Goal: Information Seeking & Learning: Learn about a topic

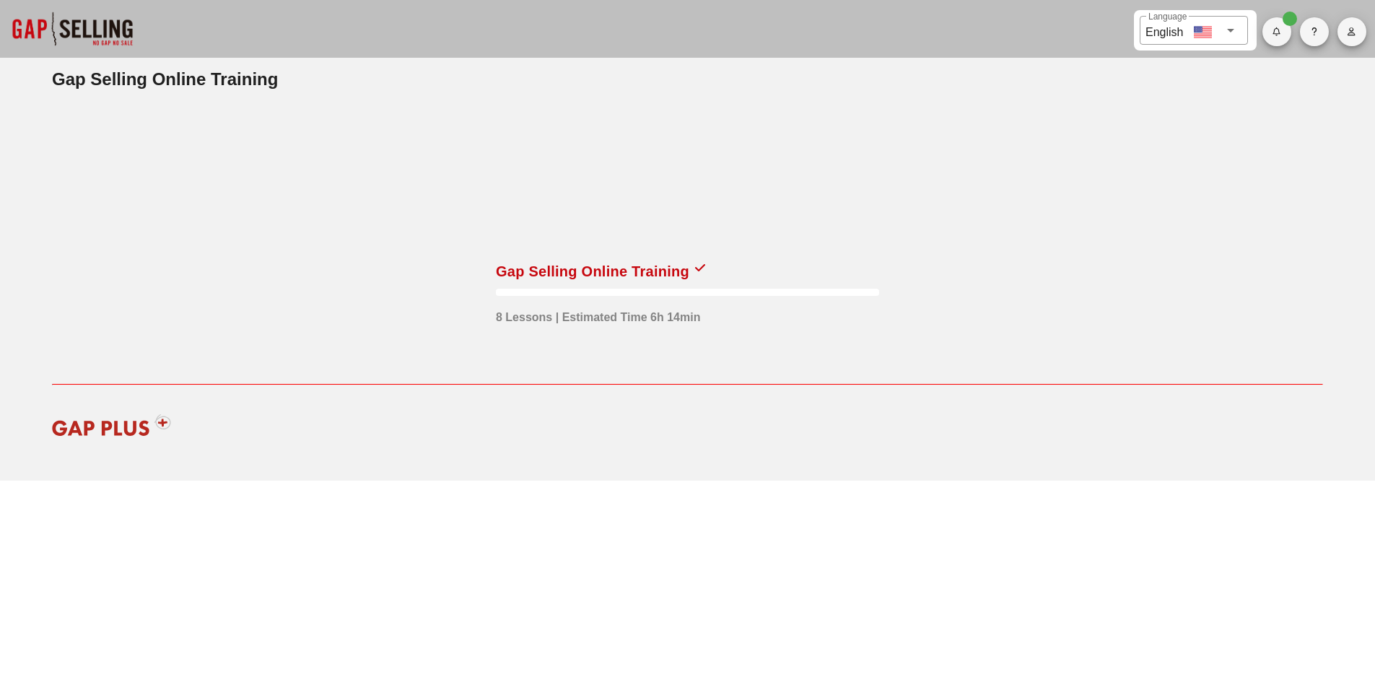
click at [541, 240] on div at bounding box center [687, 179] width 383 height 144
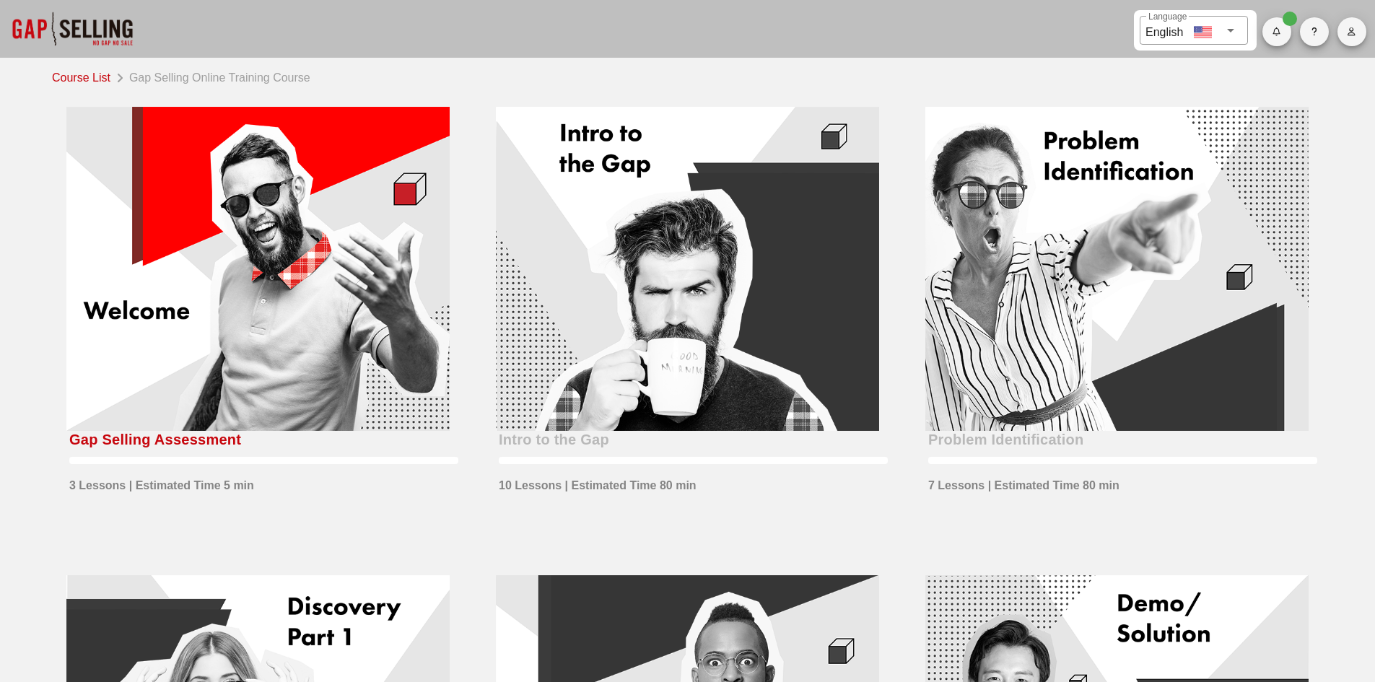
click at [281, 378] on div at bounding box center [257, 269] width 383 height 324
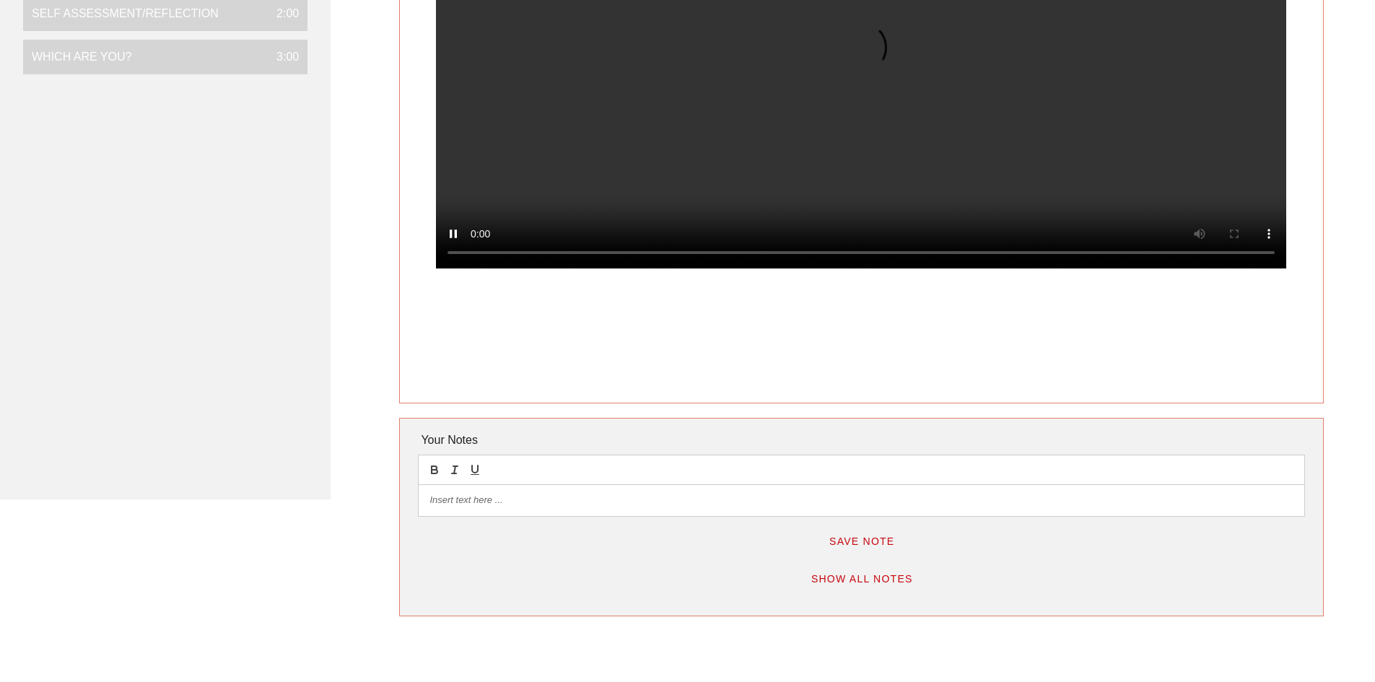
scroll to position [289, 0]
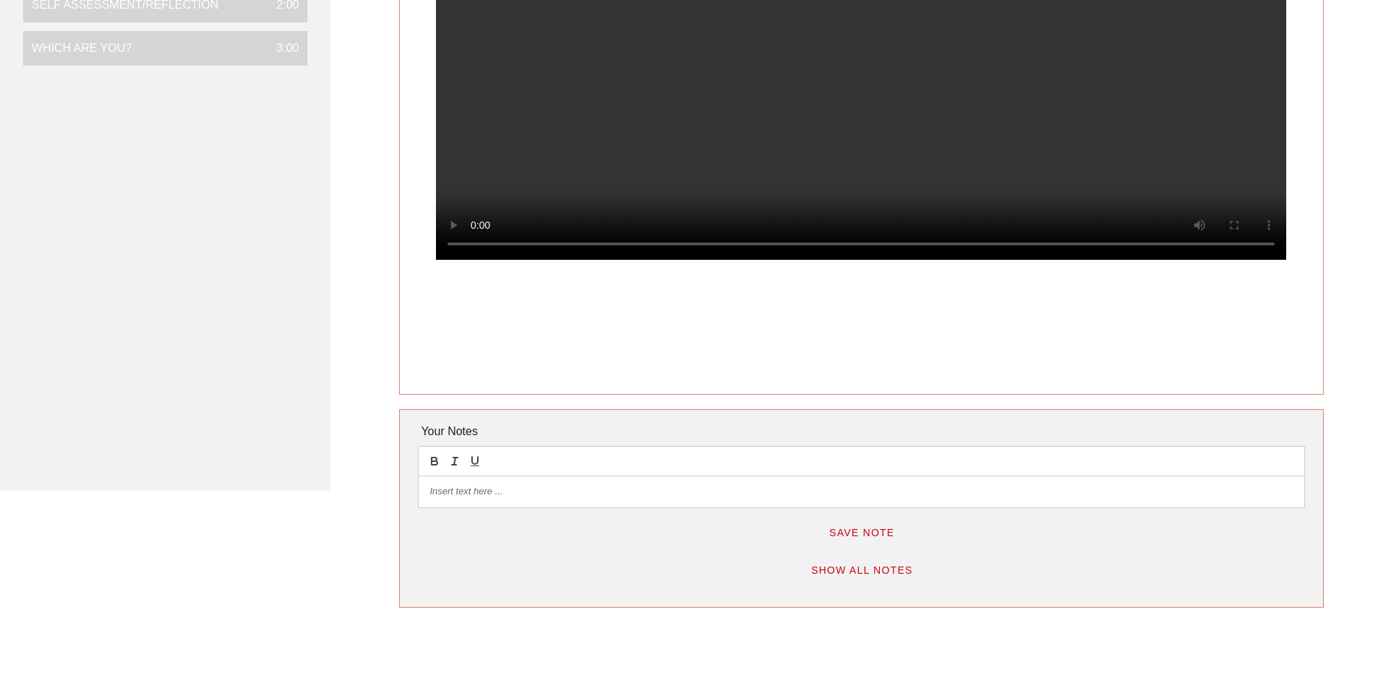
click at [461, 497] on p at bounding box center [860, 491] width 863 height 13
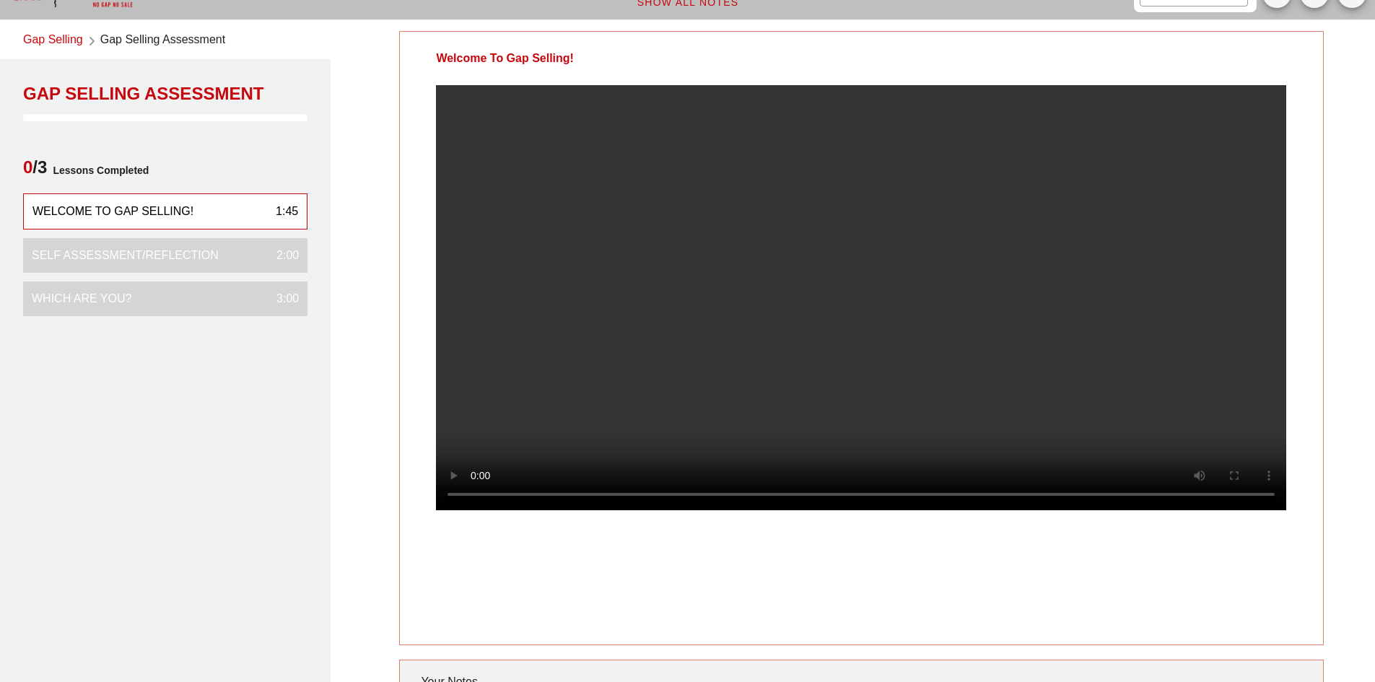
scroll to position [0, 0]
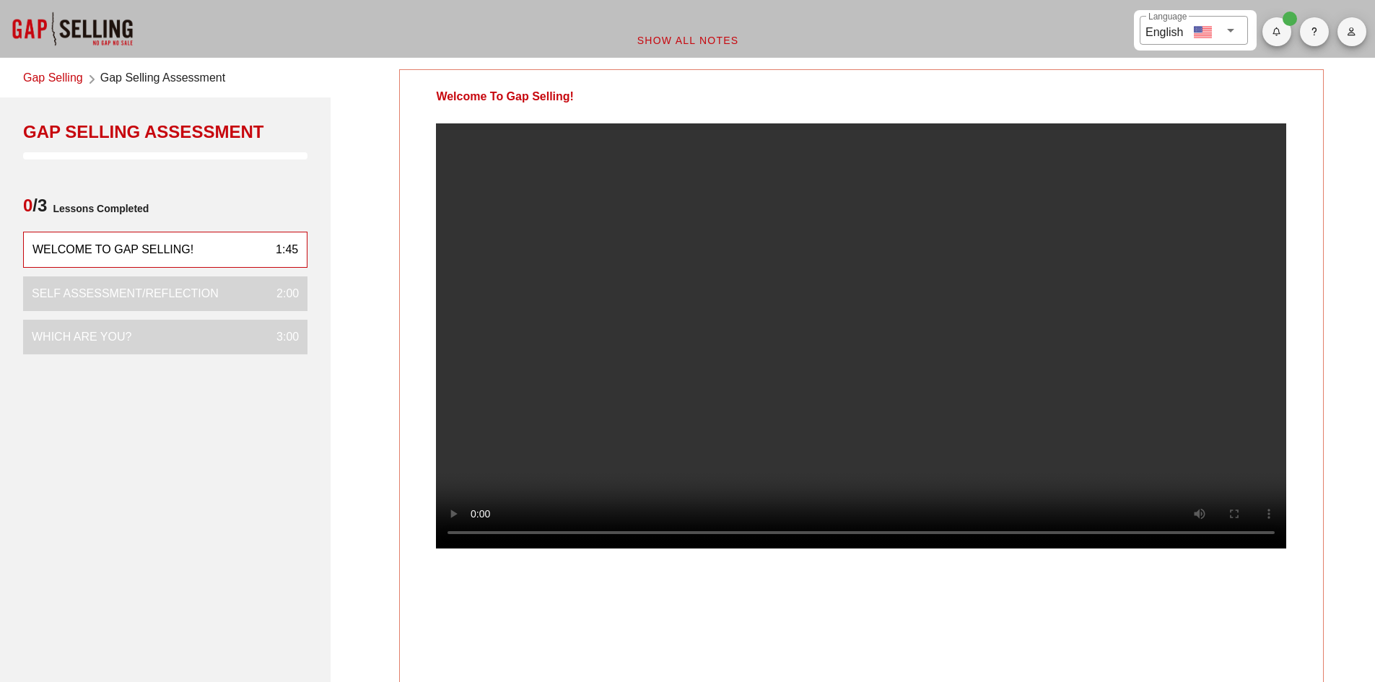
click at [1272, 31] on icon "button" at bounding box center [1276, 31] width 9 height 9
click at [1276, 33] on icon "button" at bounding box center [1276, 31] width 9 height 9
click at [1283, 33] on span "button" at bounding box center [1276, 31] width 29 height 9
click at [1289, 82] on div "All caught up!" at bounding box center [1309, 77] width 70 height 32
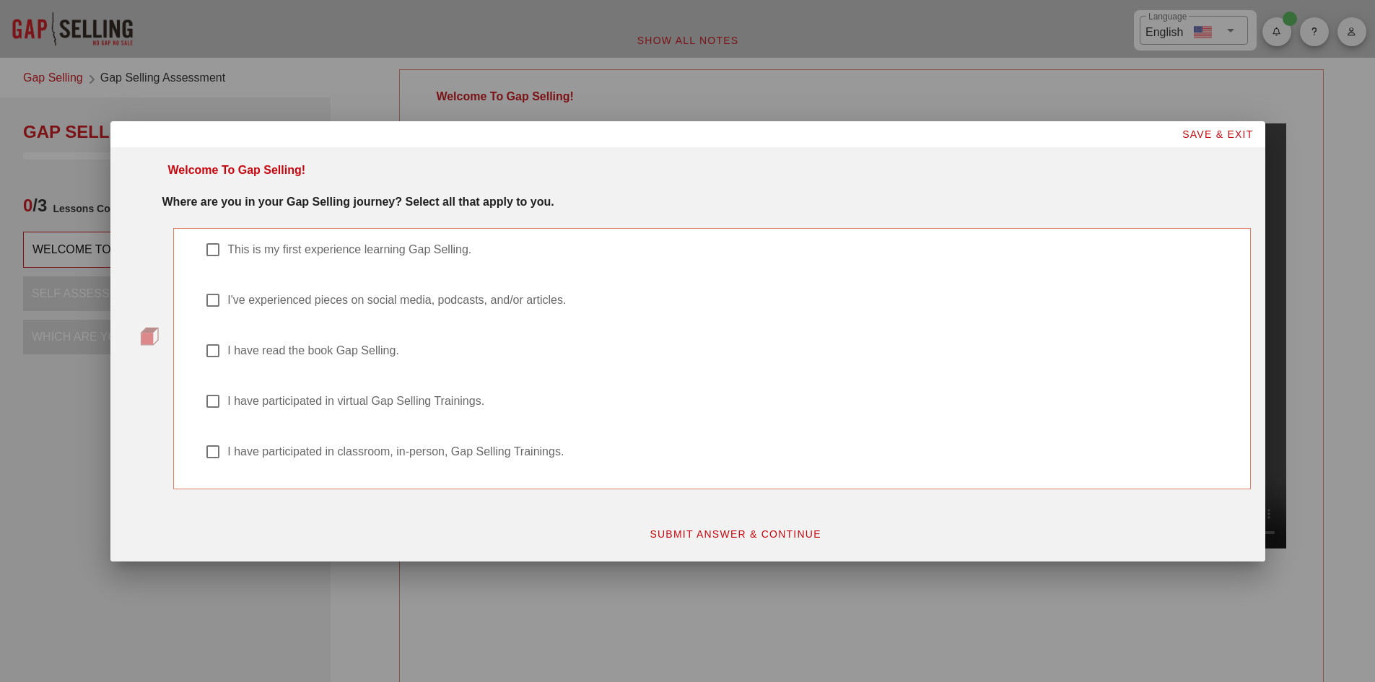
click at [213, 353] on div at bounding box center [213, 350] width 25 height 25
checkbox input "true"
click at [217, 301] on div at bounding box center [213, 300] width 25 height 25
checkbox input "true"
click at [717, 536] on span "SUBMIT ANSWER & CONTINUE" at bounding box center [735, 534] width 172 height 12
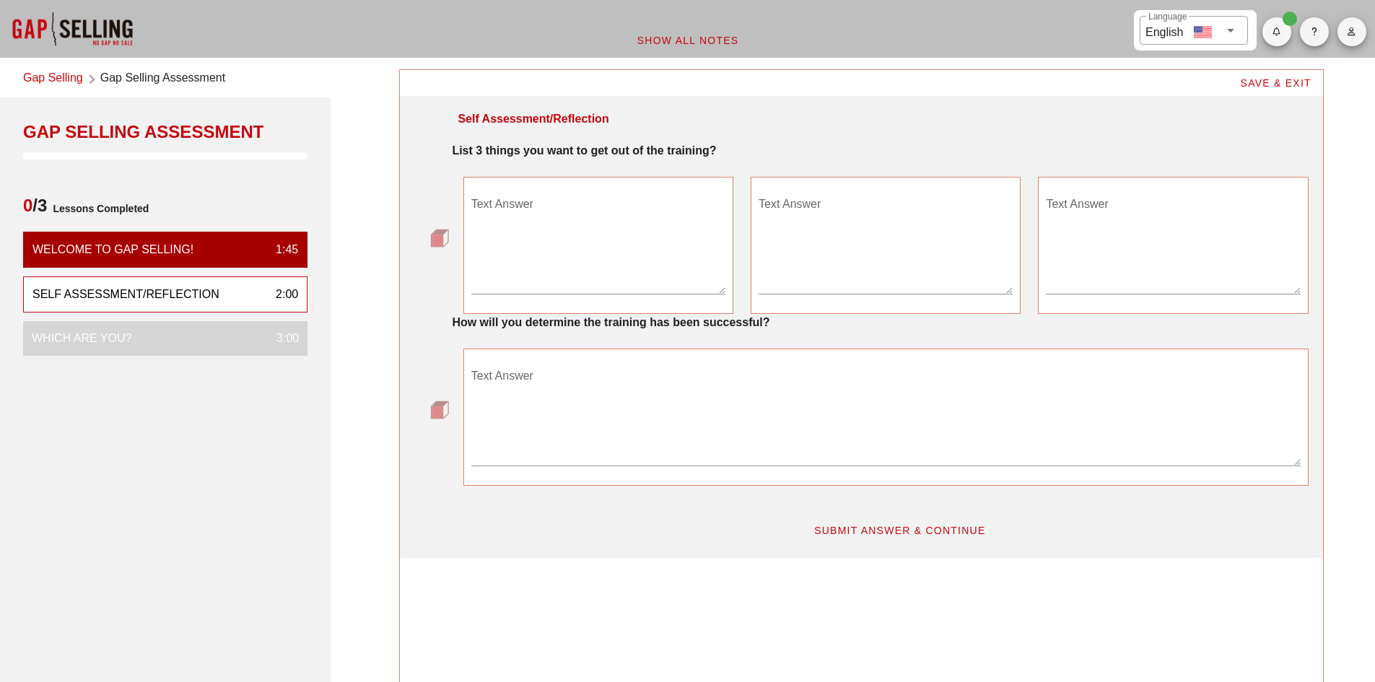
click at [529, 289] on textarea "Text Answer" at bounding box center [598, 243] width 254 height 101
type textarea "Better at Discovery"
click at [831, 220] on textarea "Text Answer" at bounding box center [886, 243] width 254 height 101
type textarea "Creating more urgency for the prospect"
click at [1078, 204] on textarea "Text Answer" at bounding box center [1173, 243] width 254 height 101
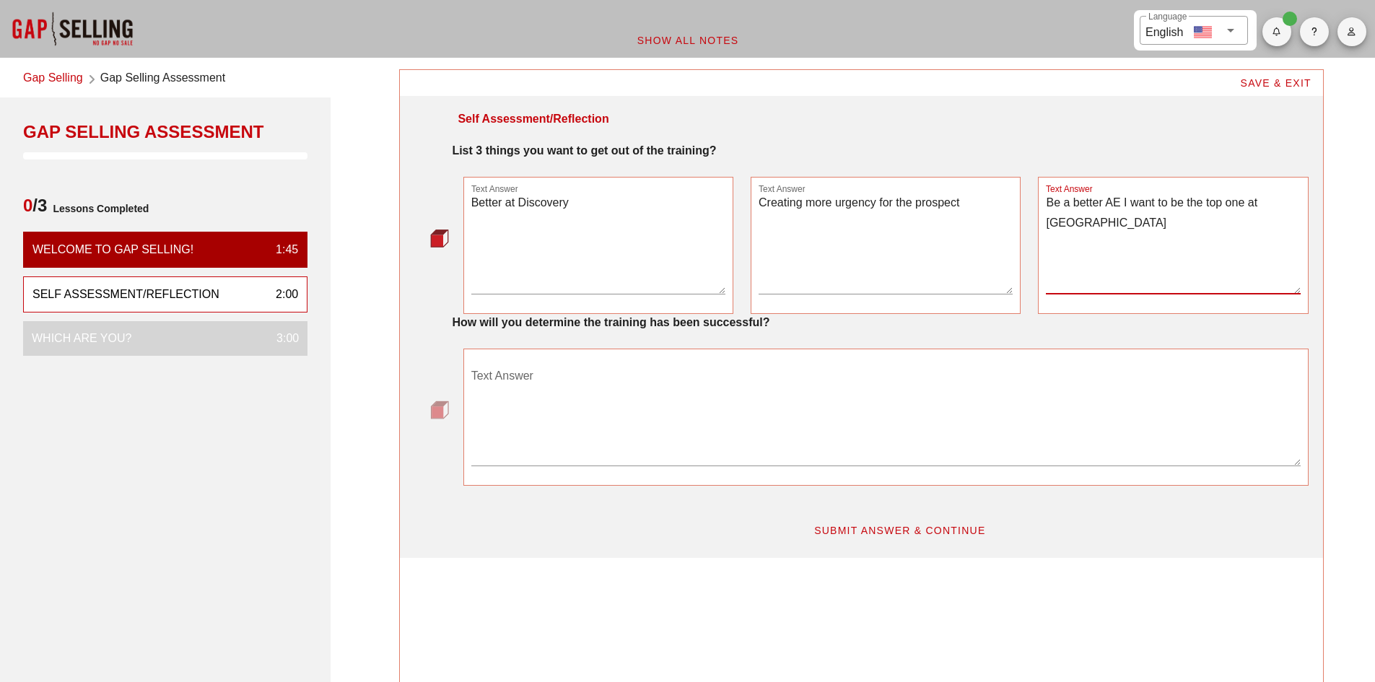
type textarea "Be a better AE I want to be the top one at Katana"
drag, startPoint x: 1298, startPoint y: 204, endPoint x: 1039, endPoint y: 203, distance: 259.1
click at [1039, 203] on div "Text Answer Be a better AE I want to be the top one at Katana" at bounding box center [1173, 245] width 270 height 137
type textarea "B"
type textarea "Get better at ROI"
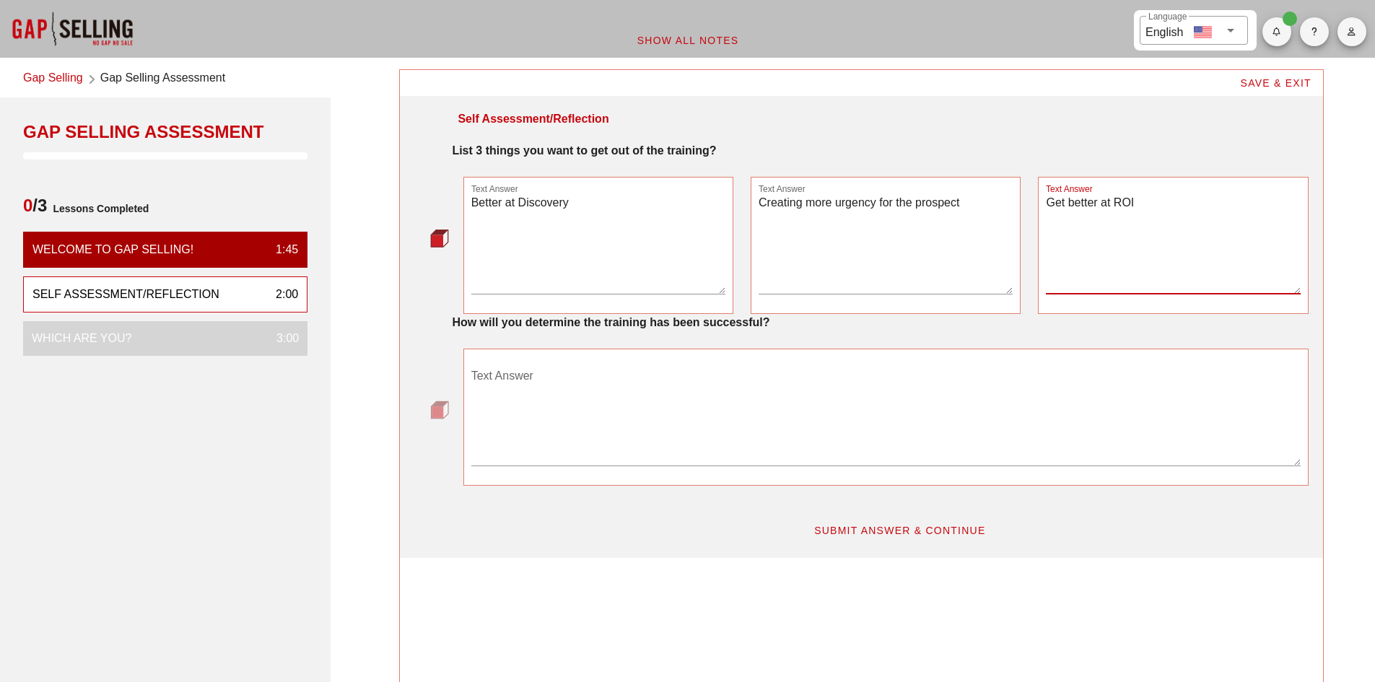
click at [598, 409] on textarea "Text Answer" at bounding box center [885, 414] width 829 height 101
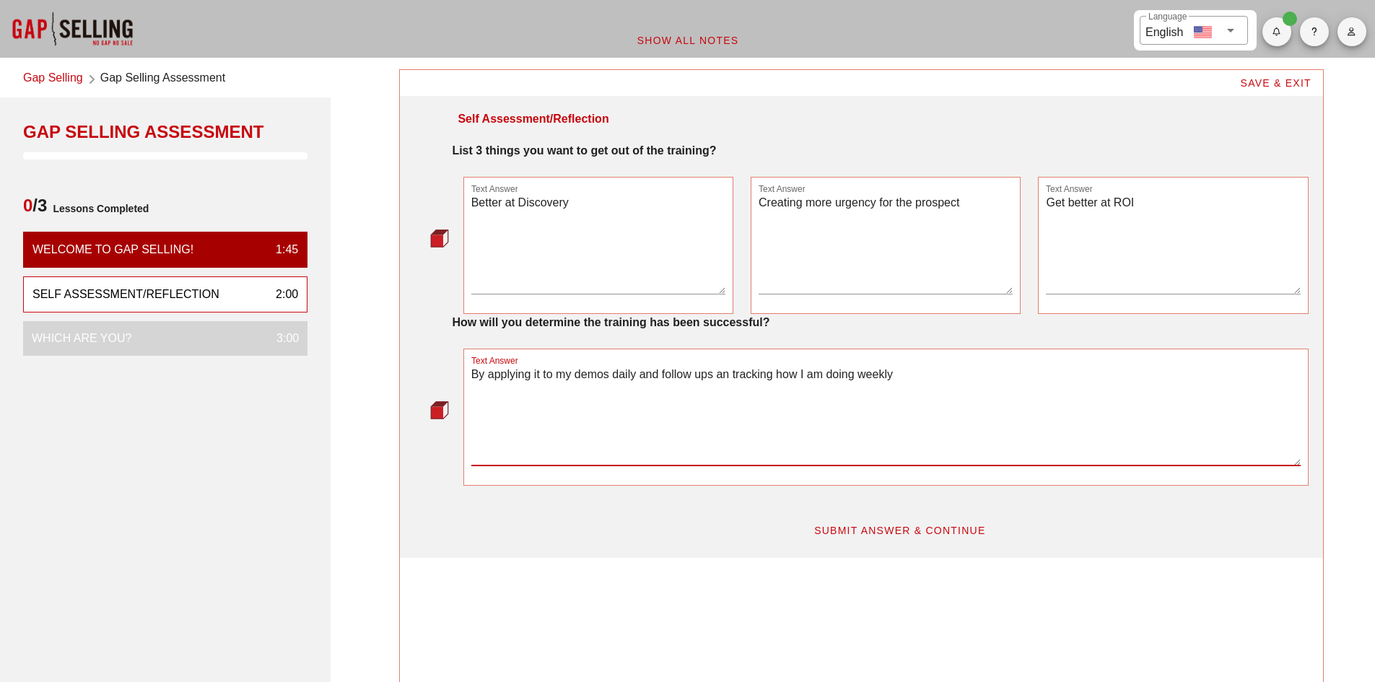
type textarea "By applying it to my demos daily and follow ups an tracking how I am doing week…"
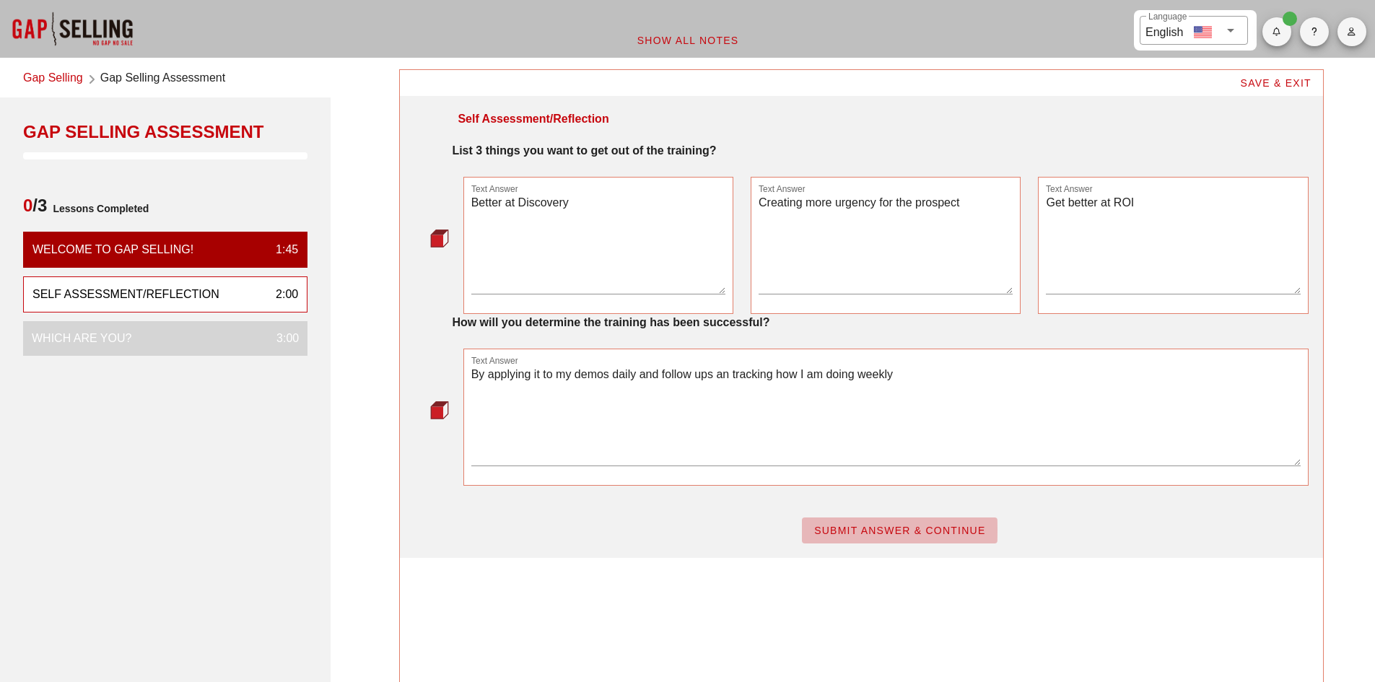
click at [842, 525] on span "SUBMIT ANSWER & CONTINUE" at bounding box center [899, 531] width 172 height 12
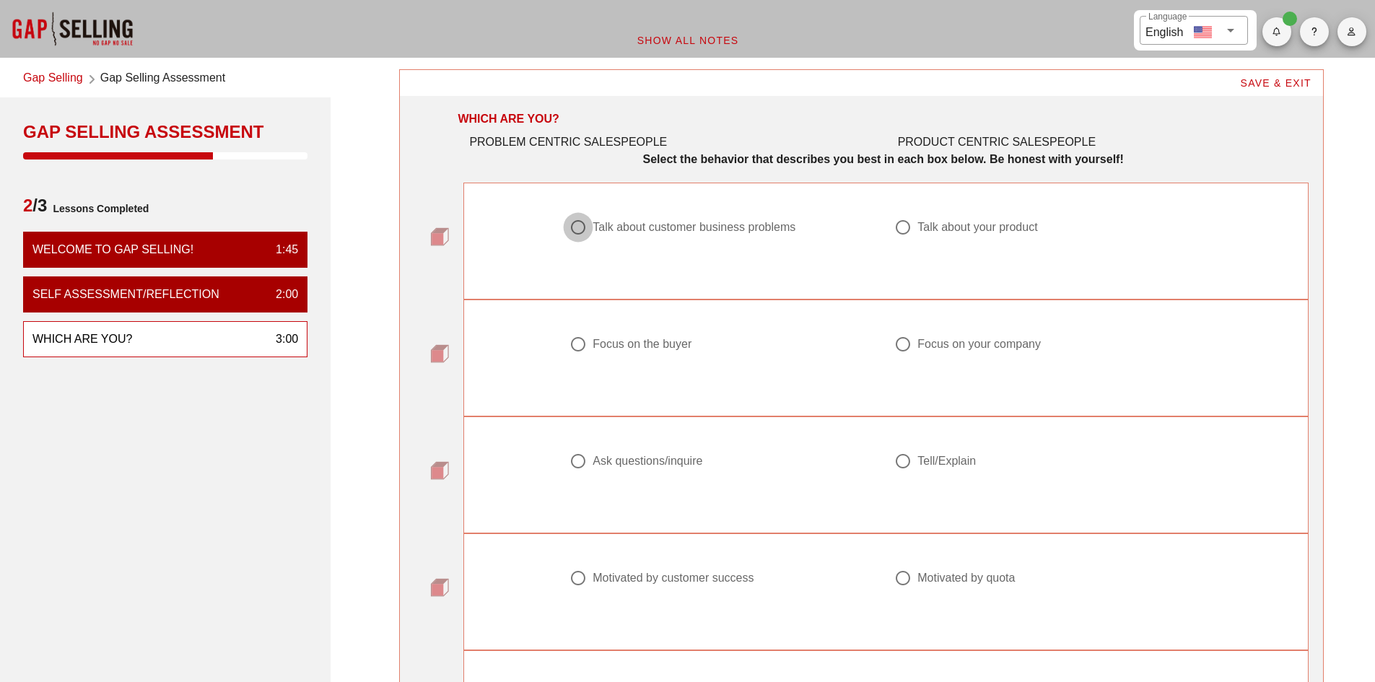
click at [590, 231] on div at bounding box center [578, 227] width 25 height 25
radio input "true"
click at [583, 346] on div at bounding box center [578, 344] width 25 height 25
radio input "true"
click at [582, 463] on div at bounding box center [578, 461] width 25 height 25
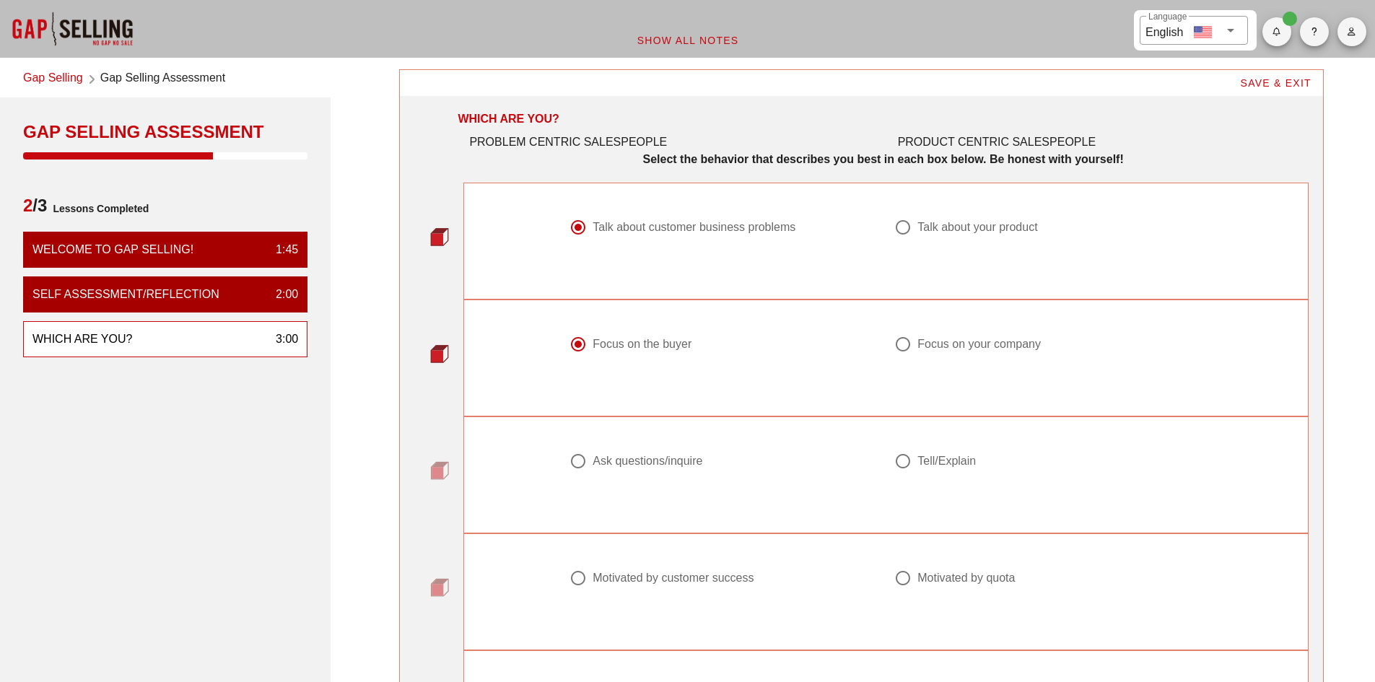
radio input "true"
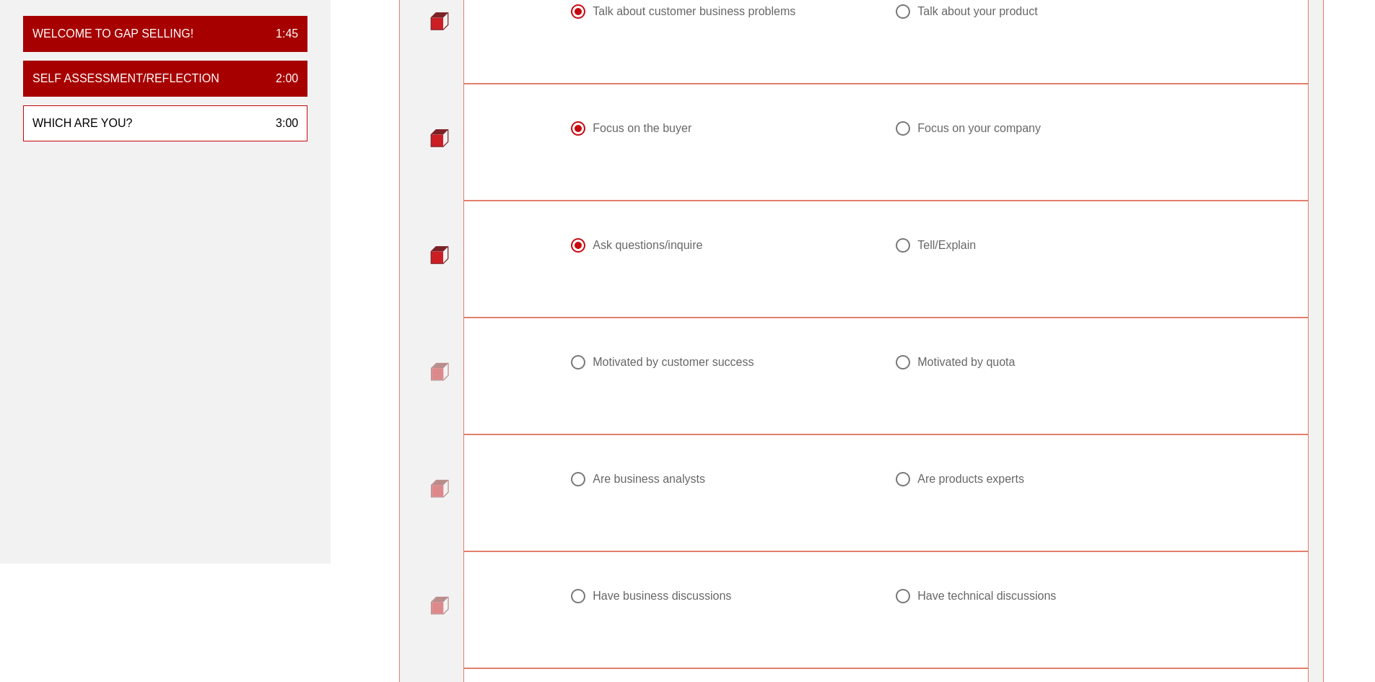
scroll to position [217, 0]
click at [901, 367] on div at bounding box center [903, 361] width 25 height 25
radio input "true"
click at [907, 484] on div at bounding box center [903, 478] width 25 height 25
radio input "true"
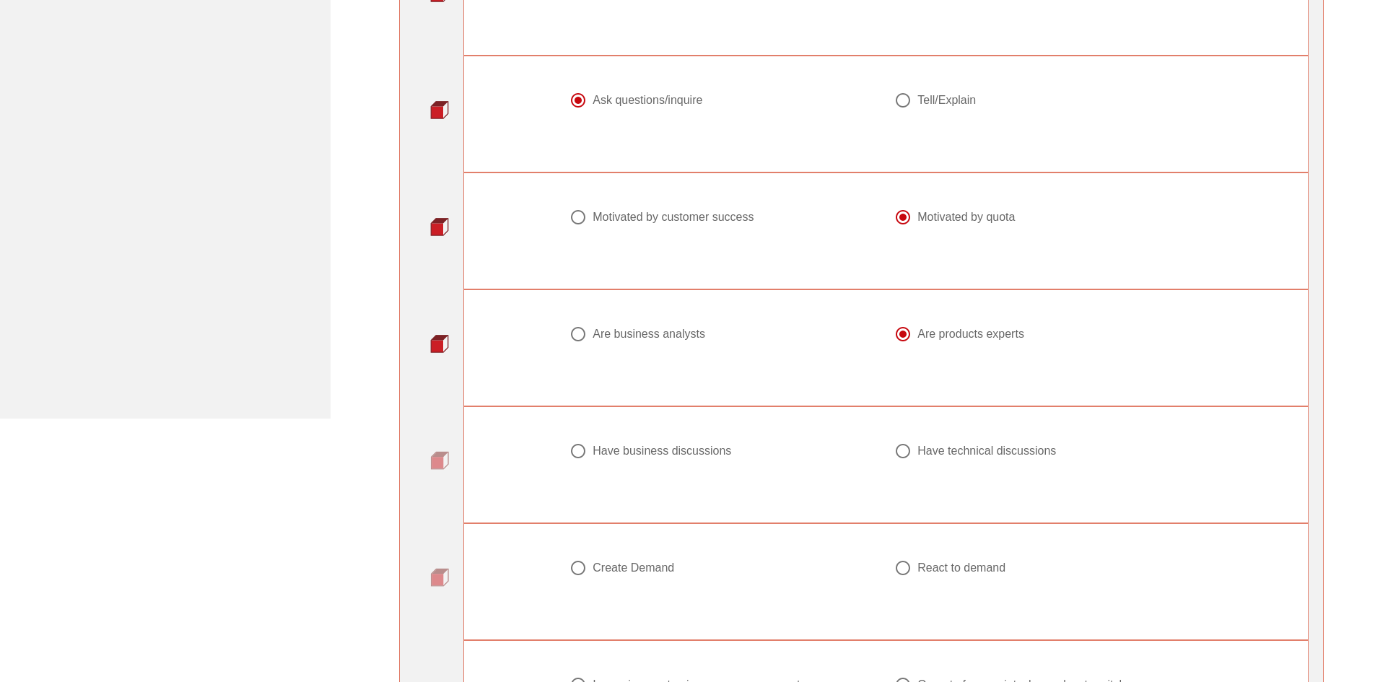
scroll to position [289, 0]
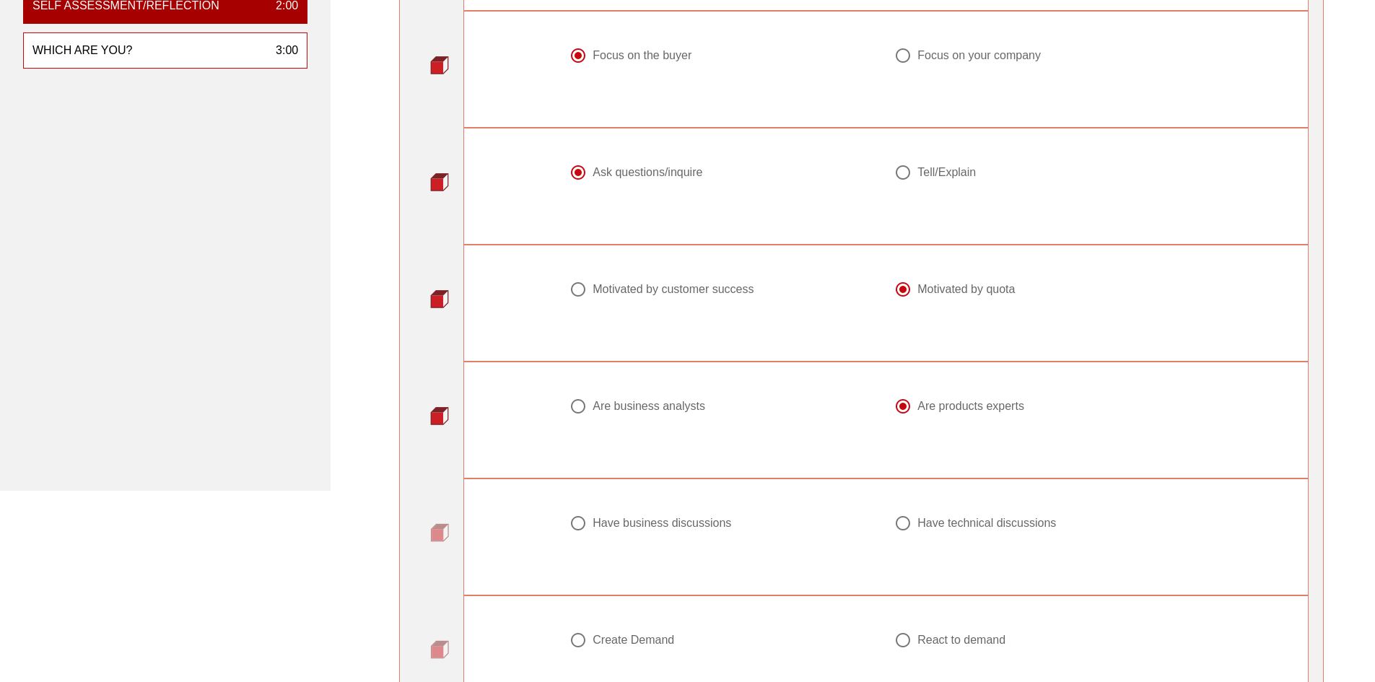
click at [907, 522] on div at bounding box center [903, 523] width 25 height 25
radio input "true"
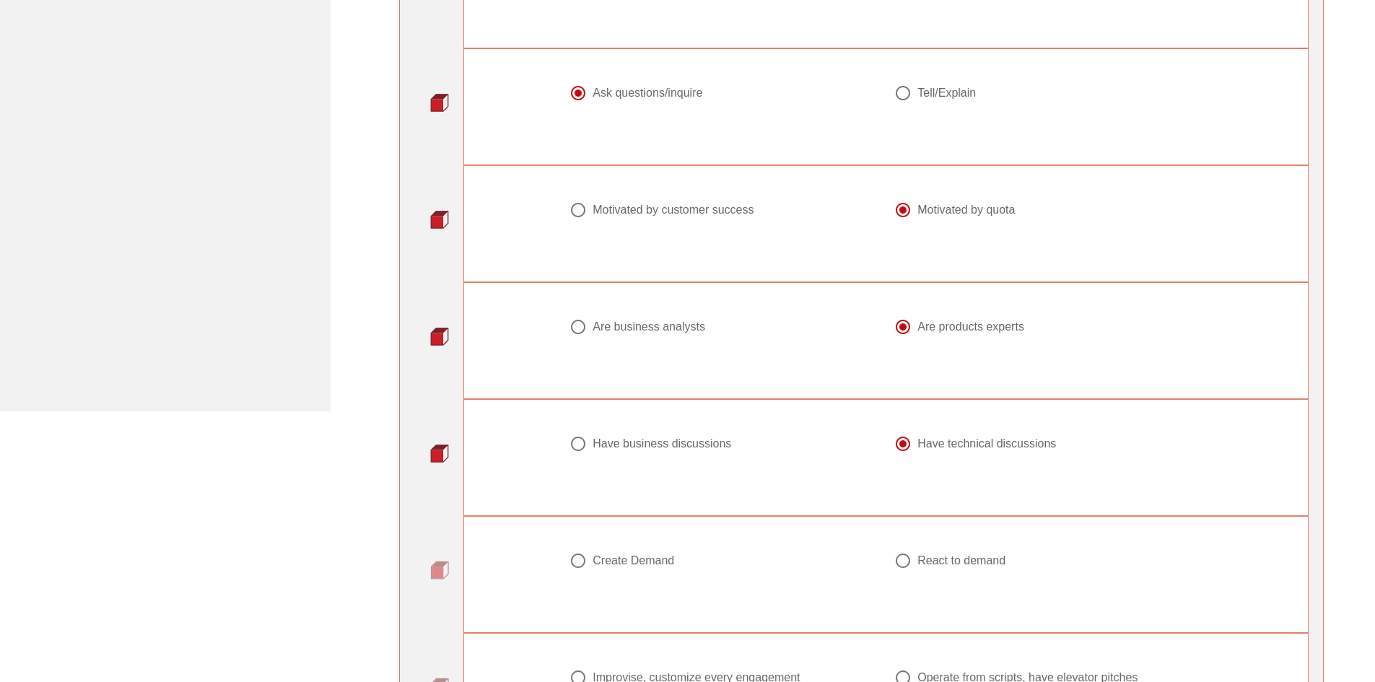
scroll to position [433, 0]
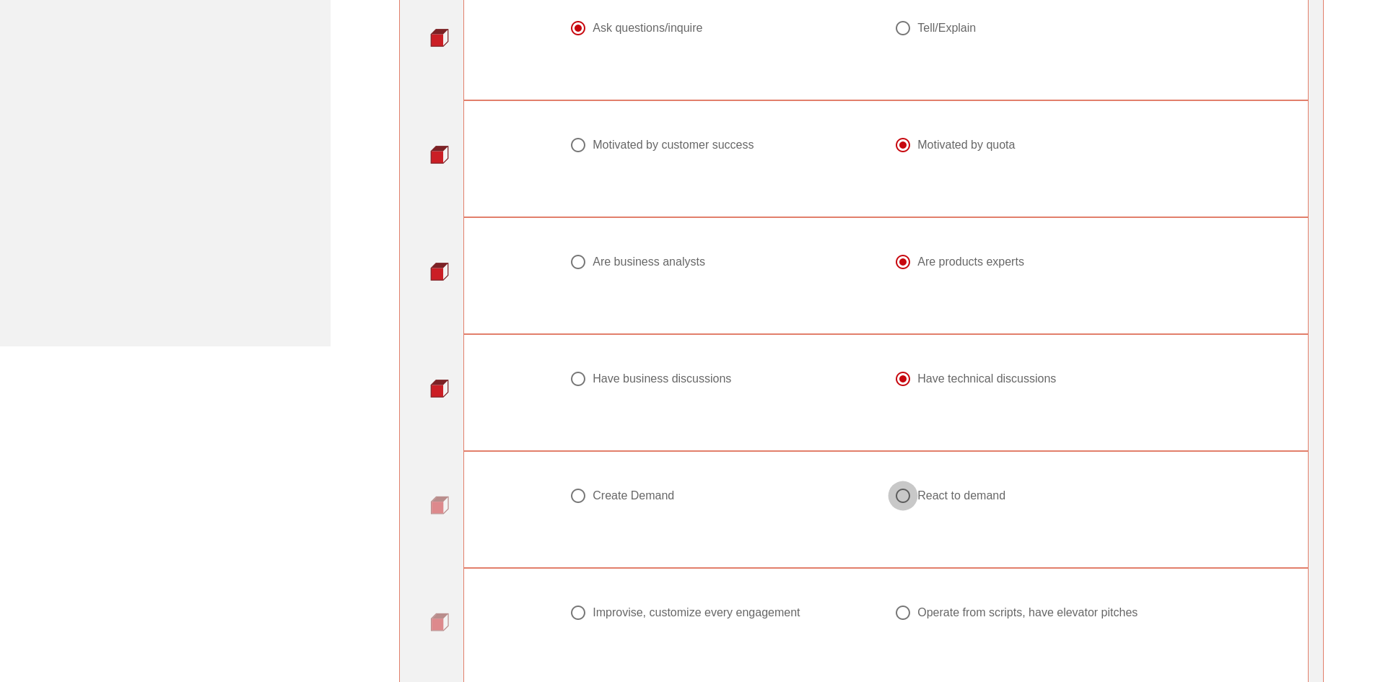
click at [901, 502] on div at bounding box center [903, 496] width 25 height 25
radio input "true"
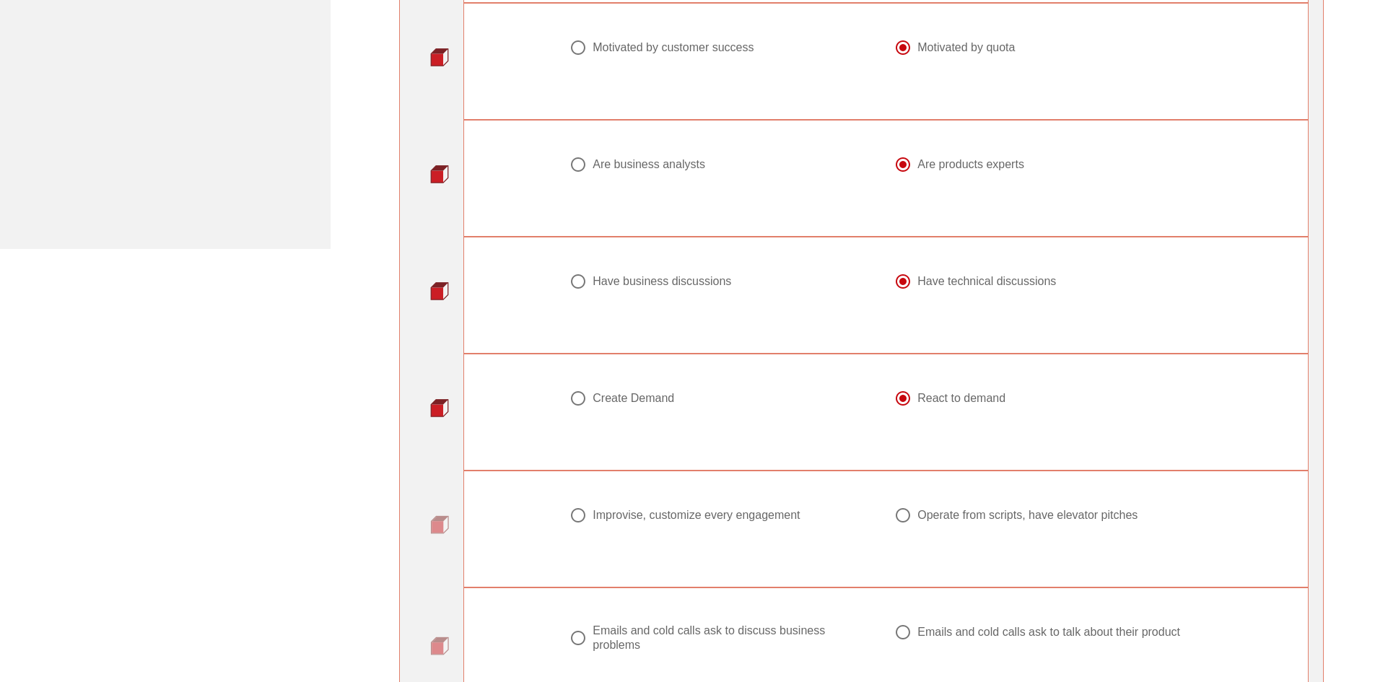
scroll to position [505, 0]
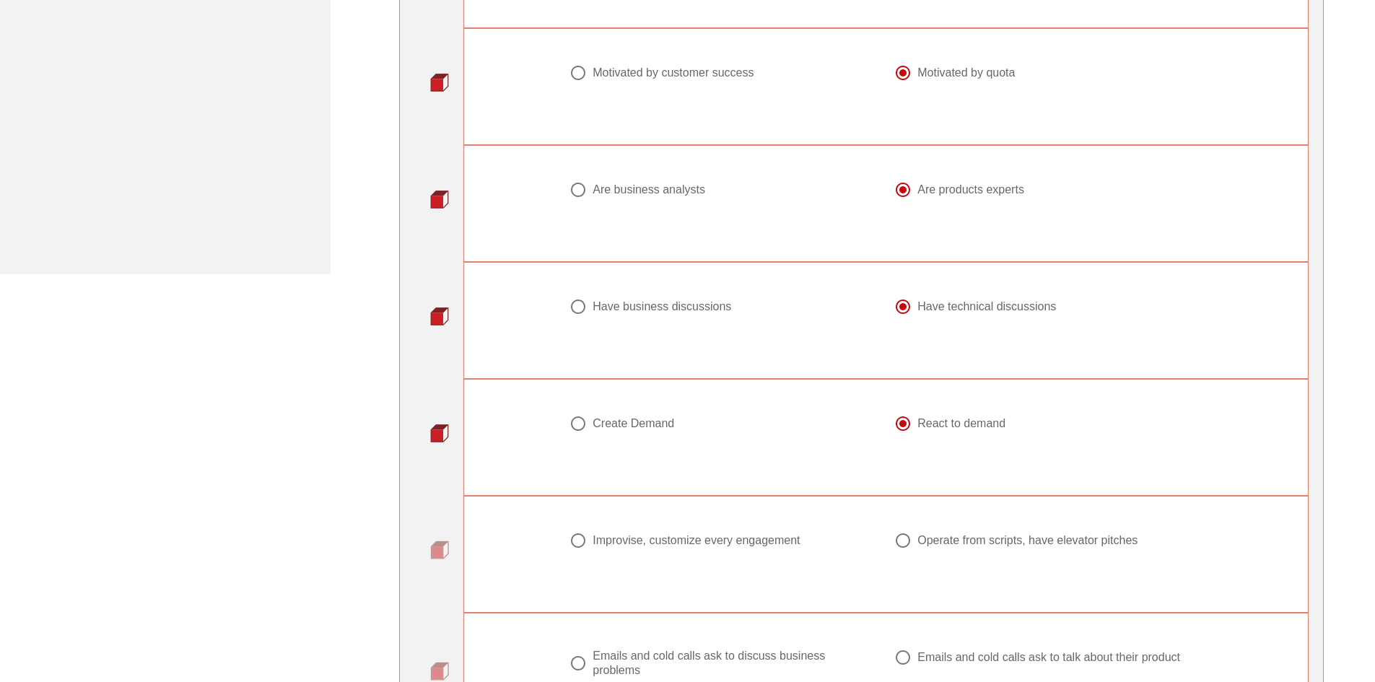
click at [572, 538] on div at bounding box center [578, 540] width 25 height 25
radio input "true"
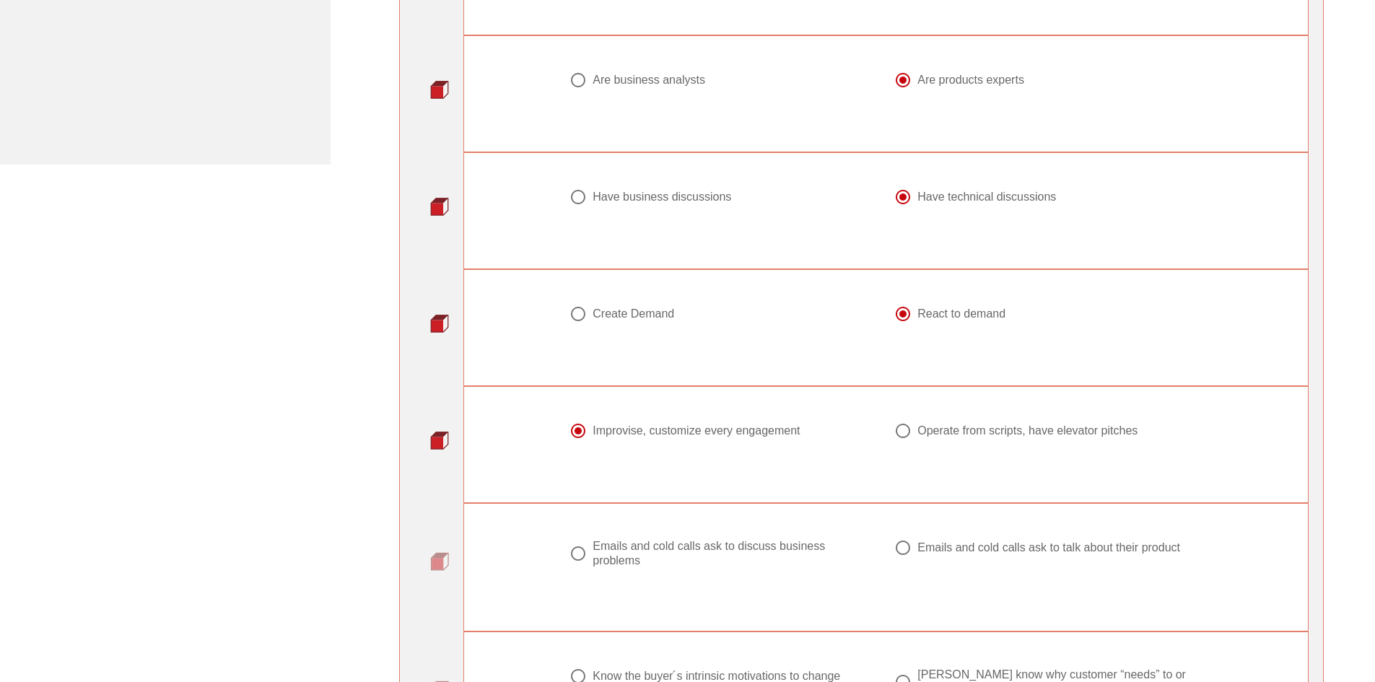
scroll to position [650, 0]
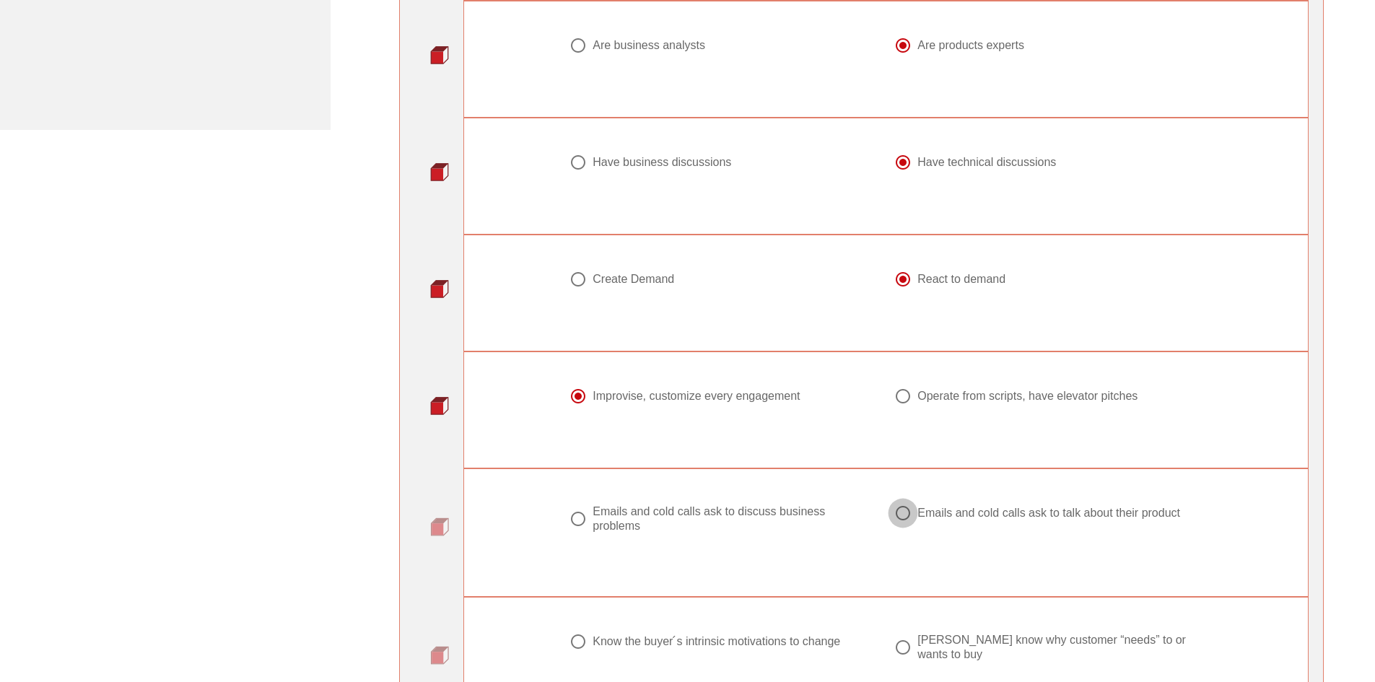
click at [903, 512] on div at bounding box center [903, 513] width 25 height 25
radio input "true"
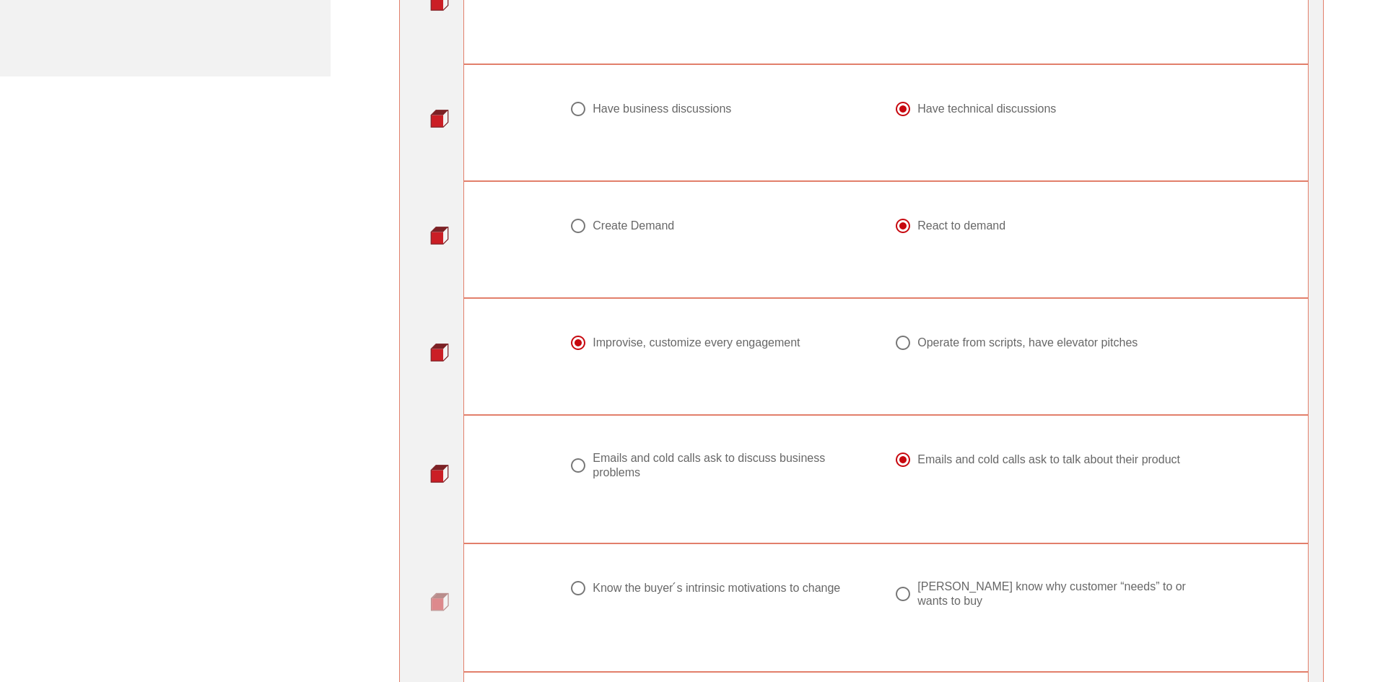
scroll to position [794, 0]
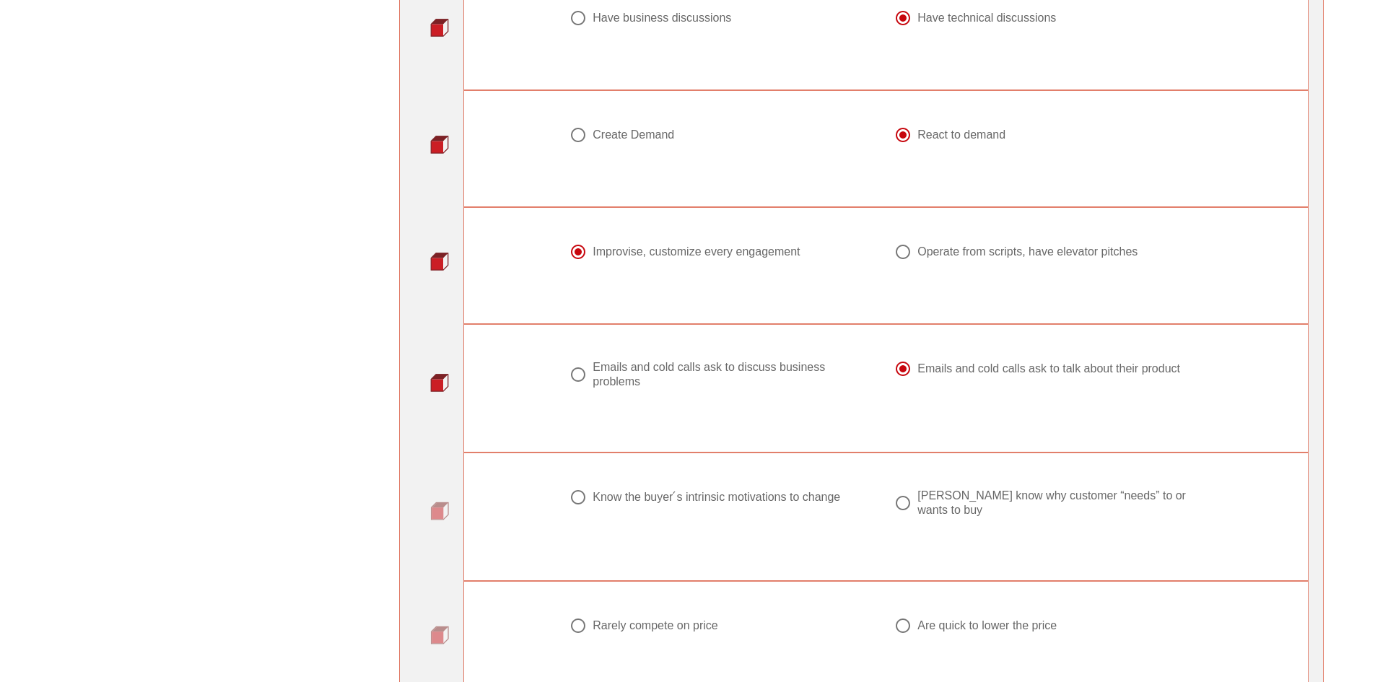
click at [568, 497] on div at bounding box center [578, 497] width 25 height 25
radio input "true"
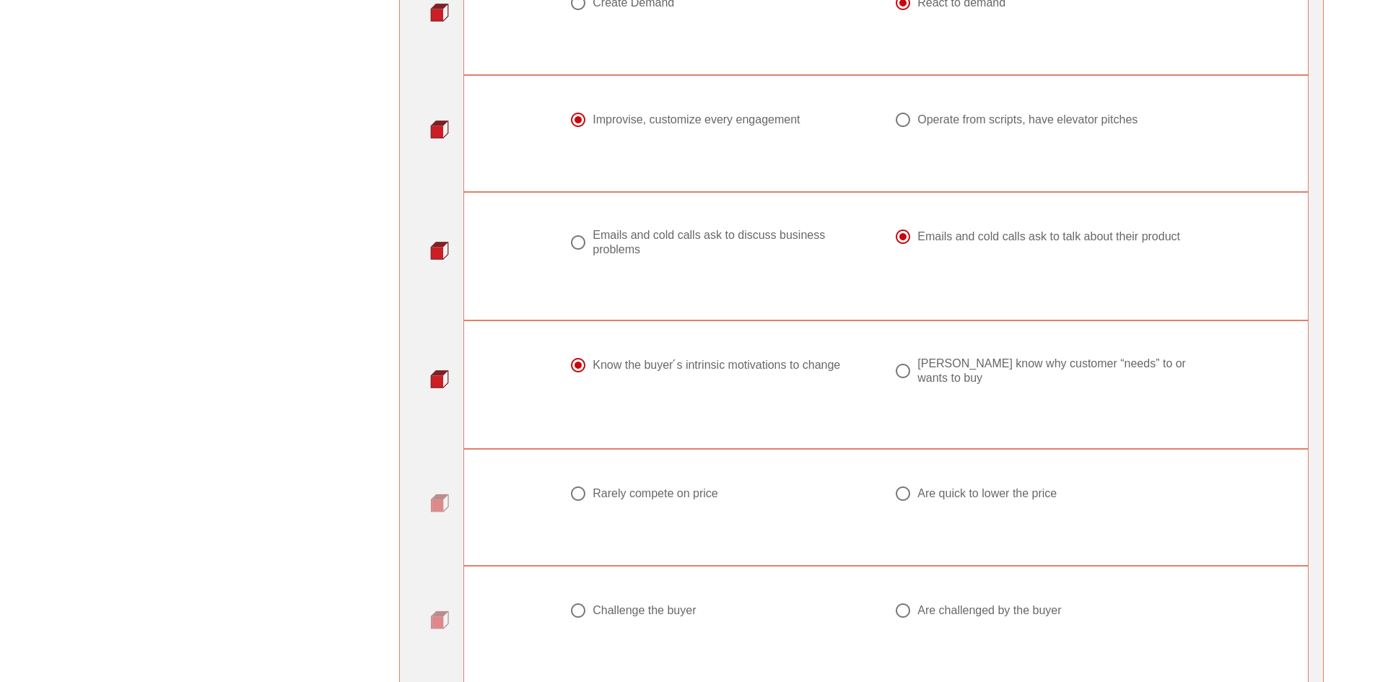
scroll to position [938, 0]
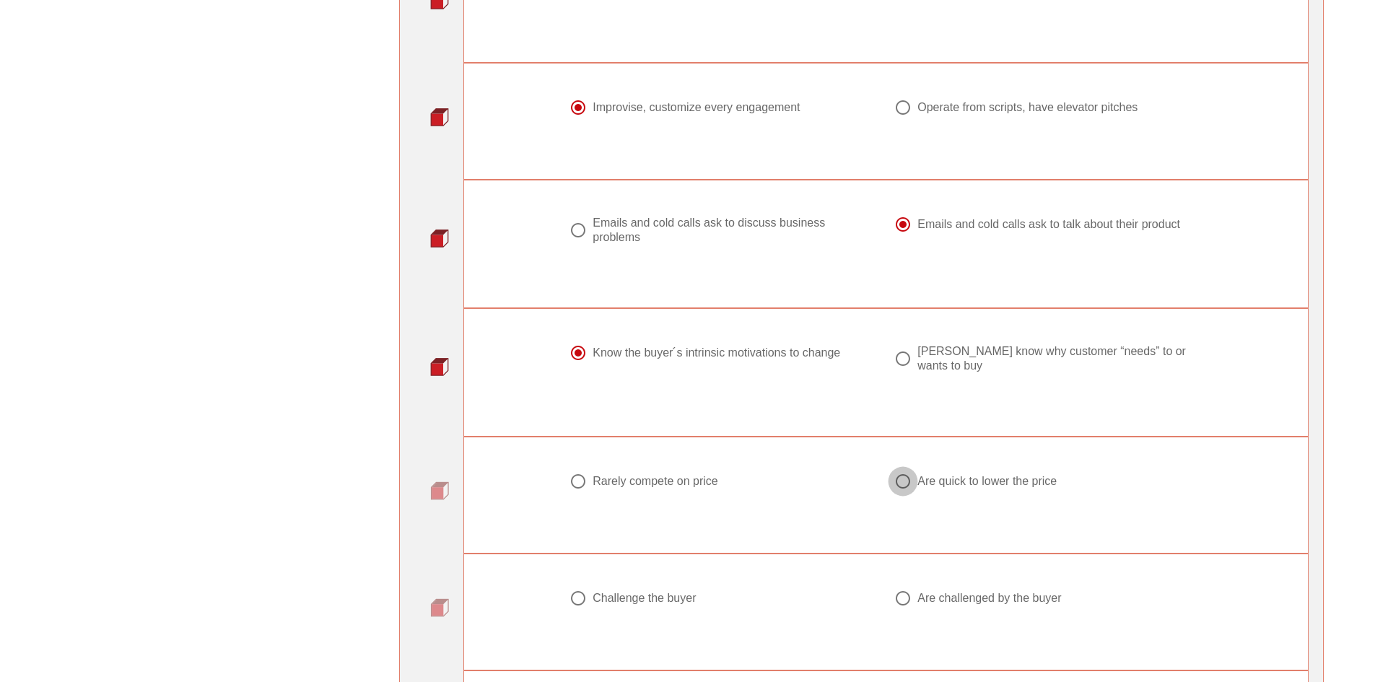
click at [906, 469] on div at bounding box center [903, 481] width 25 height 25
radio input "true"
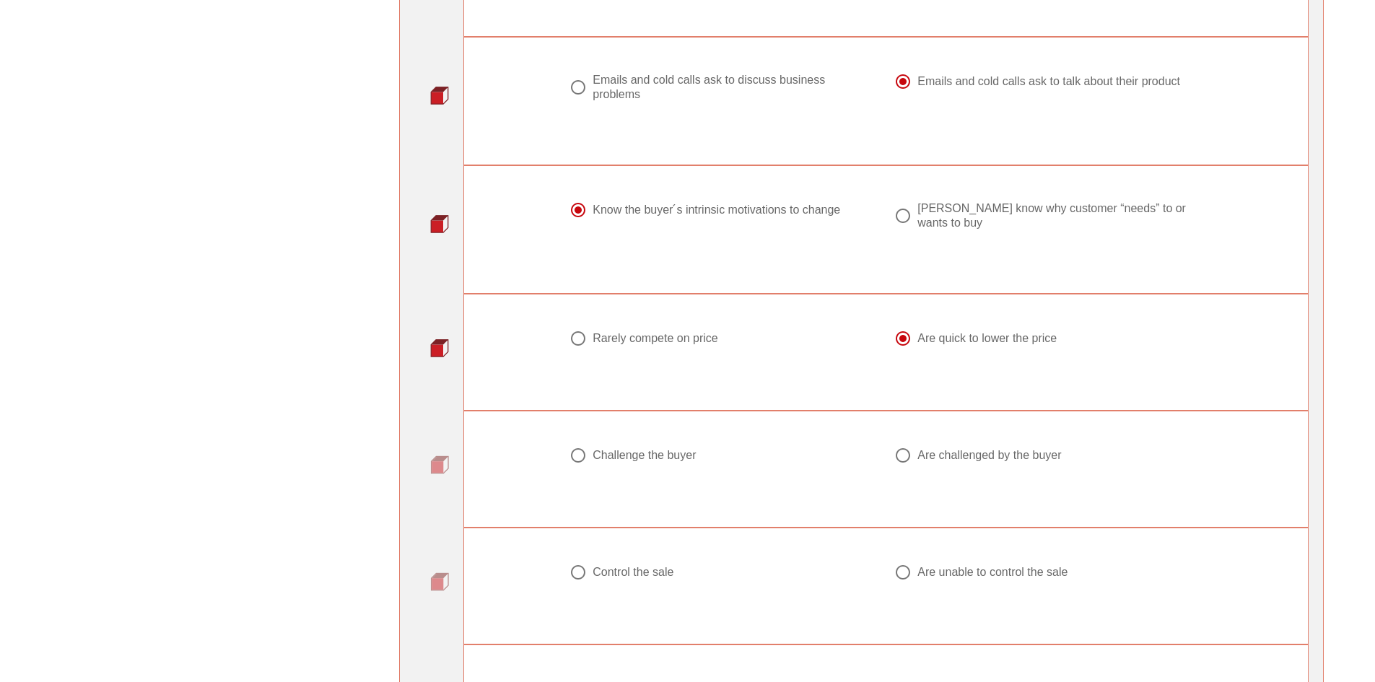
scroll to position [1083, 0]
click at [906, 447] on div at bounding box center [903, 454] width 25 height 25
radio input "true"
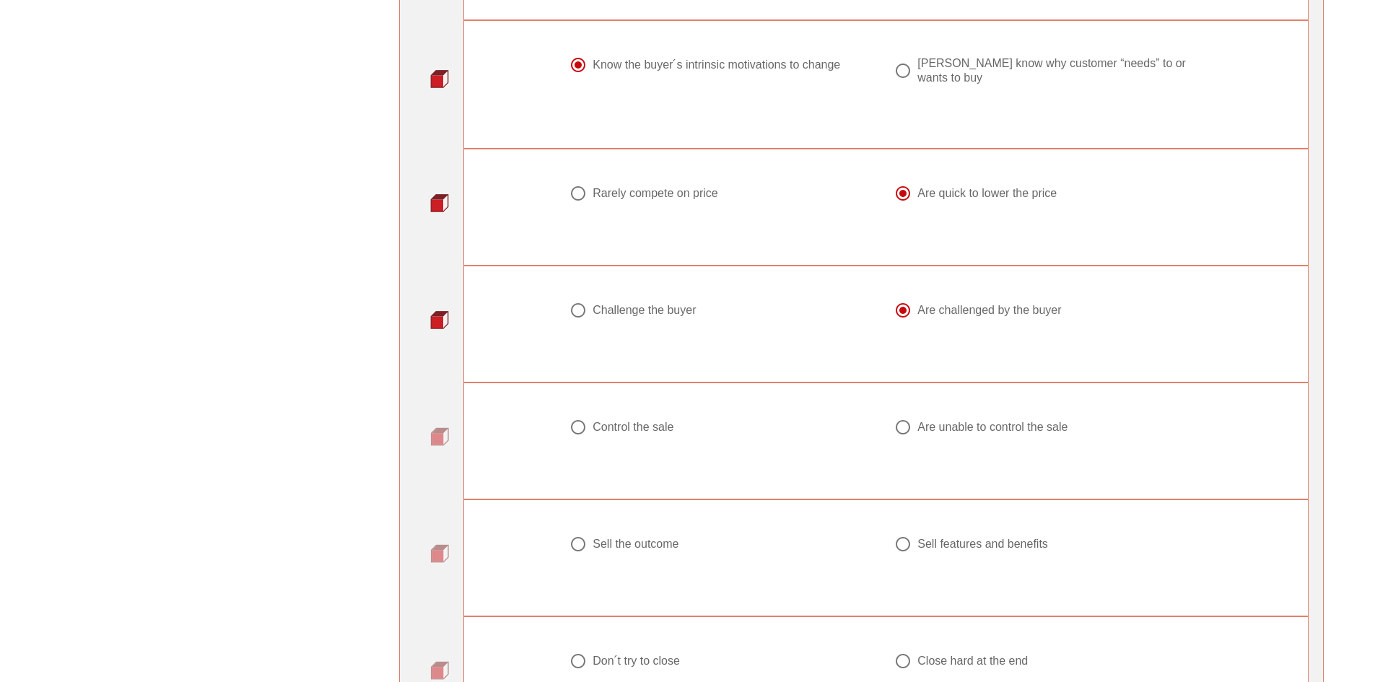
scroll to position [1227, 0]
click at [905, 417] on div at bounding box center [903, 426] width 25 height 25
radio input "true"
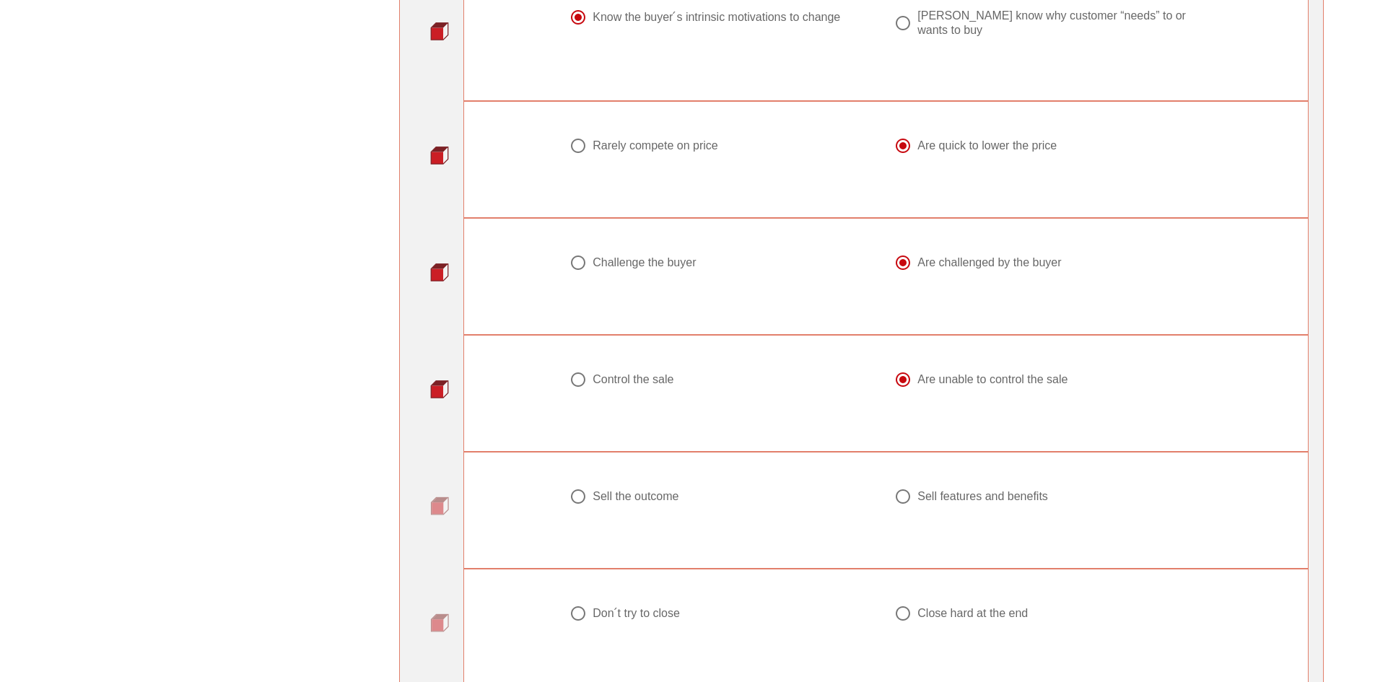
scroll to position [1299, 0]
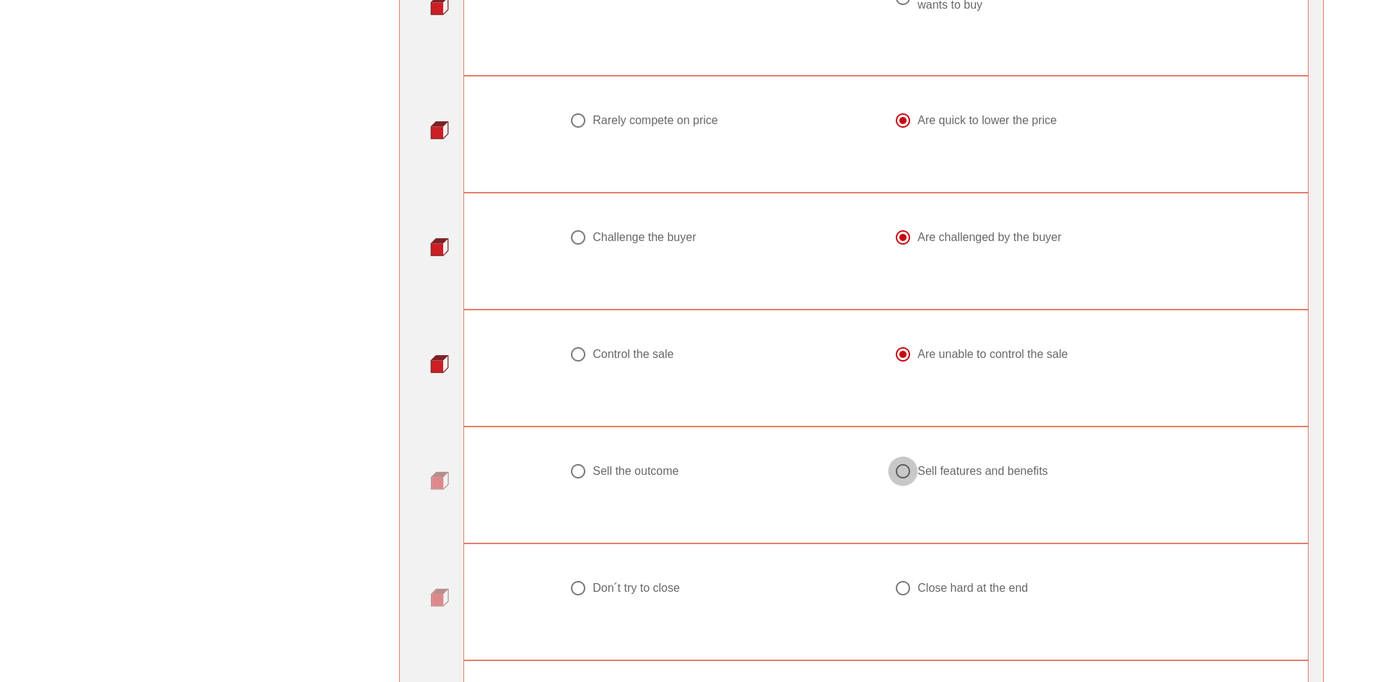
click at [912, 462] on div at bounding box center [903, 471] width 25 height 25
radio input "true"
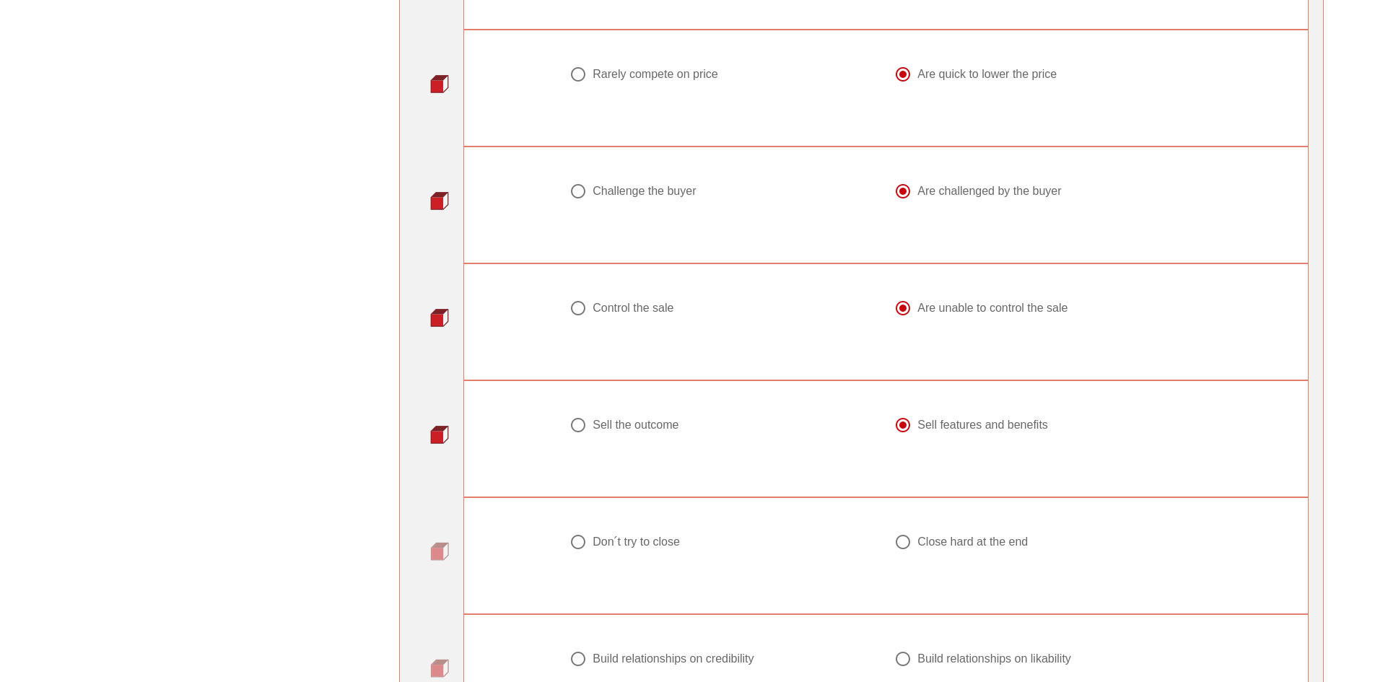
scroll to position [1371, 0]
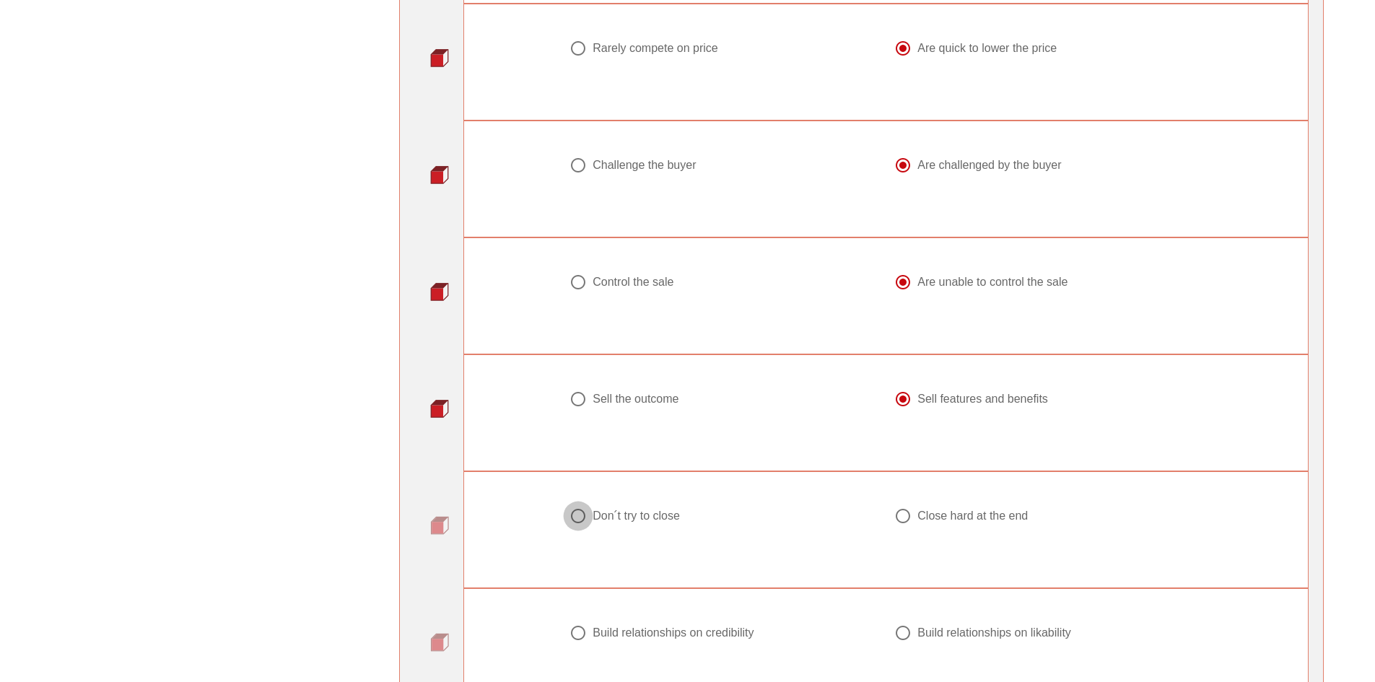
click at [582, 504] on div at bounding box center [578, 516] width 25 height 25
radio input "true"
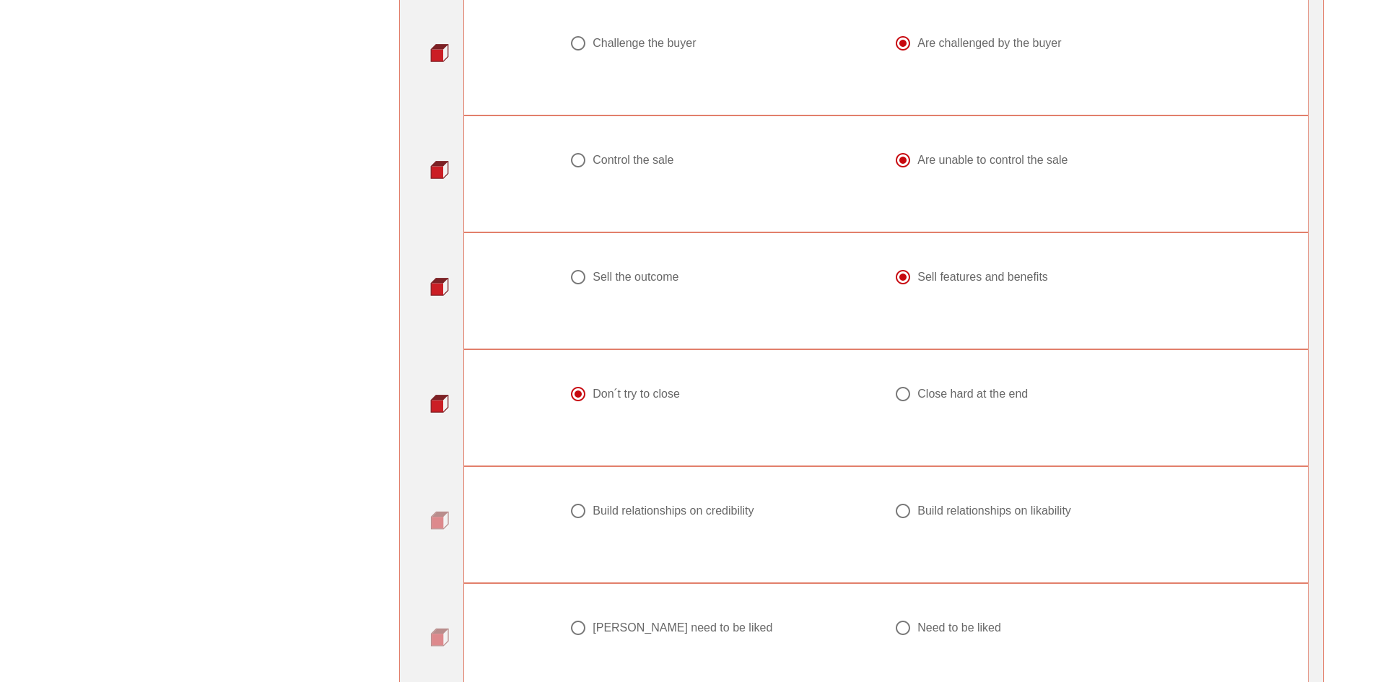
scroll to position [1516, 0]
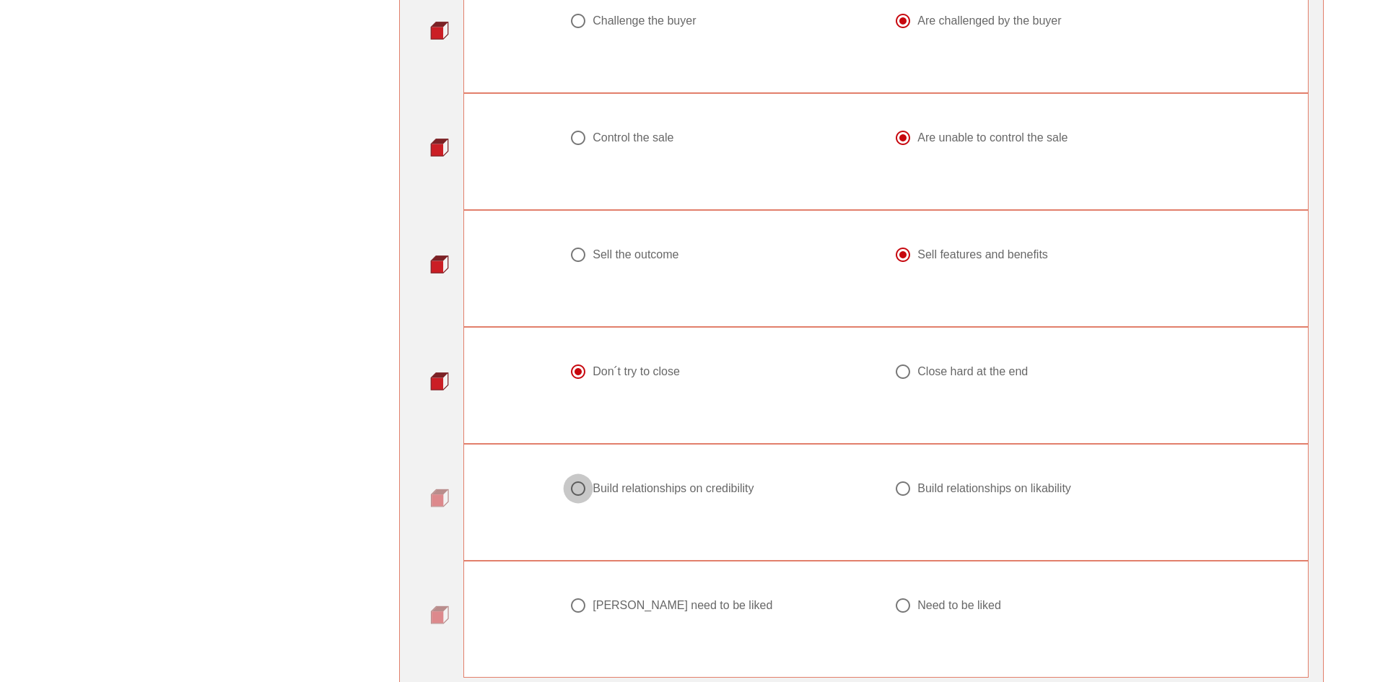
click at [582, 482] on div at bounding box center [578, 488] width 25 height 25
radio input "true"
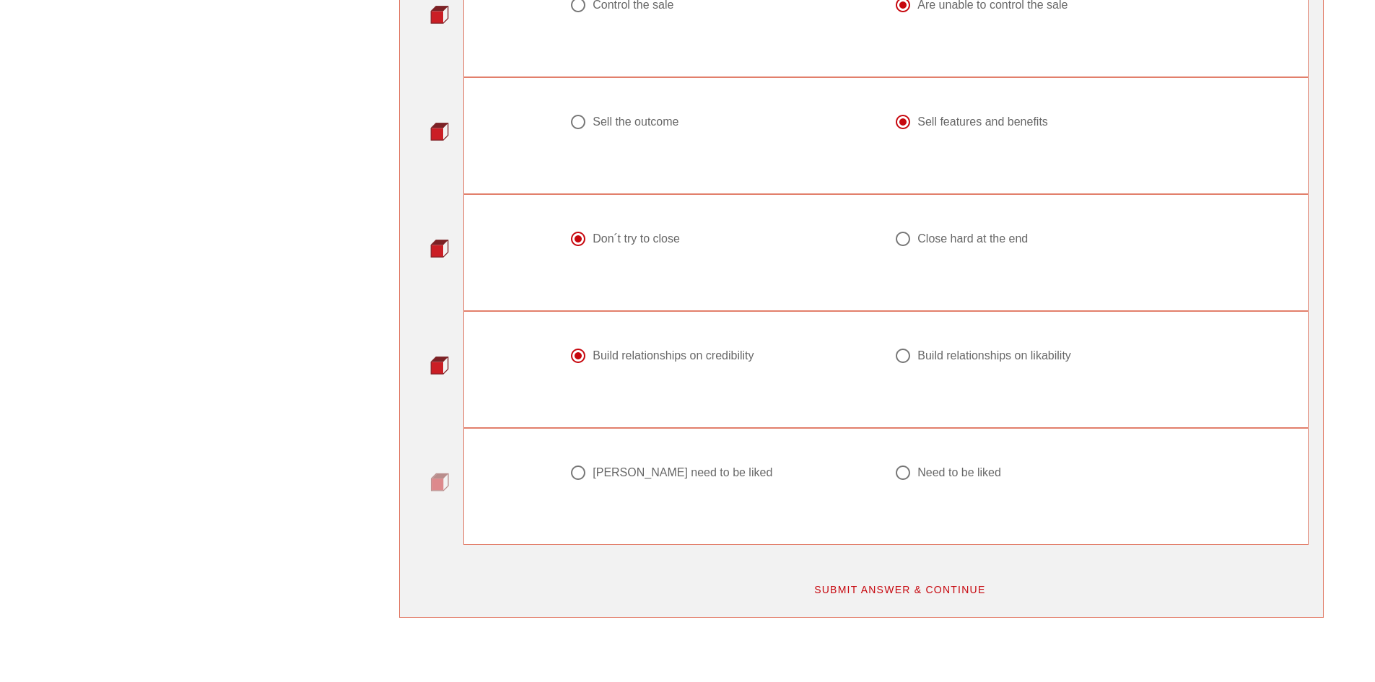
scroll to position [1660, 0]
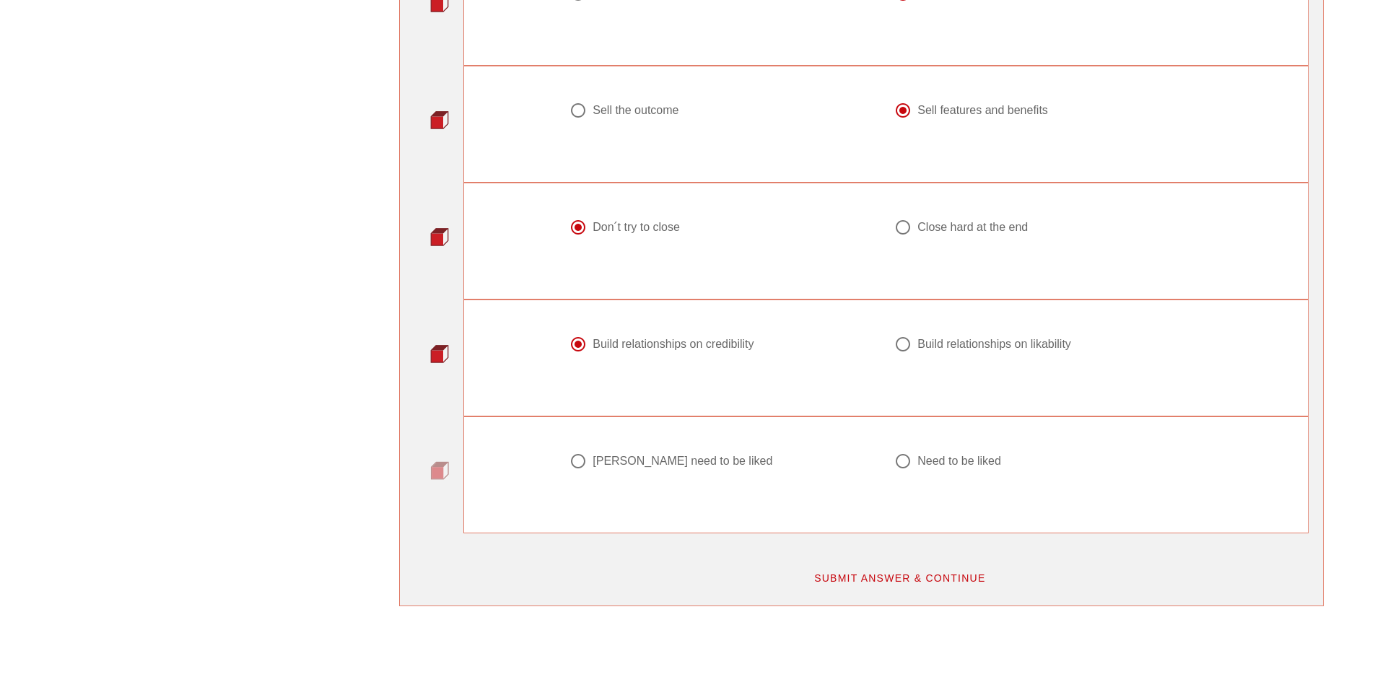
click at [897, 451] on div at bounding box center [903, 461] width 25 height 25
radio input "true"
click at [857, 572] on span "SUBMIT ANSWER & CONTINUE" at bounding box center [899, 578] width 172 height 12
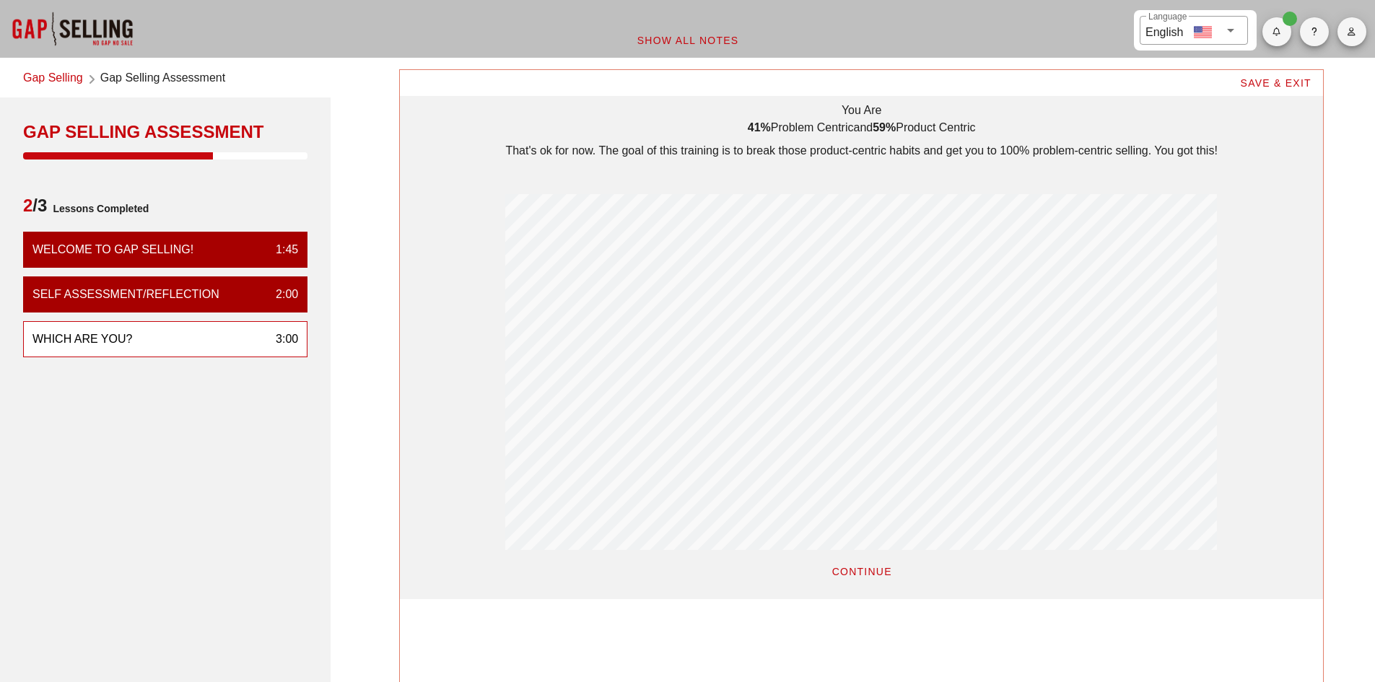
scroll to position [289, 0]
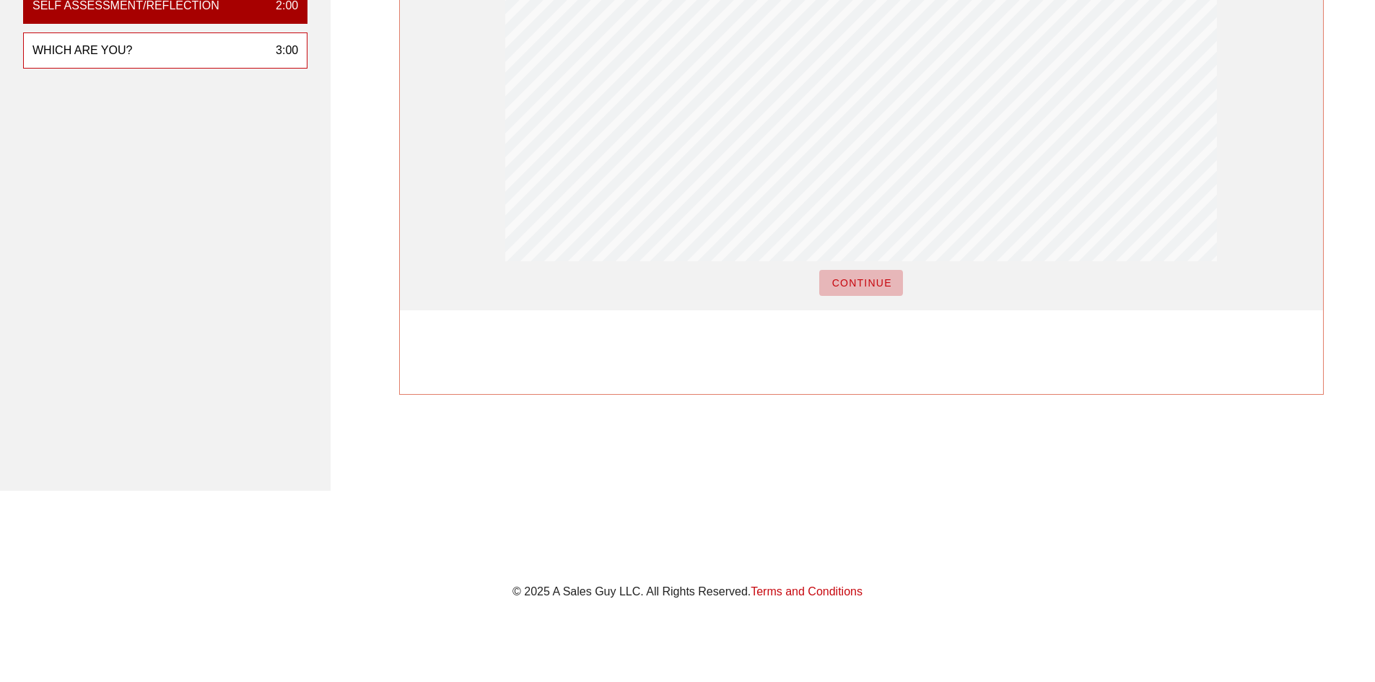
click at [865, 292] on button "CONTINUE" at bounding box center [861, 283] width 84 height 26
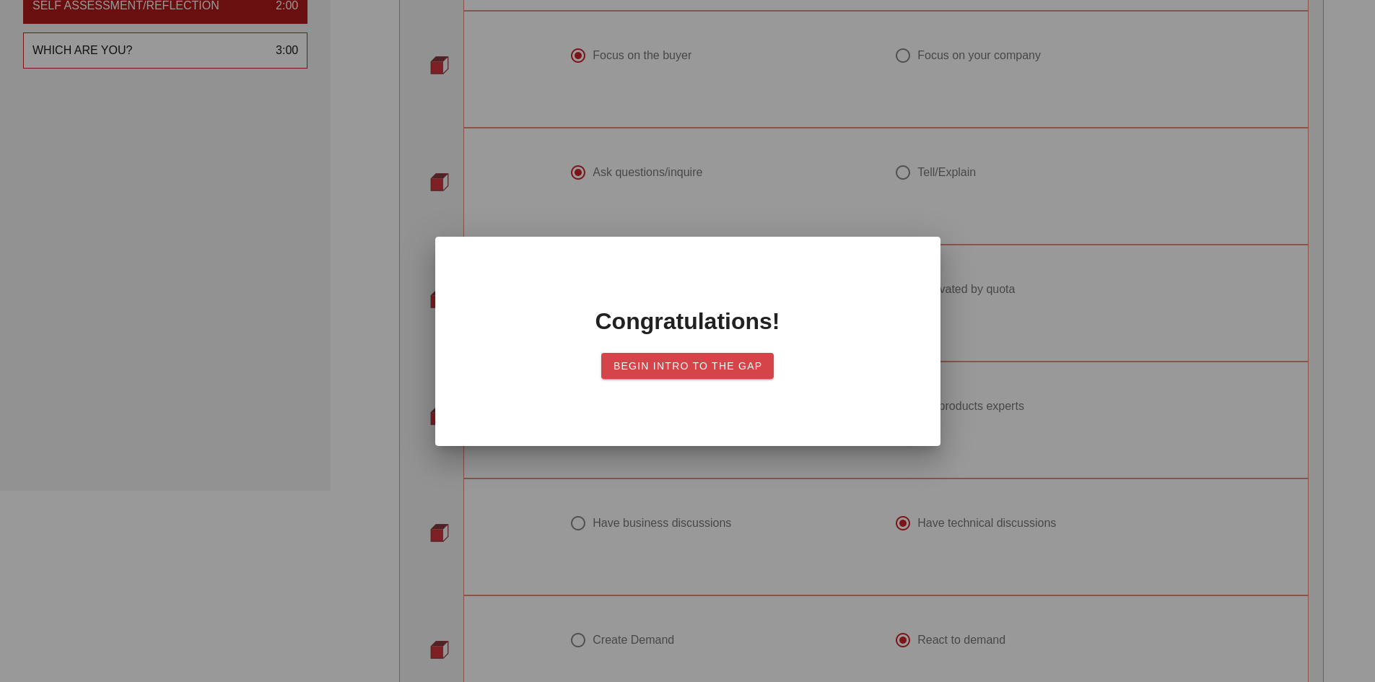
click at [692, 376] on button "Begin Intro to the Gap" at bounding box center [687, 366] width 173 height 26
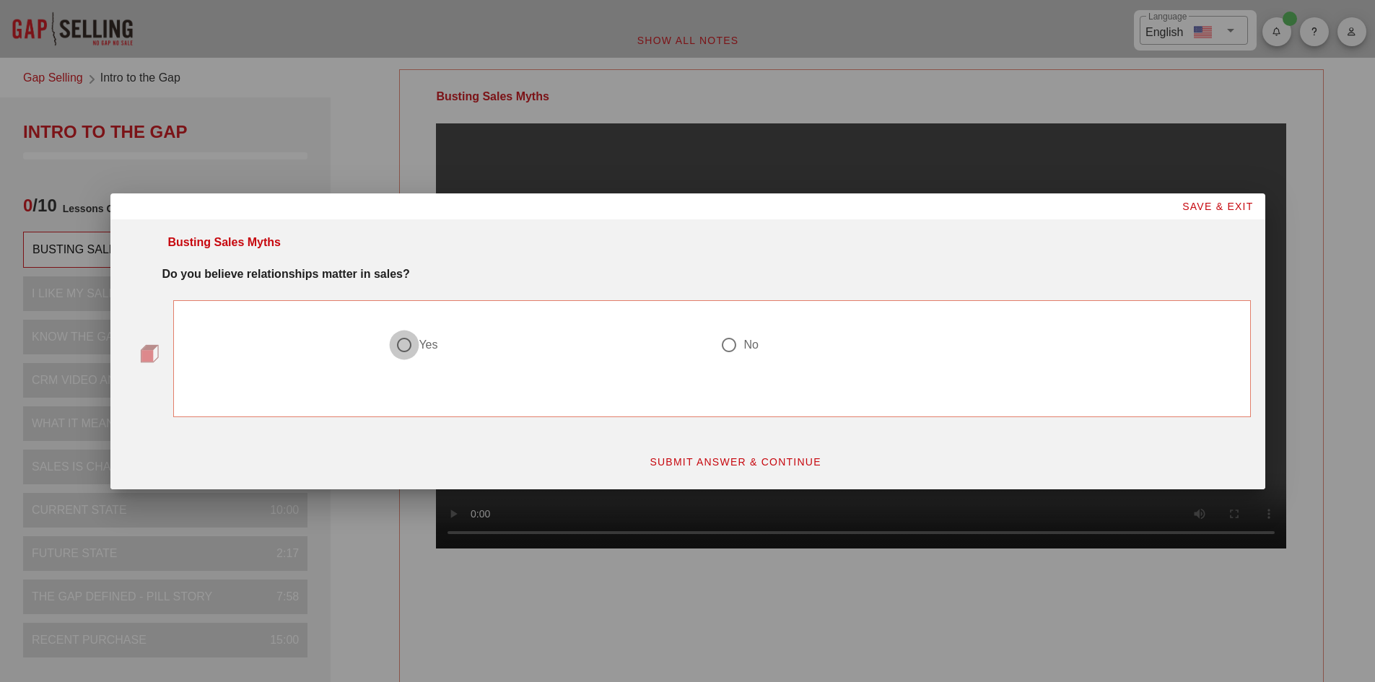
click at [403, 346] on div at bounding box center [404, 345] width 25 height 25
radio input "true"
click at [685, 459] on span "SUBMIT ANSWER & CONTINUE" at bounding box center [735, 462] width 172 height 12
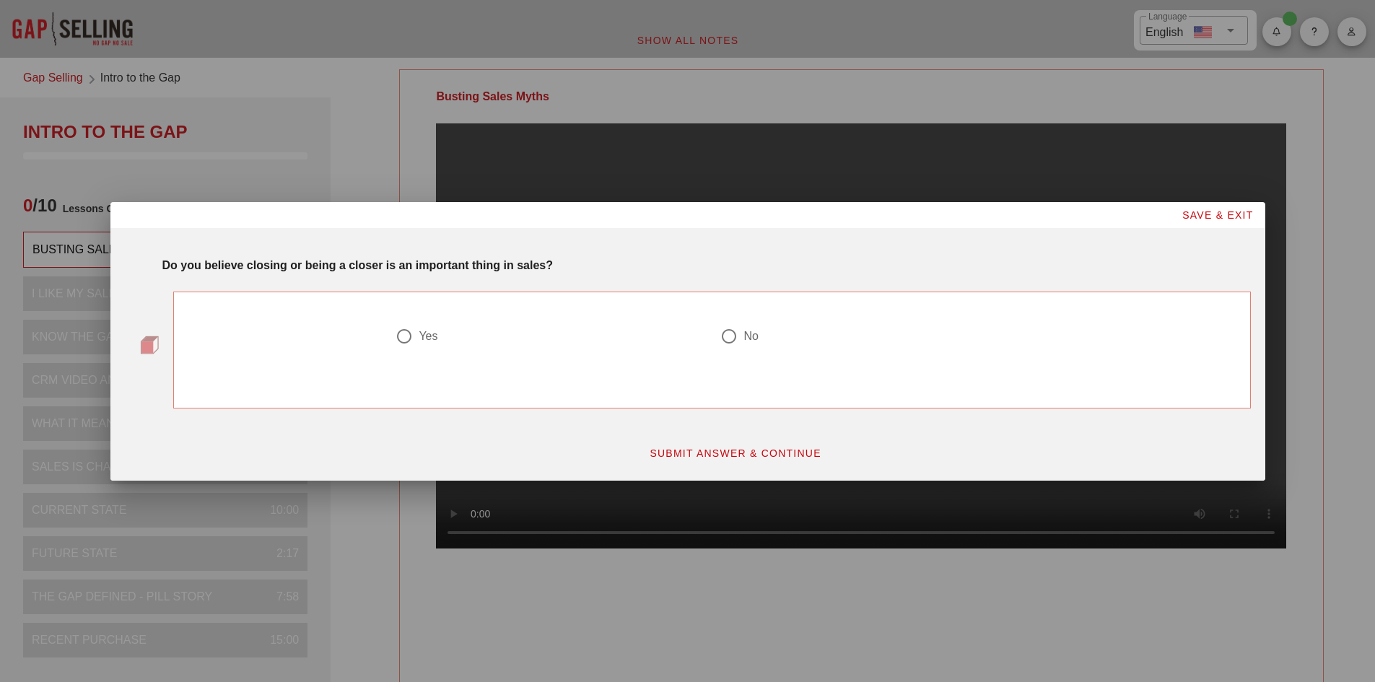
click at [731, 332] on div at bounding box center [729, 336] width 25 height 25
radio input "true"
click at [752, 448] on span "SUBMIT ANSWER & CONTINUE" at bounding box center [735, 453] width 172 height 12
click at [398, 342] on div at bounding box center [404, 336] width 25 height 25
radio input "true"
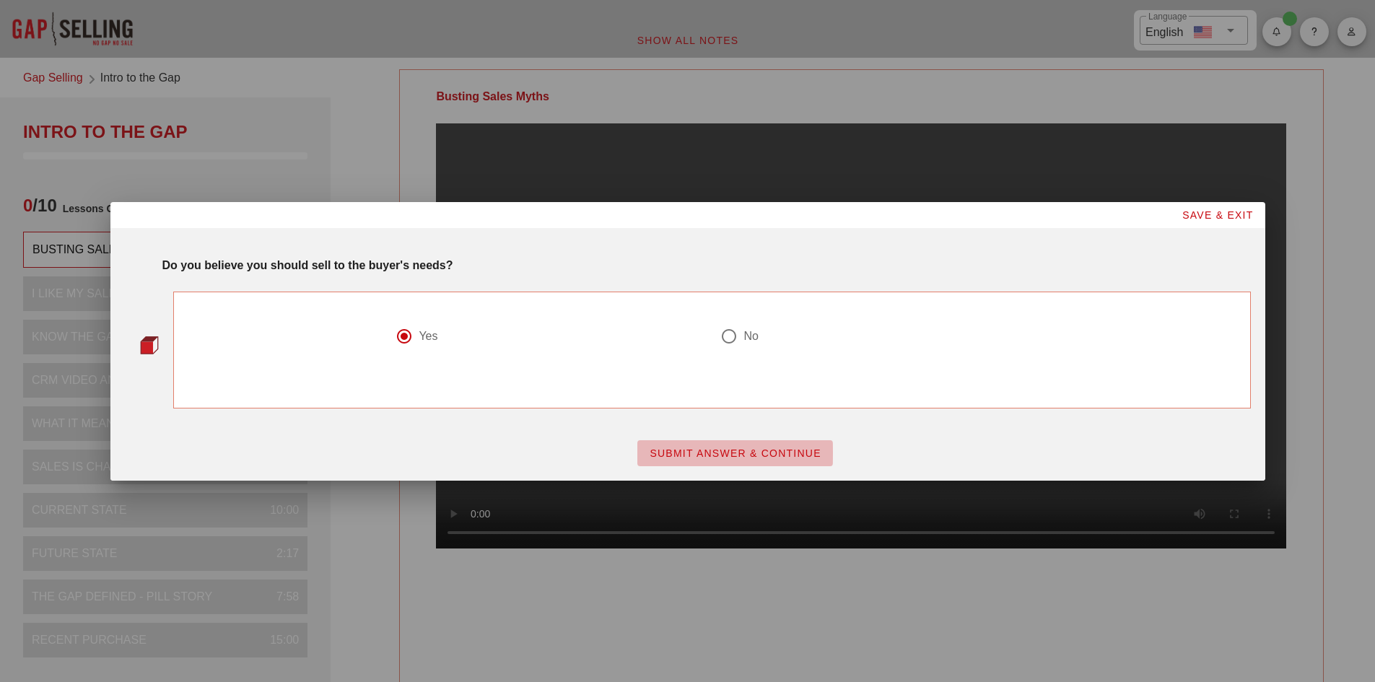
click at [711, 455] on span "SUBMIT ANSWER & CONTINUE" at bounding box center [735, 453] width 172 height 12
click at [416, 339] on div at bounding box center [404, 336] width 25 height 25
radio input "true"
click at [764, 447] on span "SUBMIT ANSWER & CONTINUE" at bounding box center [735, 453] width 172 height 12
click at [723, 341] on div at bounding box center [729, 336] width 25 height 25
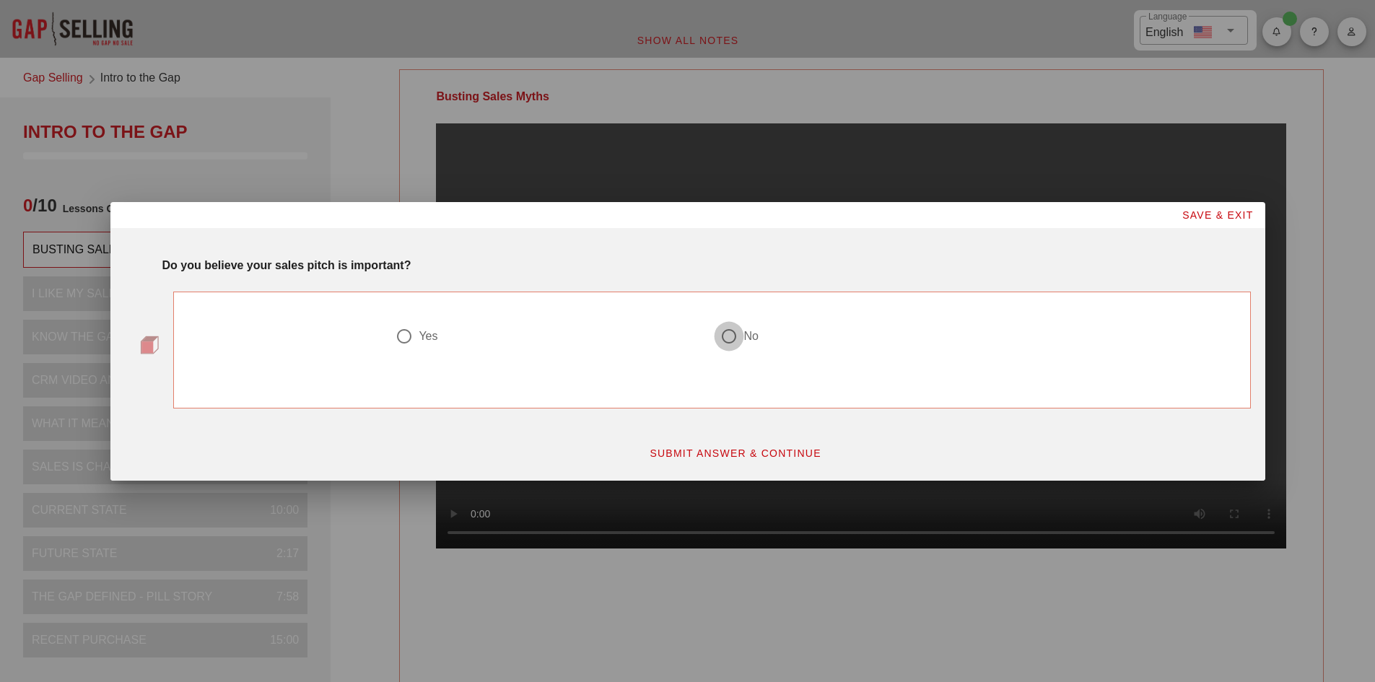
radio input "true"
click at [741, 456] on span "SUBMIT ANSWER & CONTINUE" at bounding box center [735, 453] width 172 height 12
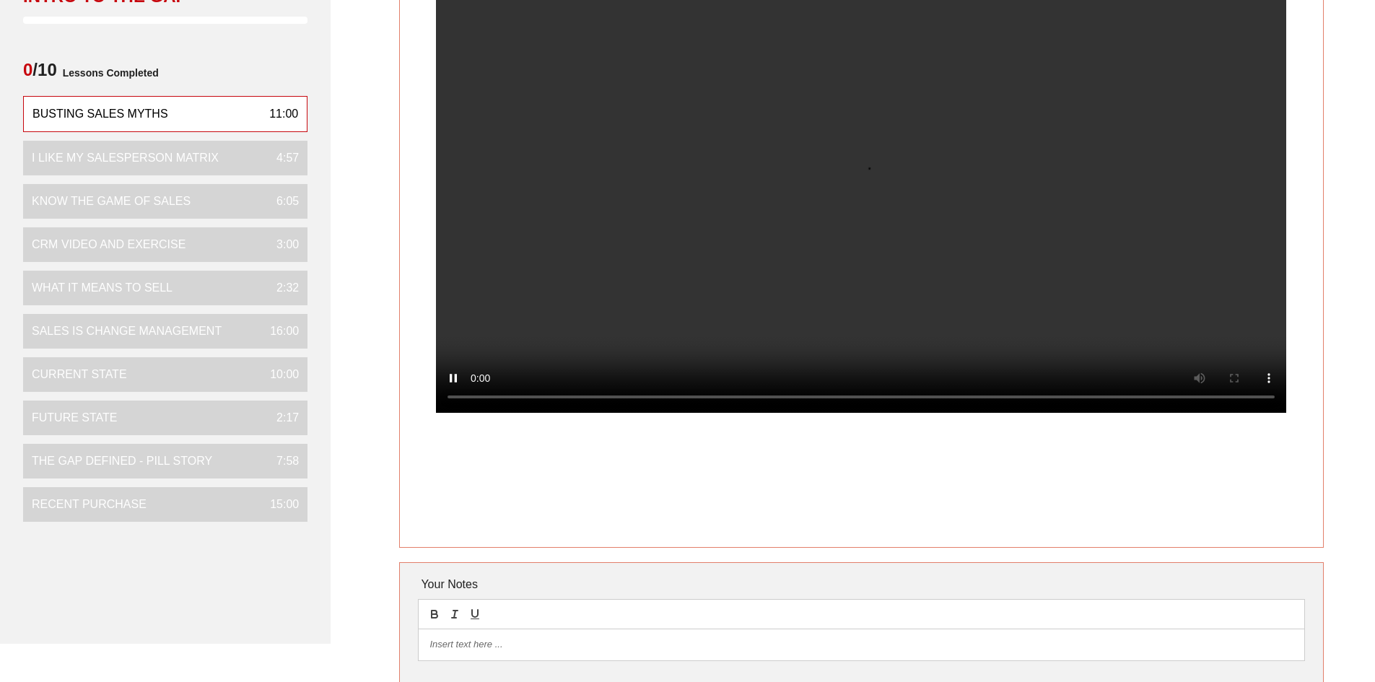
scroll to position [77, 0]
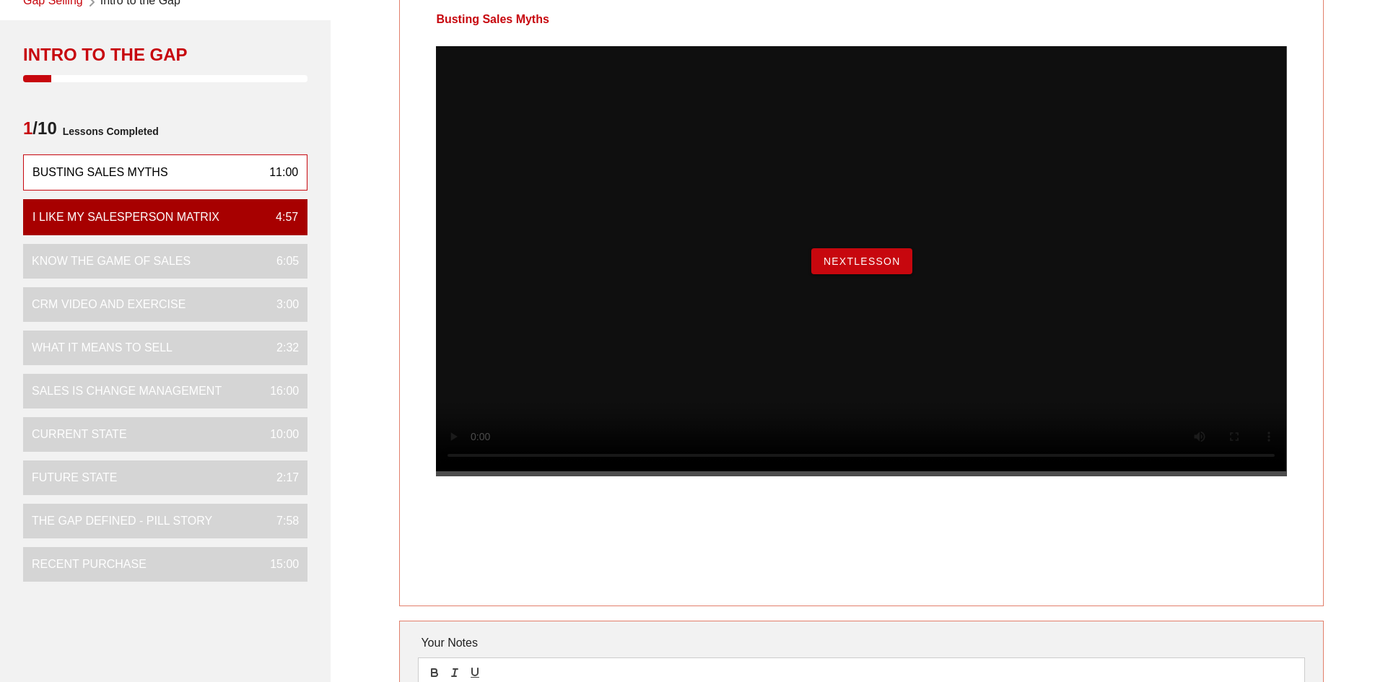
click at [872, 304] on div "NextLesson" at bounding box center [861, 261] width 850 height 430
click at [870, 274] on button "NextLesson" at bounding box center [861, 261] width 101 height 26
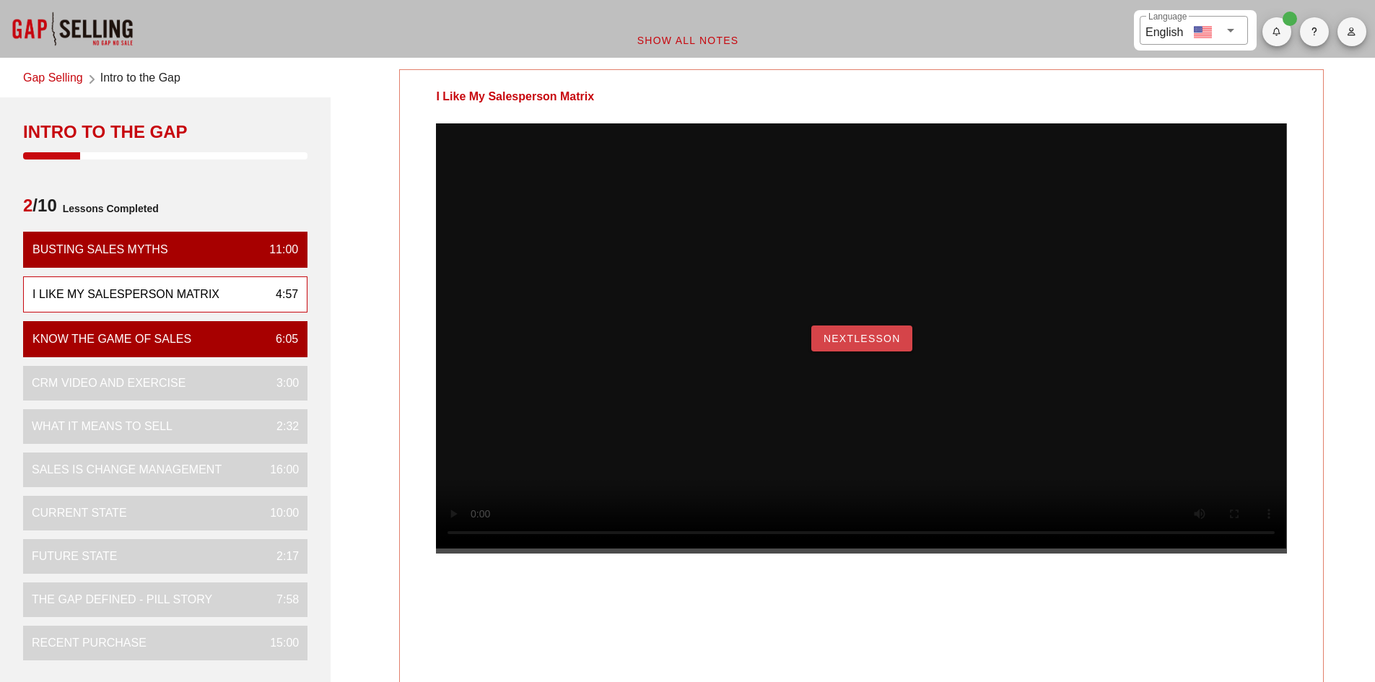
click at [859, 344] on span "NextLesson" at bounding box center [862, 339] width 78 height 12
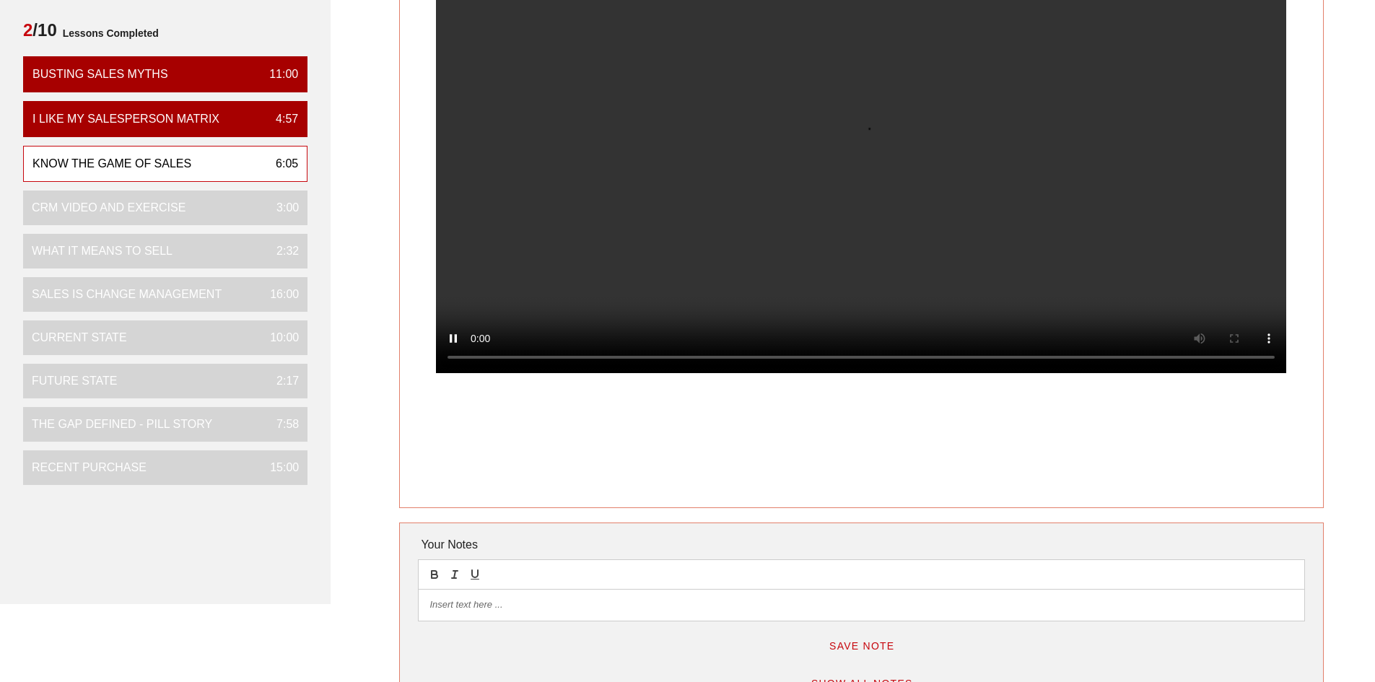
scroll to position [144, 0]
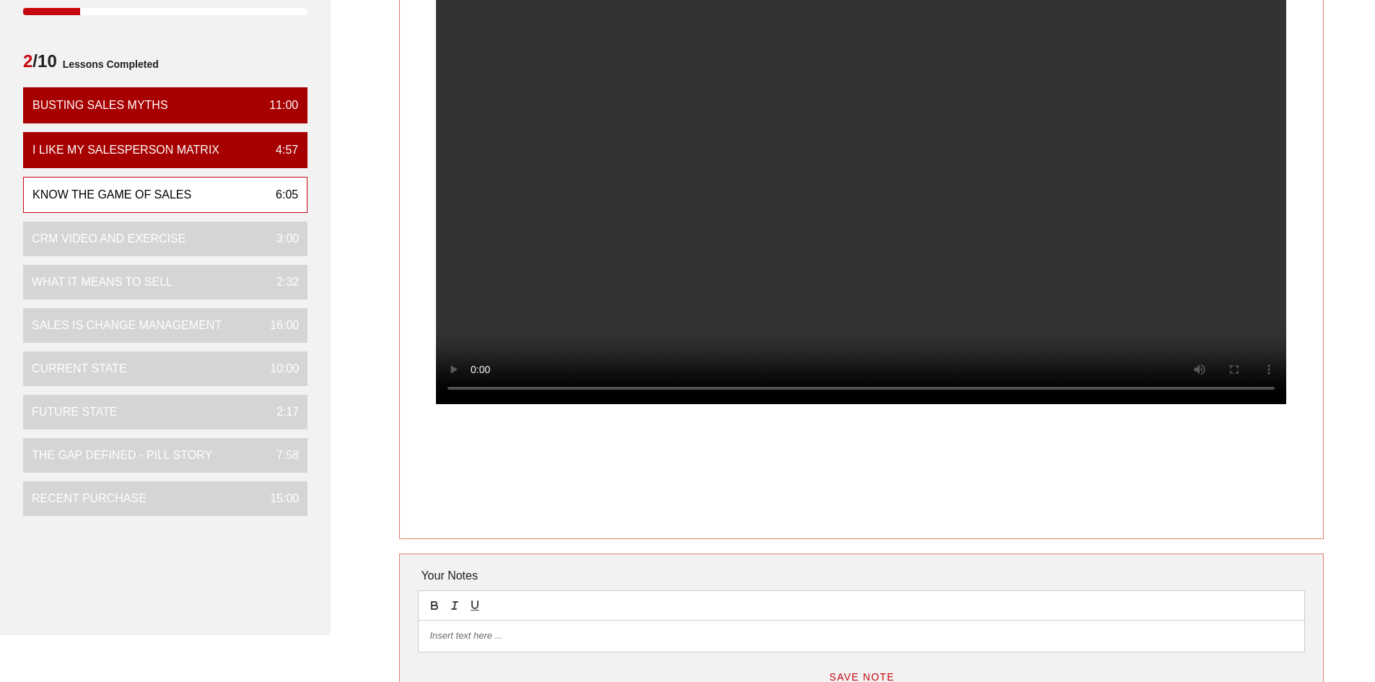
click at [1357, 200] on div "Know the Game of Sales Your Notes Save Note Show All Notes" at bounding box center [861, 338] width 1044 height 844
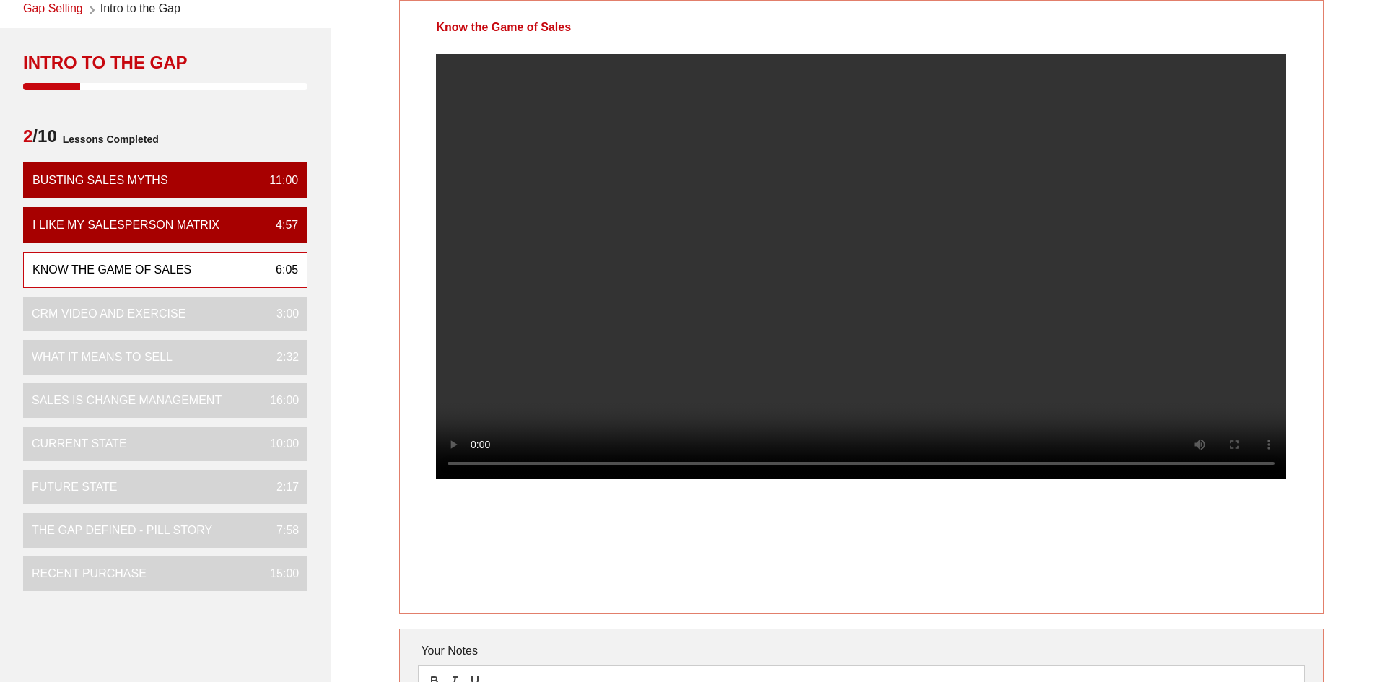
scroll to position [0, 0]
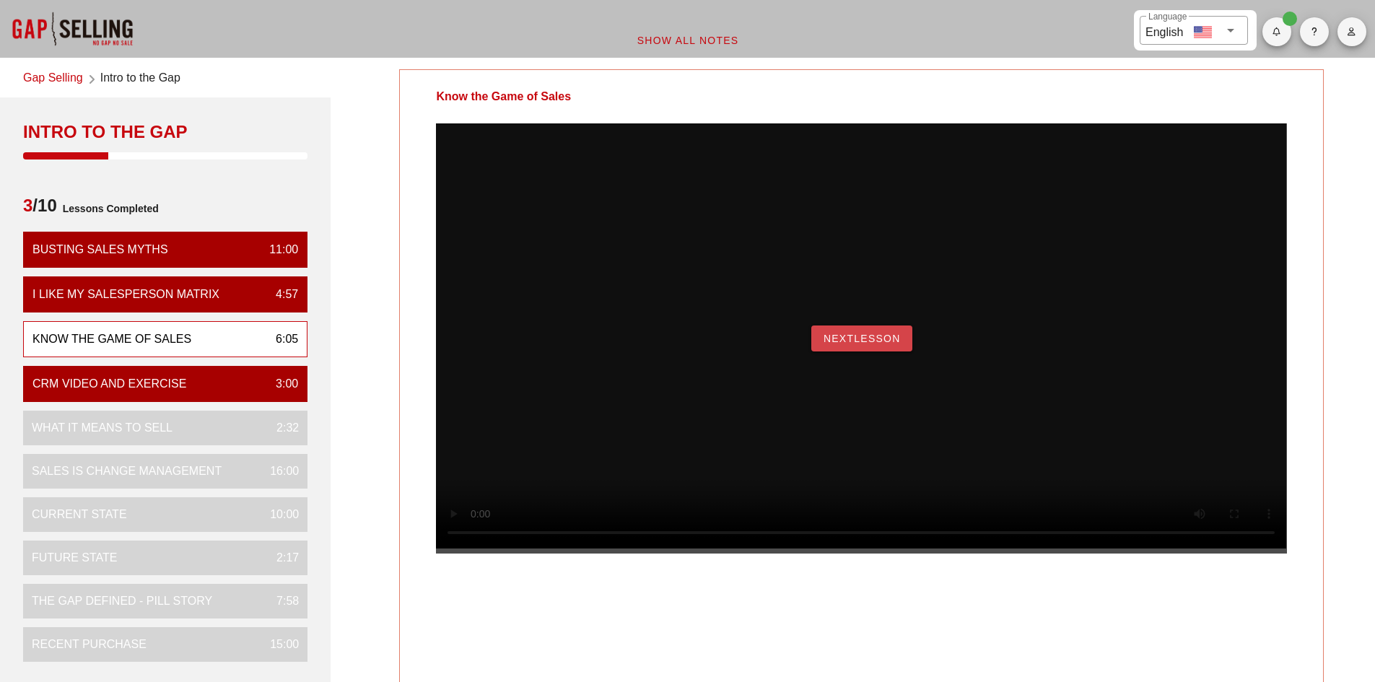
click at [877, 344] on span "NextLesson" at bounding box center [862, 339] width 78 height 12
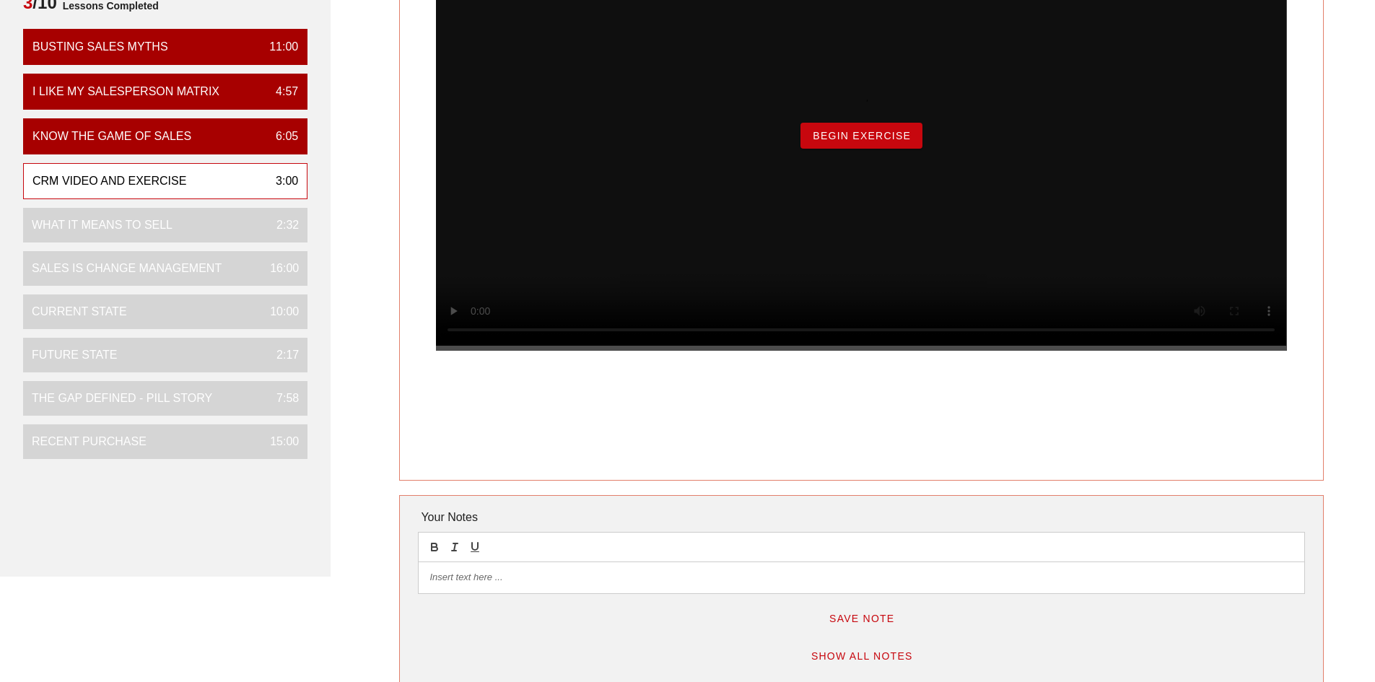
scroll to position [217, 0]
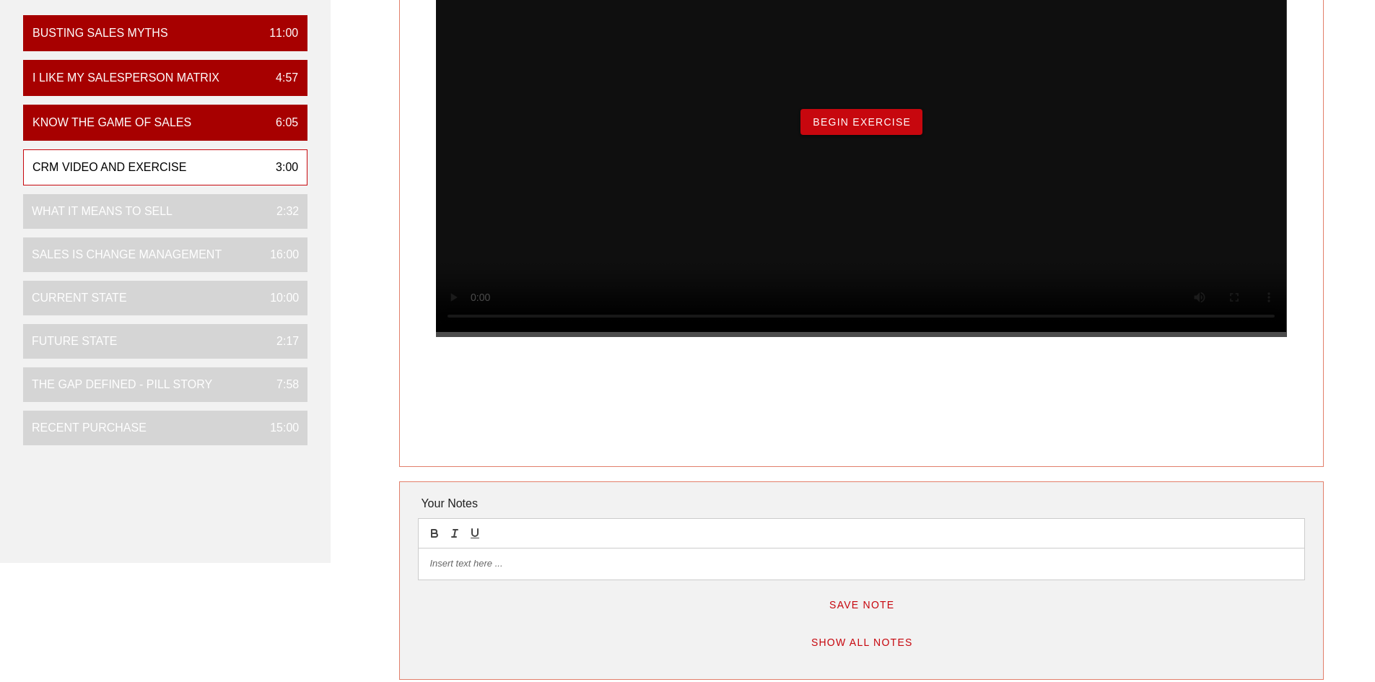
click at [574, 569] on p at bounding box center [860, 563] width 863 height 13
click at [860, 614] on button "Save Note" at bounding box center [861, 605] width 89 height 26
click at [901, 128] on span "Begin Exercise" at bounding box center [861, 122] width 99 height 12
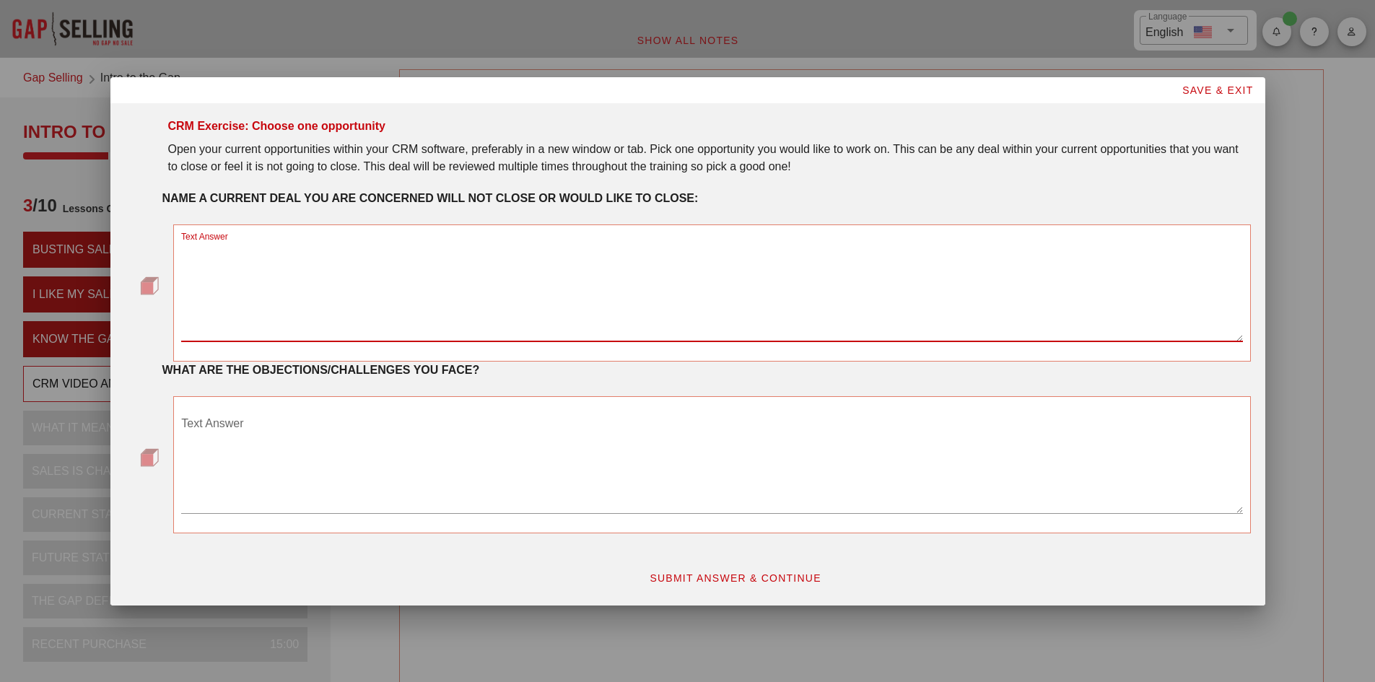
click at [261, 257] on textarea "Text Answer" at bounding box center [711, 290] width 1061 height 101
type textarea "Nutracap"
click at [214, 426] on textarea "Text Answer" at bounding box center [711, 462] width 1061 height 101
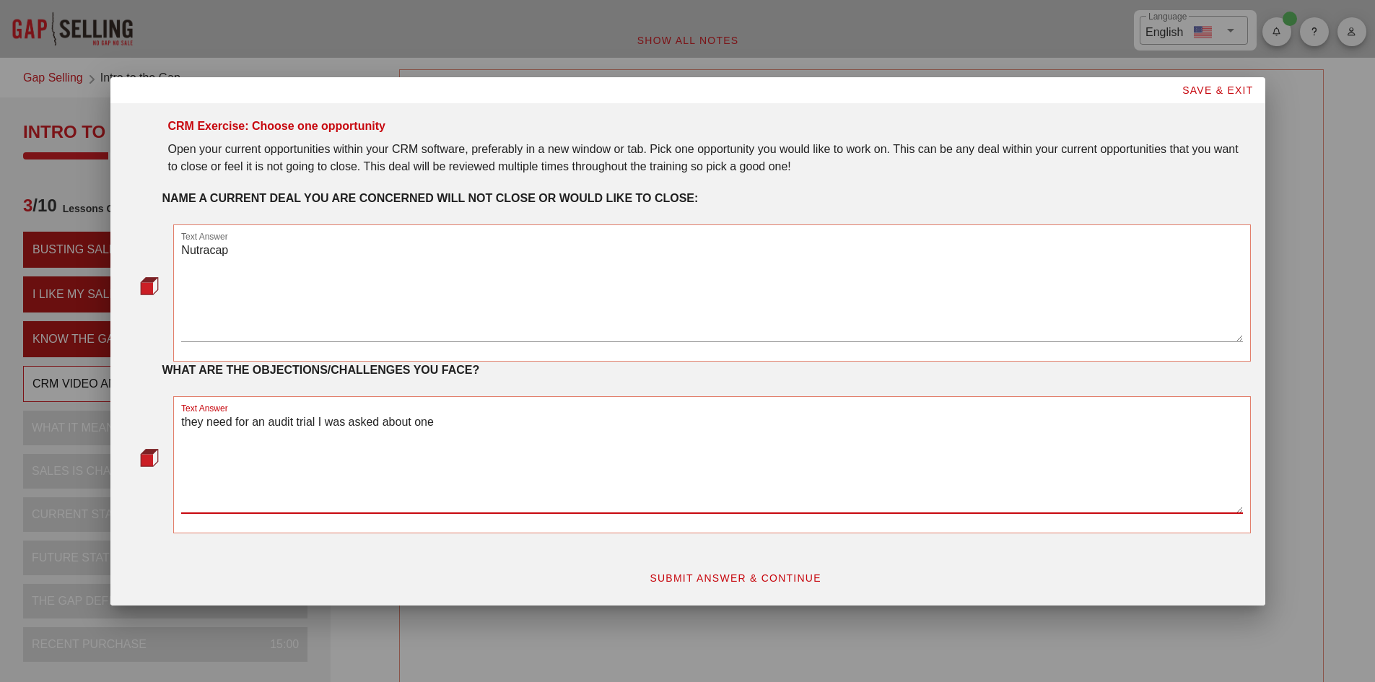
click at [462, 419] on textarea "they need for an audit trial I was asked about one" at bounding box center [711, 462] width 1061 height 101
type textarea "they need for an audit trial I was asked about one and since my reply I have no…"
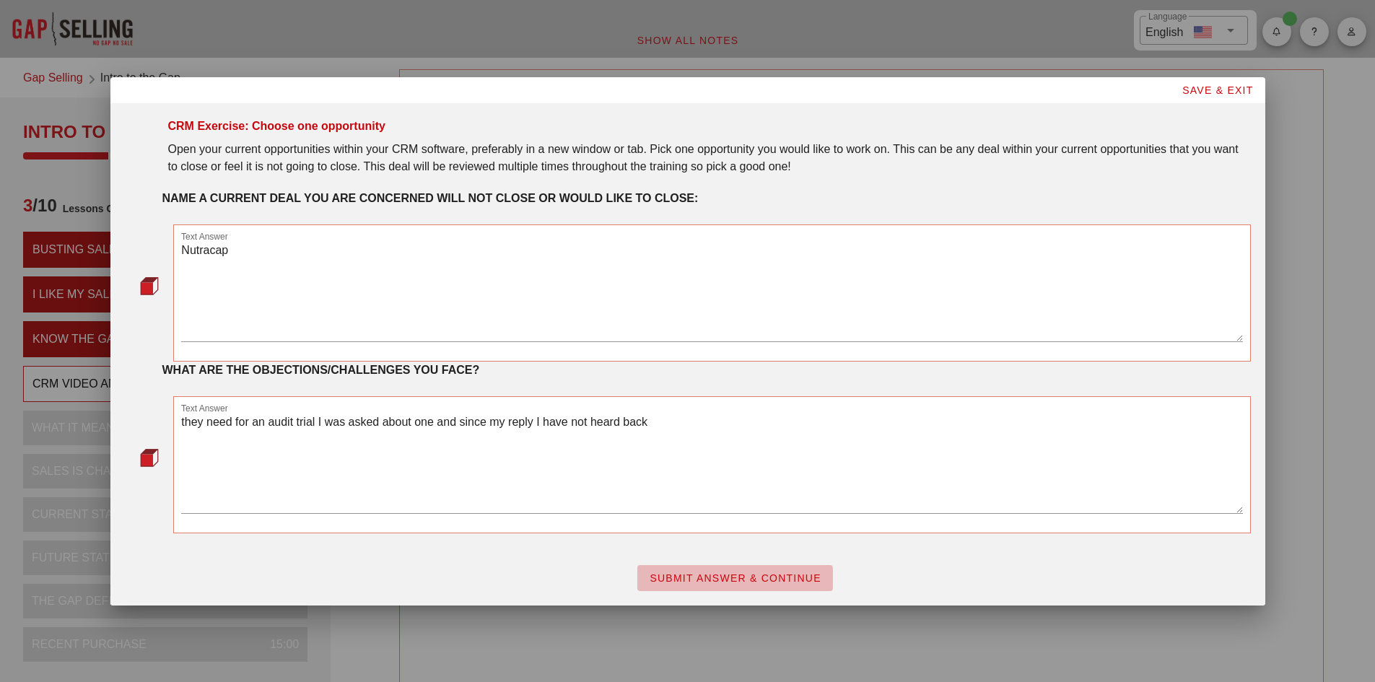
click at [776, 584] on button "SUBMIT ANSWER & CONTINUE" at bounding box center [735, 578] width 196 height 26
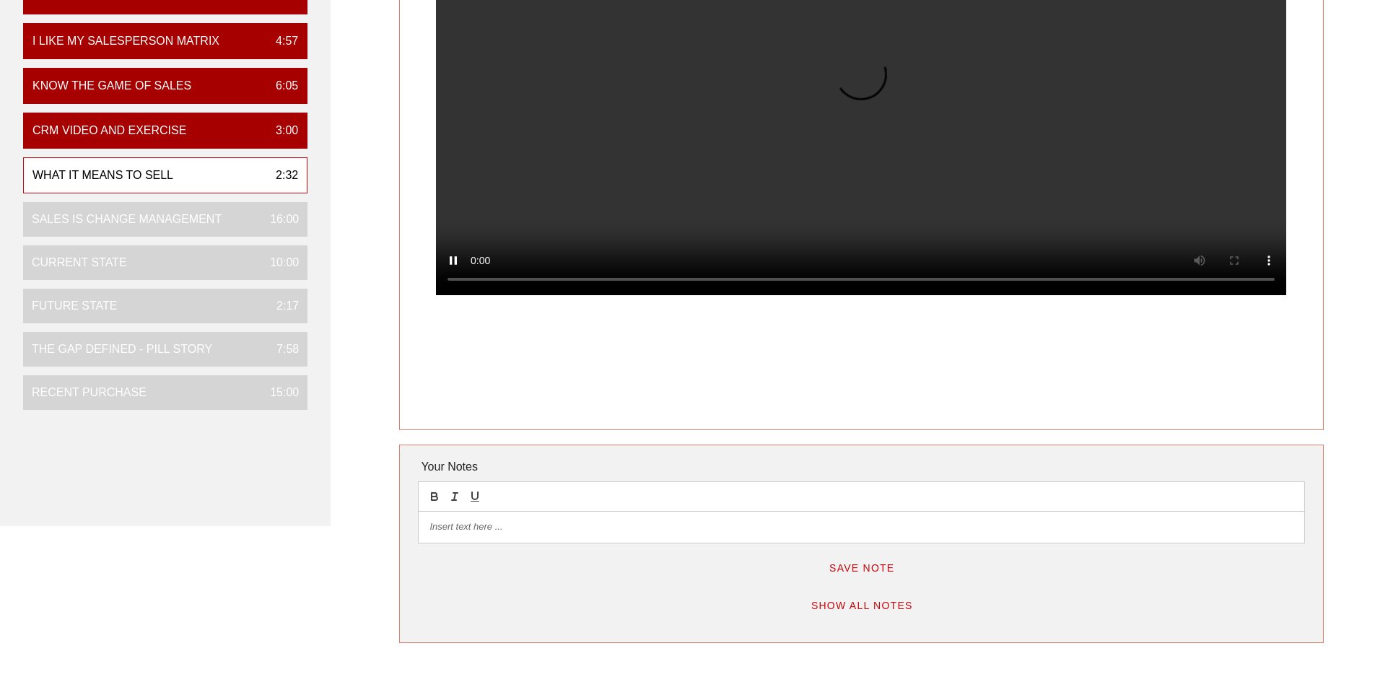
scroll to position [289, 0]
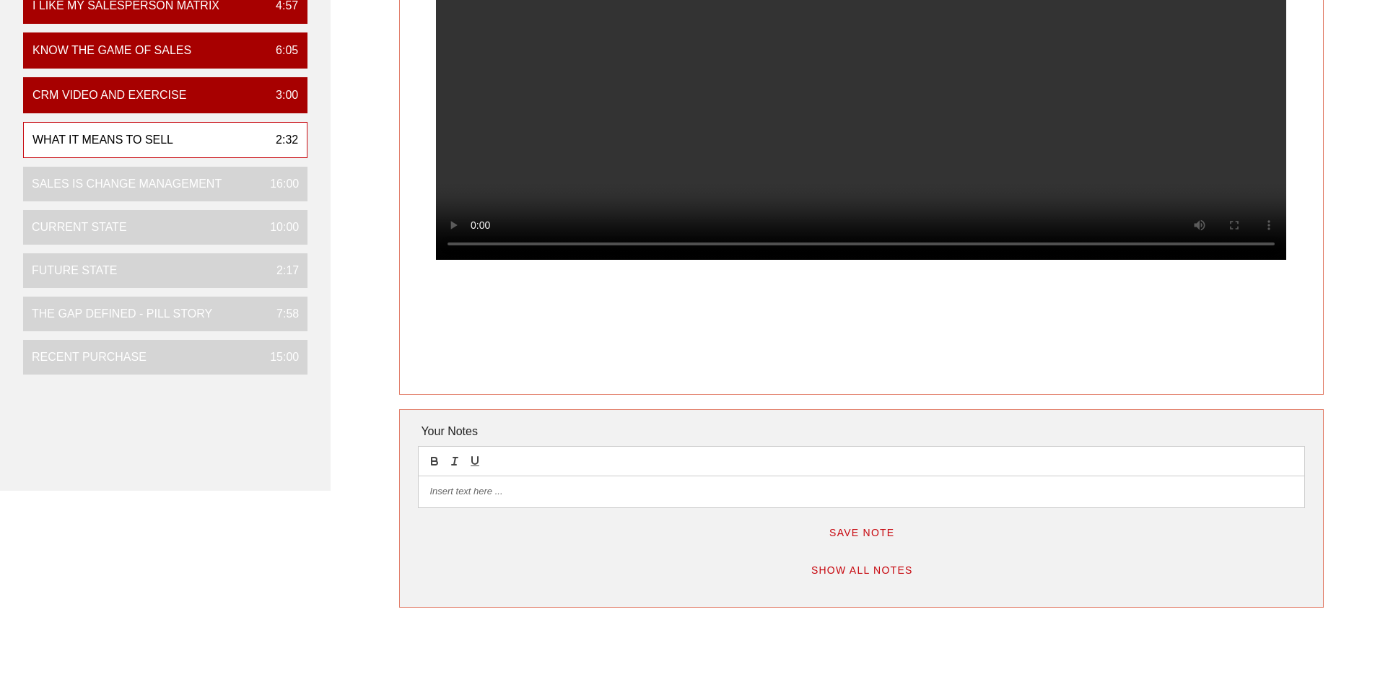
click at [540, 501] on div at bounding box center [861, 491] width 885 height 30
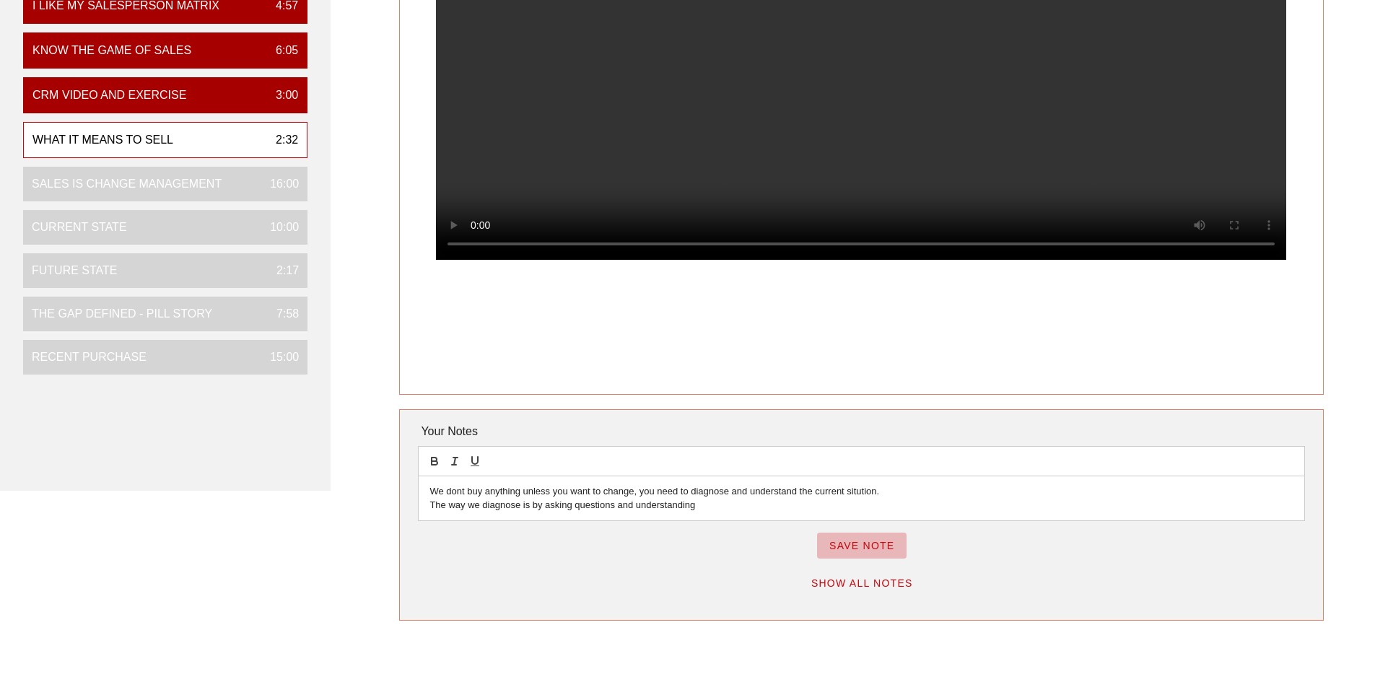
click at [867, 545] on span "Save Note" at bounding box center [862, 546] width 66 height 12
click at [844, 582] on span "Show All Notes" at bounding box center [862, 583] width 102 height 12
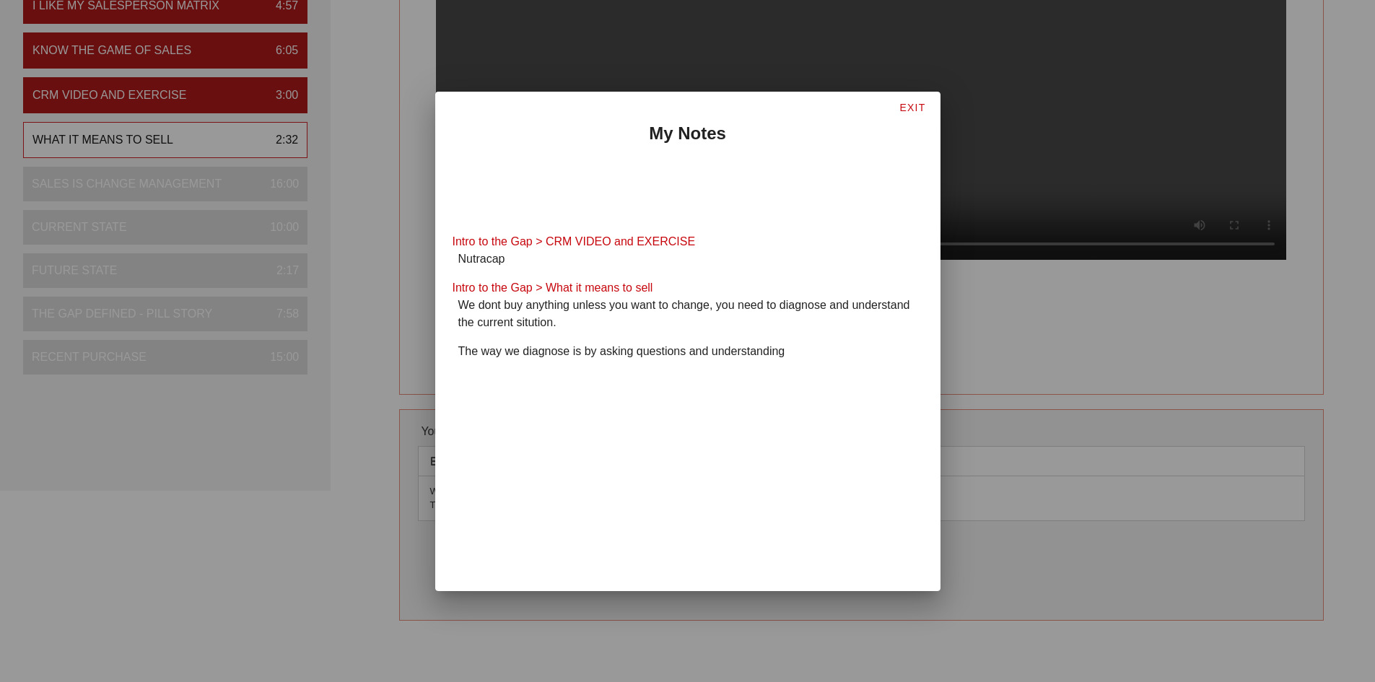
click at [1052, 387] on div at bounding box center [687, 341] width 1375 height 682
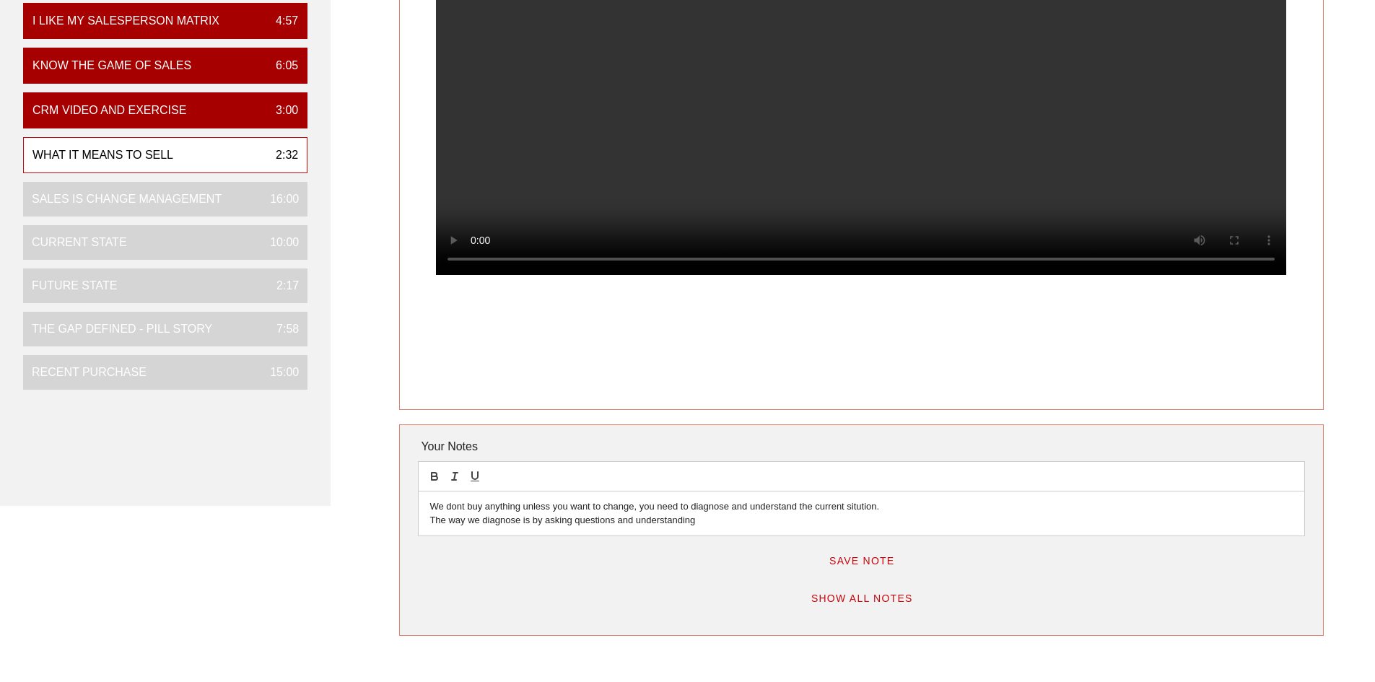
scroll to position [217, 0]
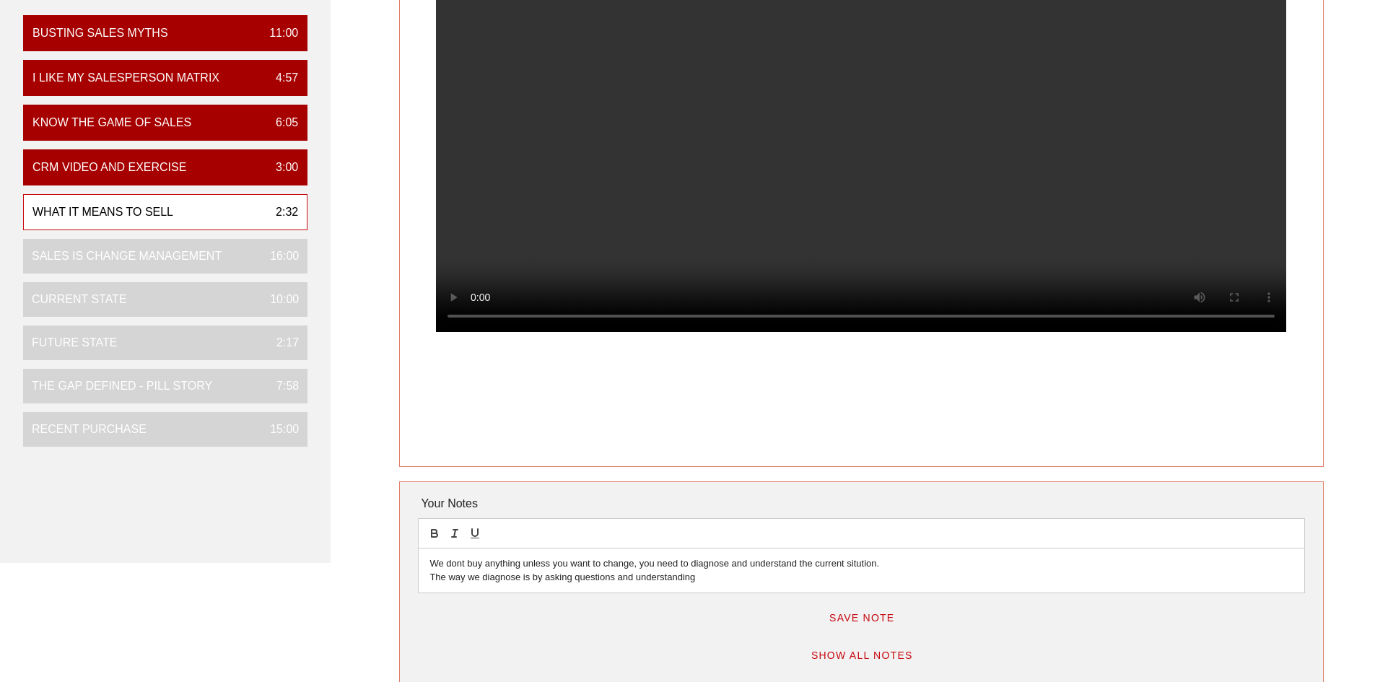
click at [855, 559] on p "We dont buy anything unless you want to change, you need to diagnose and unders…" at bounding box center [860, 563] width 863 height 13
click at [727, 576] on p "The way we diagnose is by asking questions and understanding" at bounding box center [860, 577] width 863 height 13
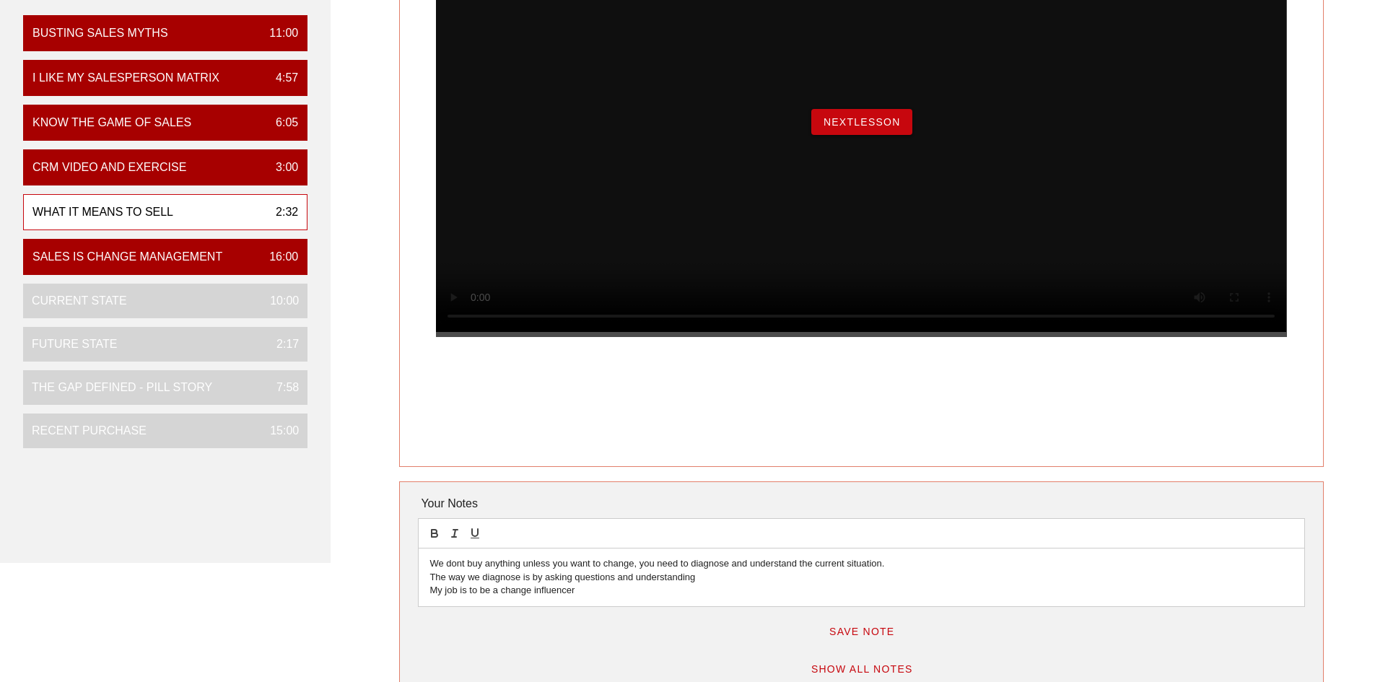
click at [882, 135] on button "NextLesson" at bounding box center [861, 122] width 101 height 26
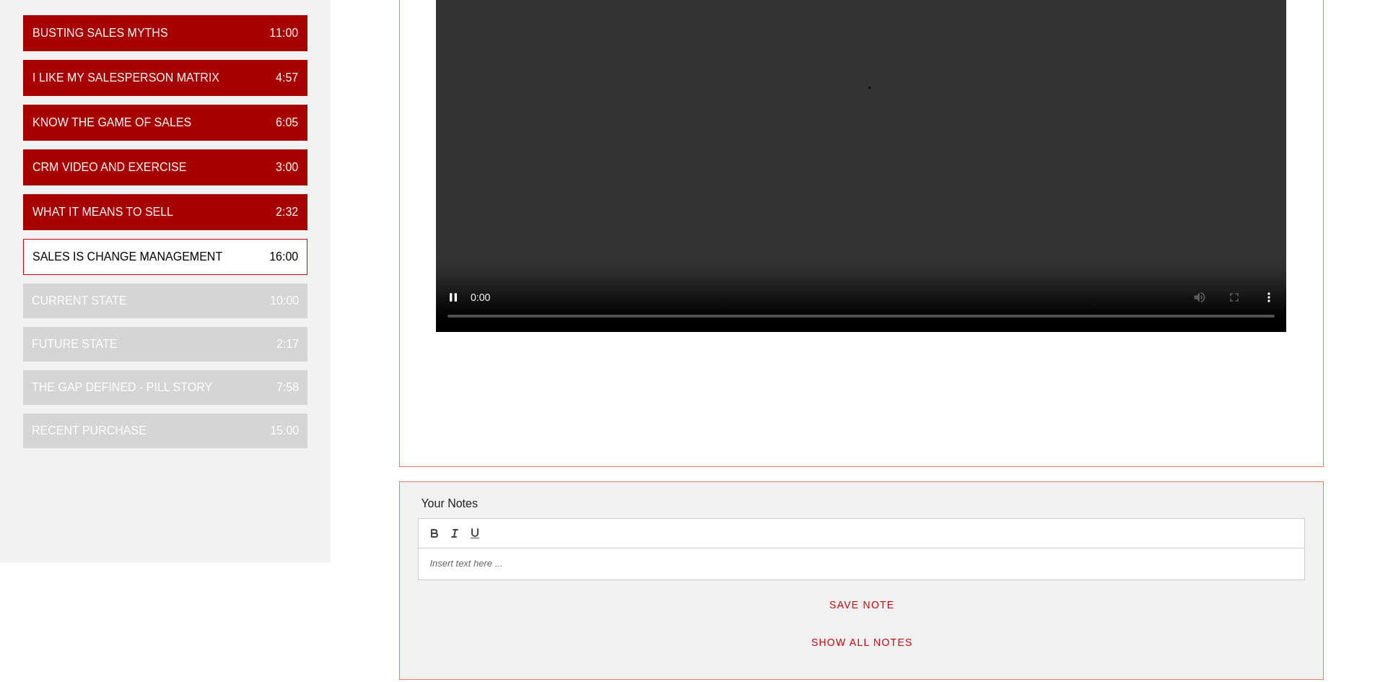
scroll to position [0, 0]
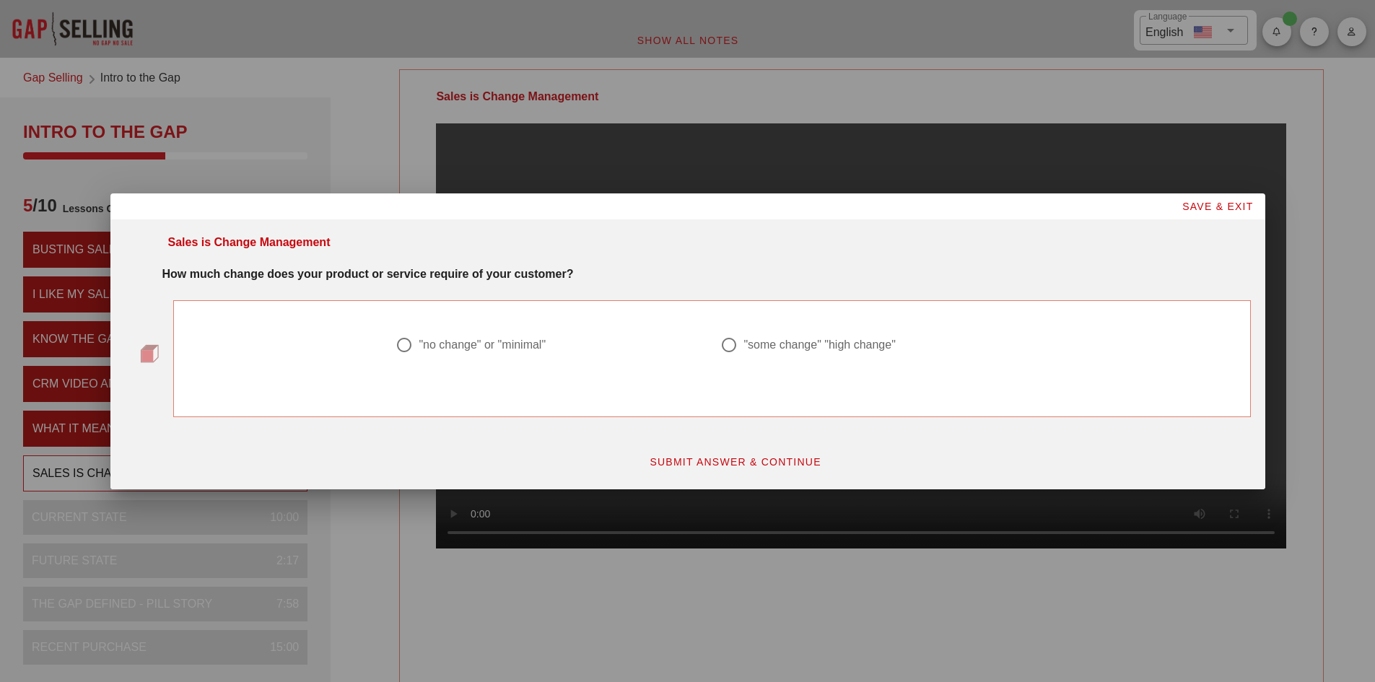
click at [731, 344] on div at bounding box center [729, 345] width 25 height 25
radio input "true"
click at [740, 460] on span "SUBMIT ANSWER & CONTINUE" at bounding box center [735, 462] width 172 height 12
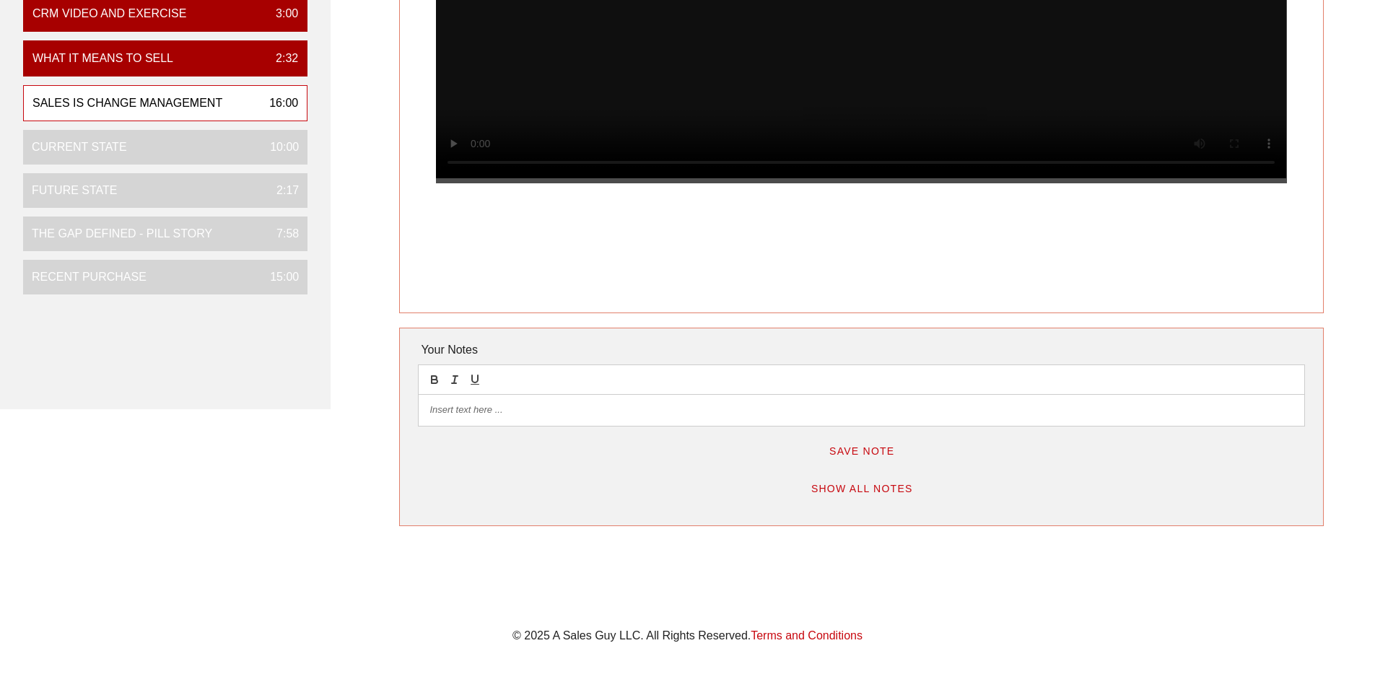
scroll to position [438, 0]
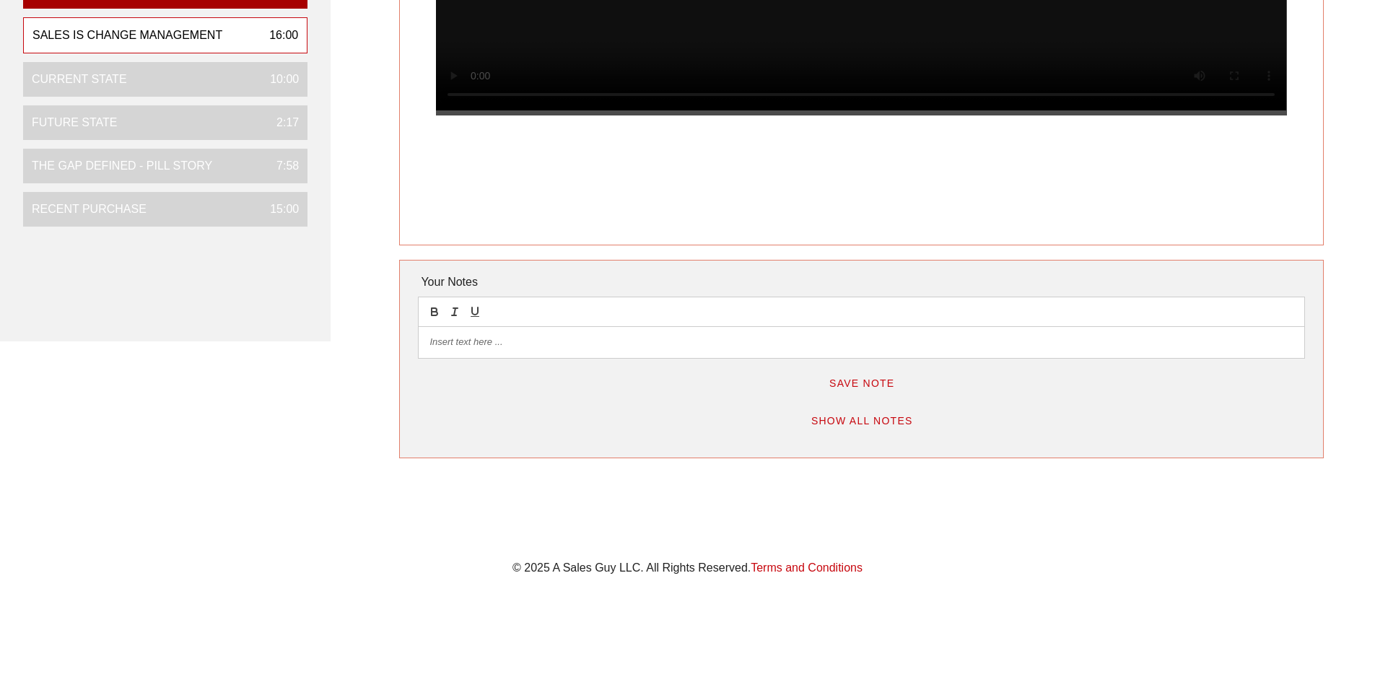
click at [462, 338] on p at bounding box center [860, 342] width 863 height 13
click at [873, 379] on span "Save Note" at bounding box center [862, 383] width 66 height 12
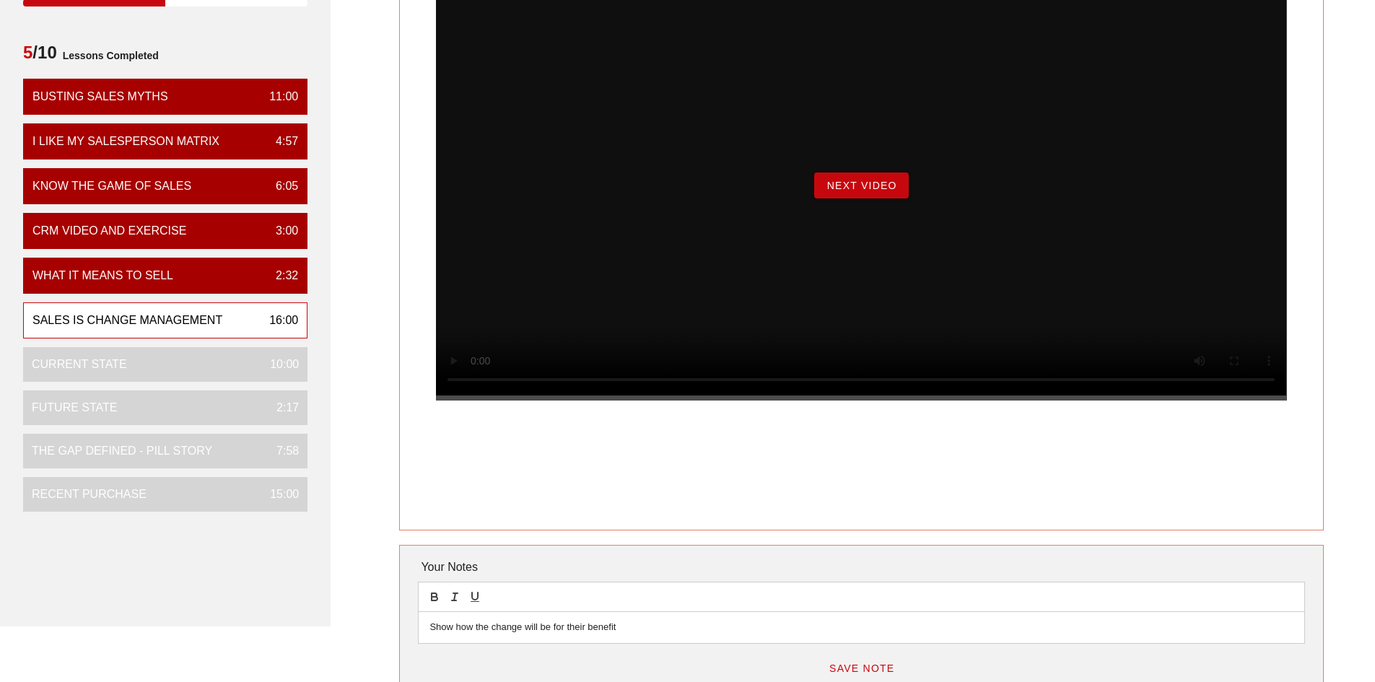
scroll to position [149, 0]
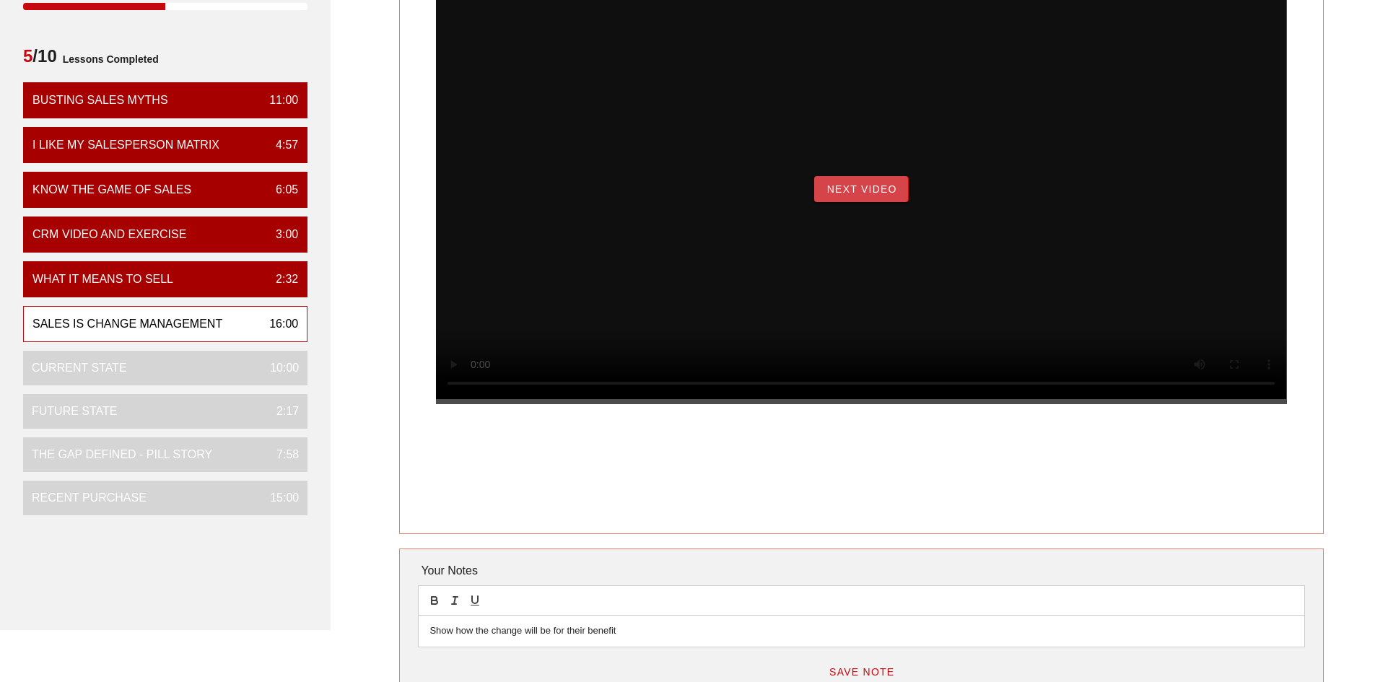
click at [855, 202] on button "Next Video" at bounding box center [861, 189] width 94 height 26
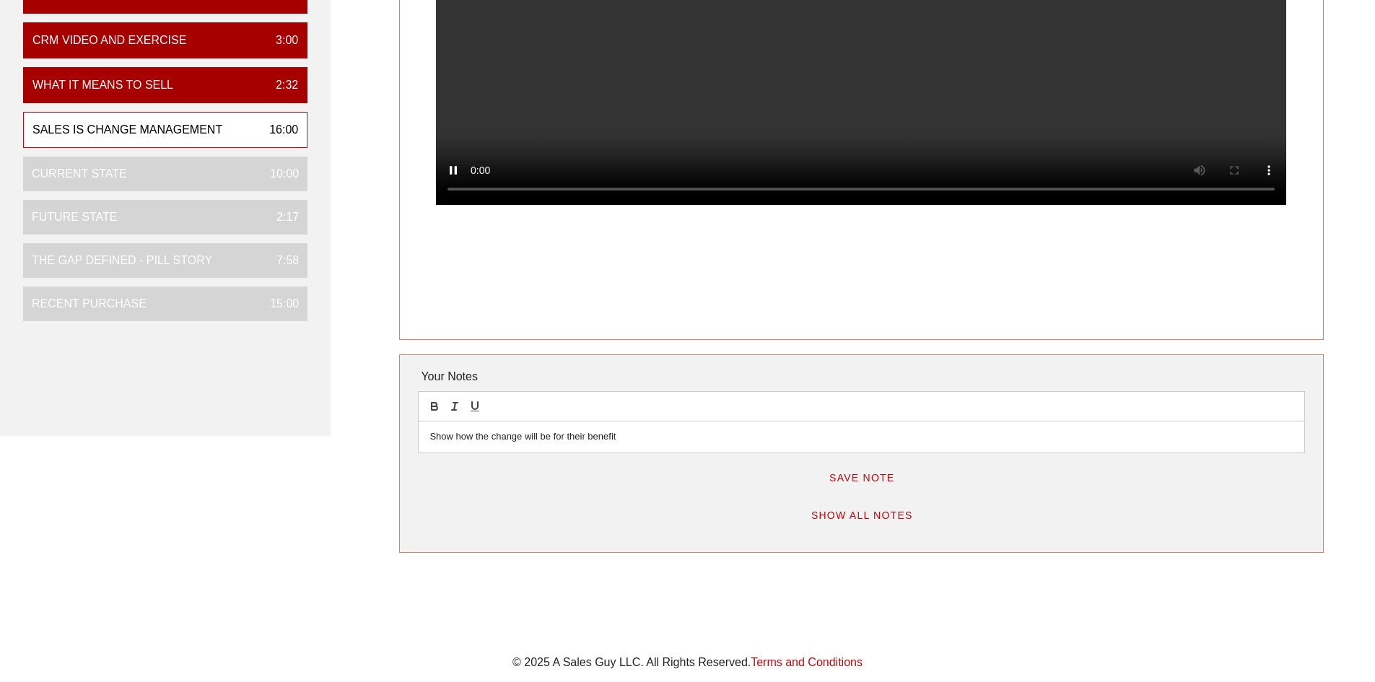
scroll to position [361, 0]
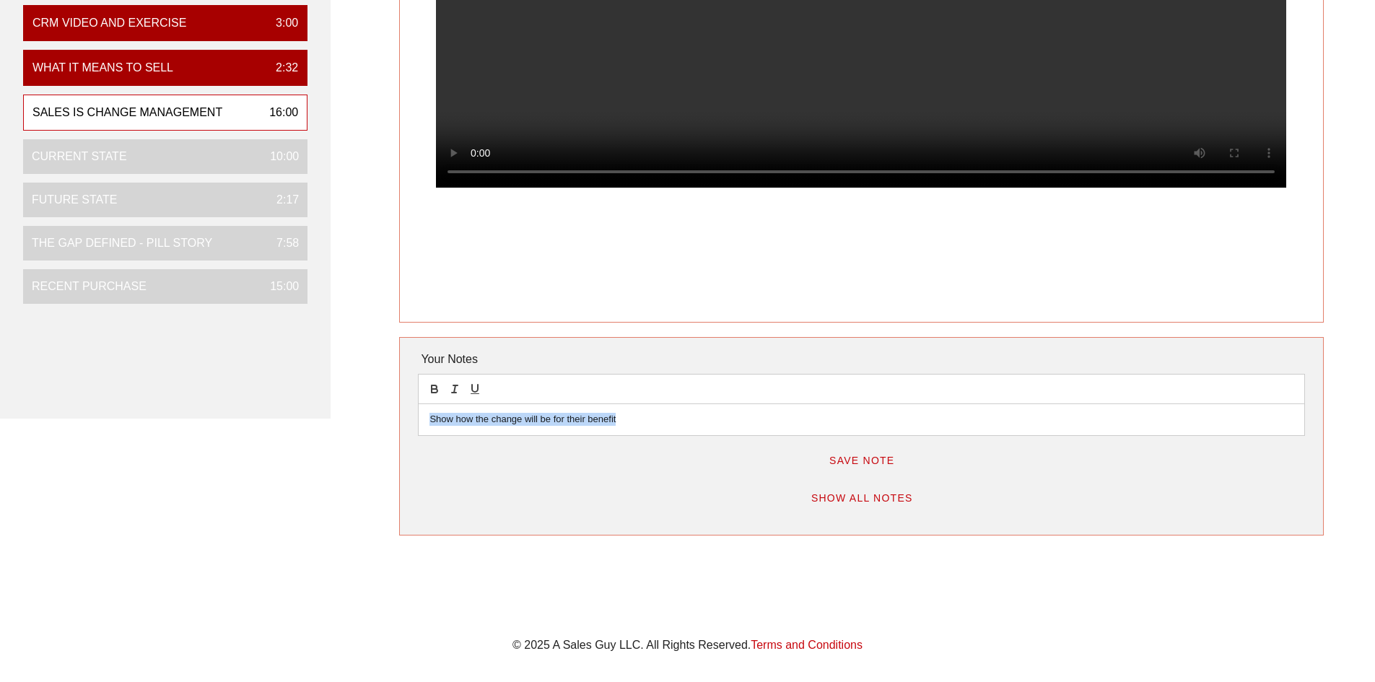
drag, startPoint x: 639, startPoint y: 421, endPoint x: 401, endPoint y: 410, distance: 237.7
click at [401, 410] on div "Your Notes Show how the change will be for their benefit Save Note Show All Not…" at bounding box center [861, 436] width 924 height 198
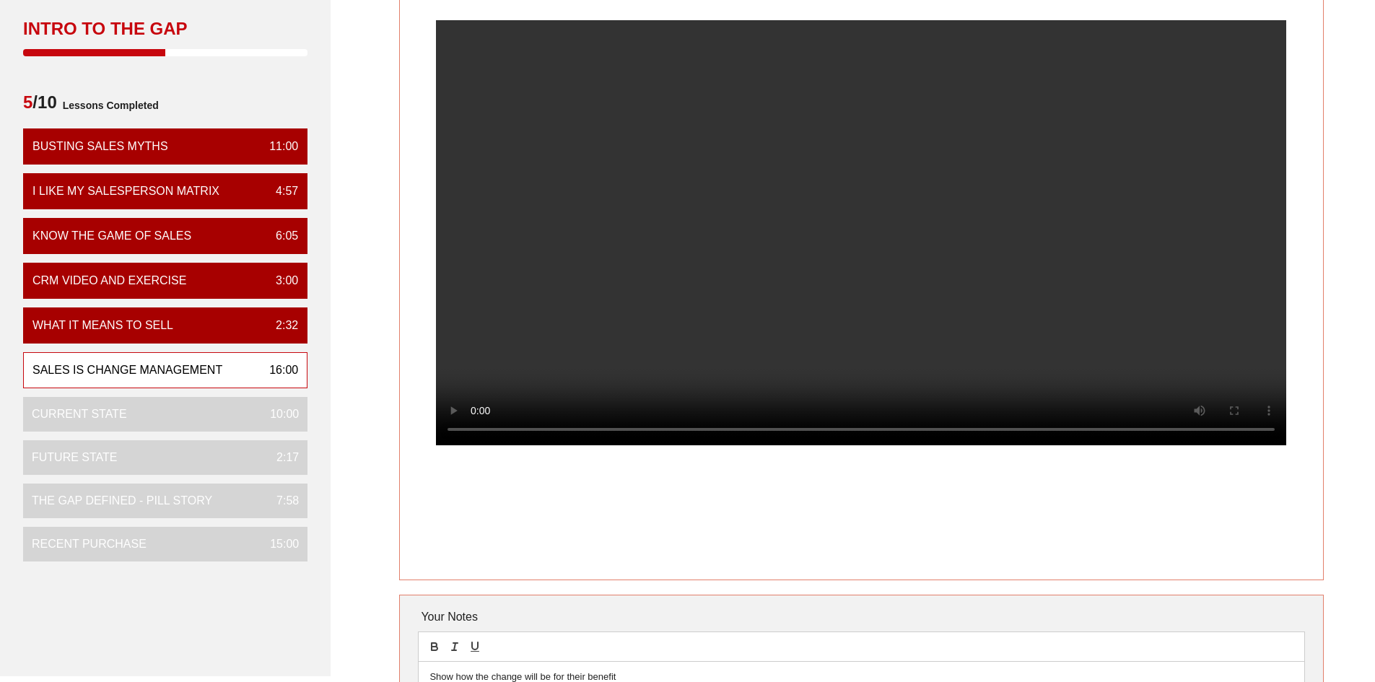
scroll to position [72, 0]
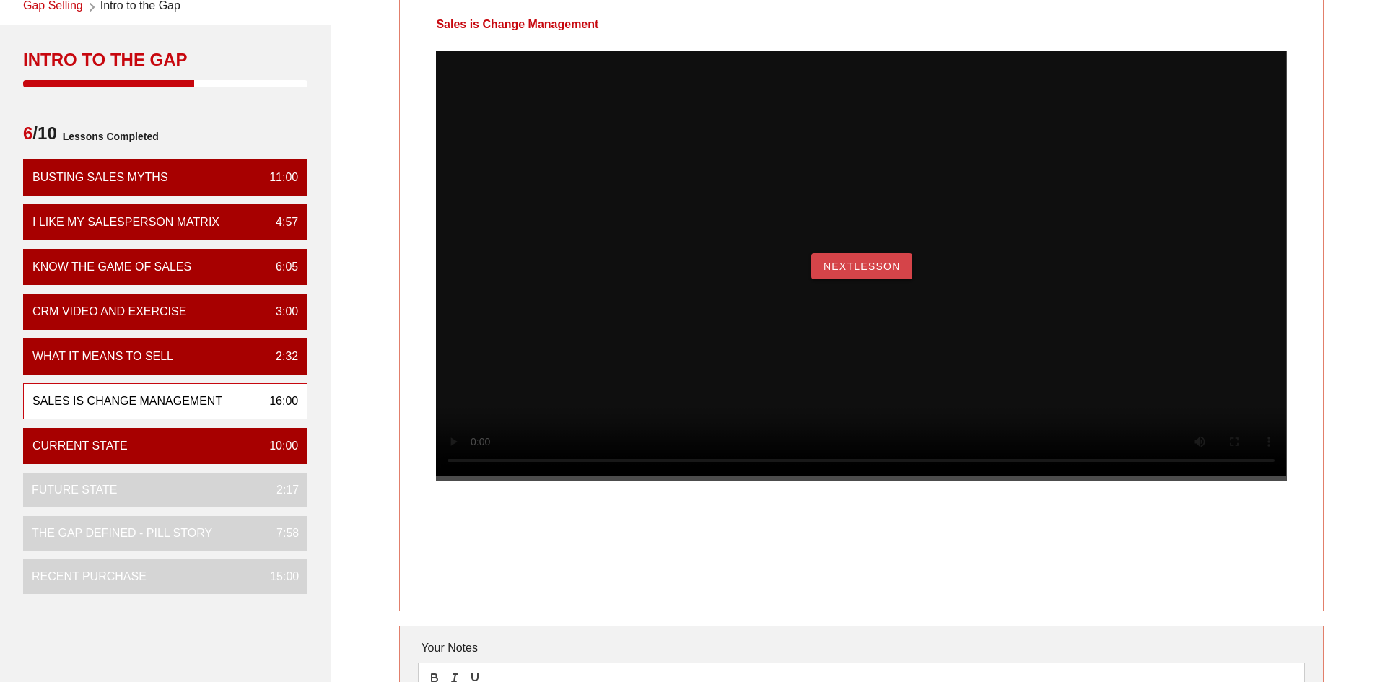
click at [870, 279] on button "NextLesson" at bounding box center [861, 266] width 101 height 26
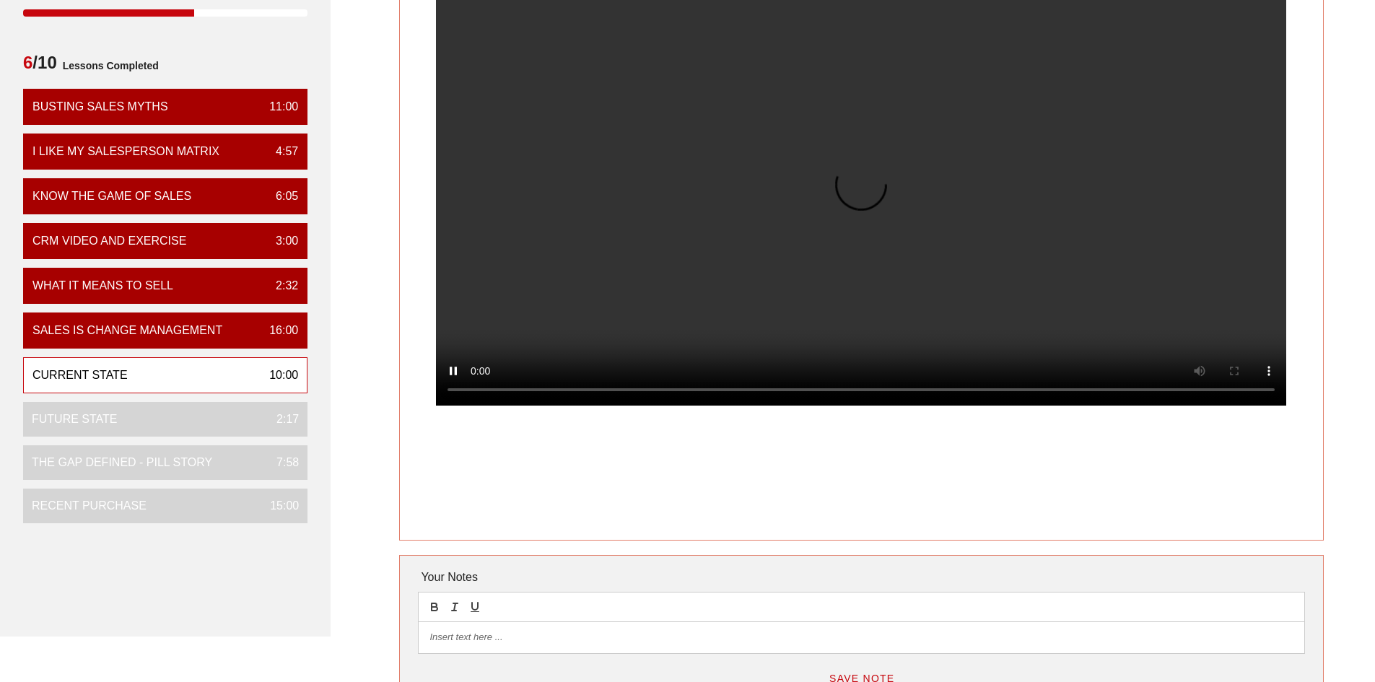
scroll to position [144, 0]
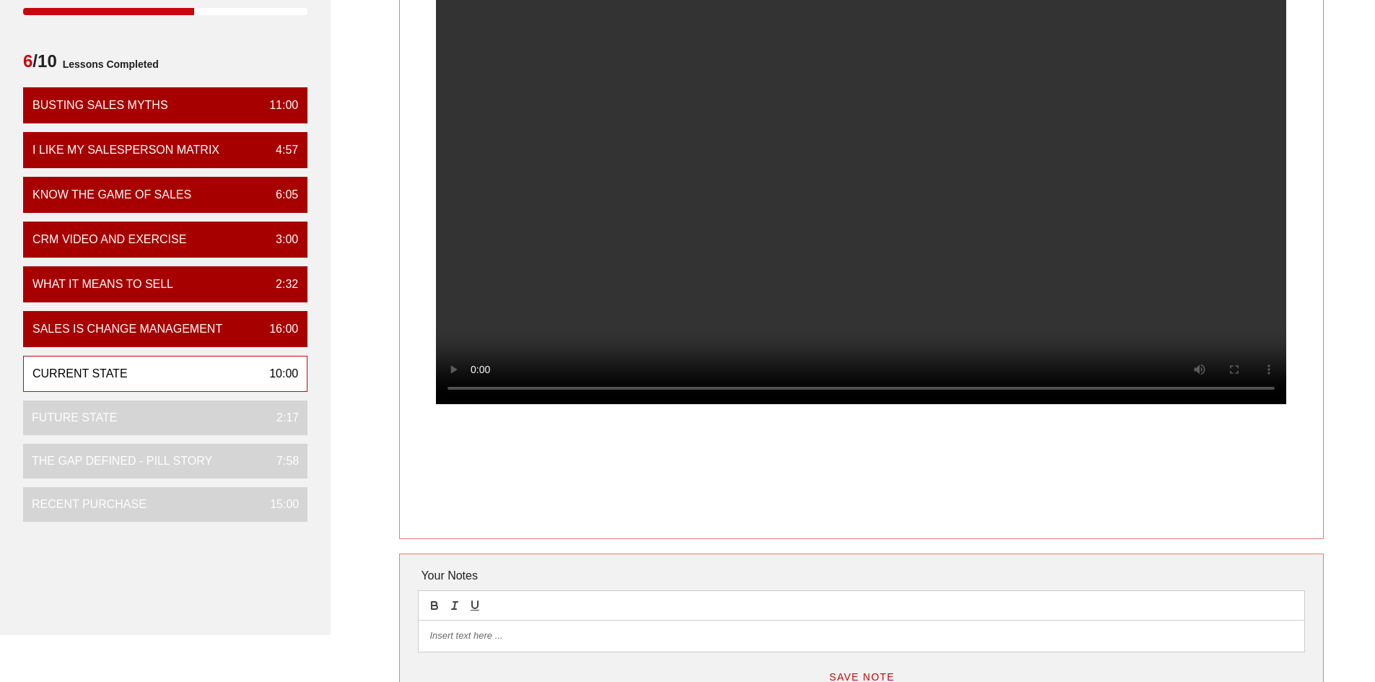
click at [481, 642] on p at bounding box center [860, 635] width 863 height 13
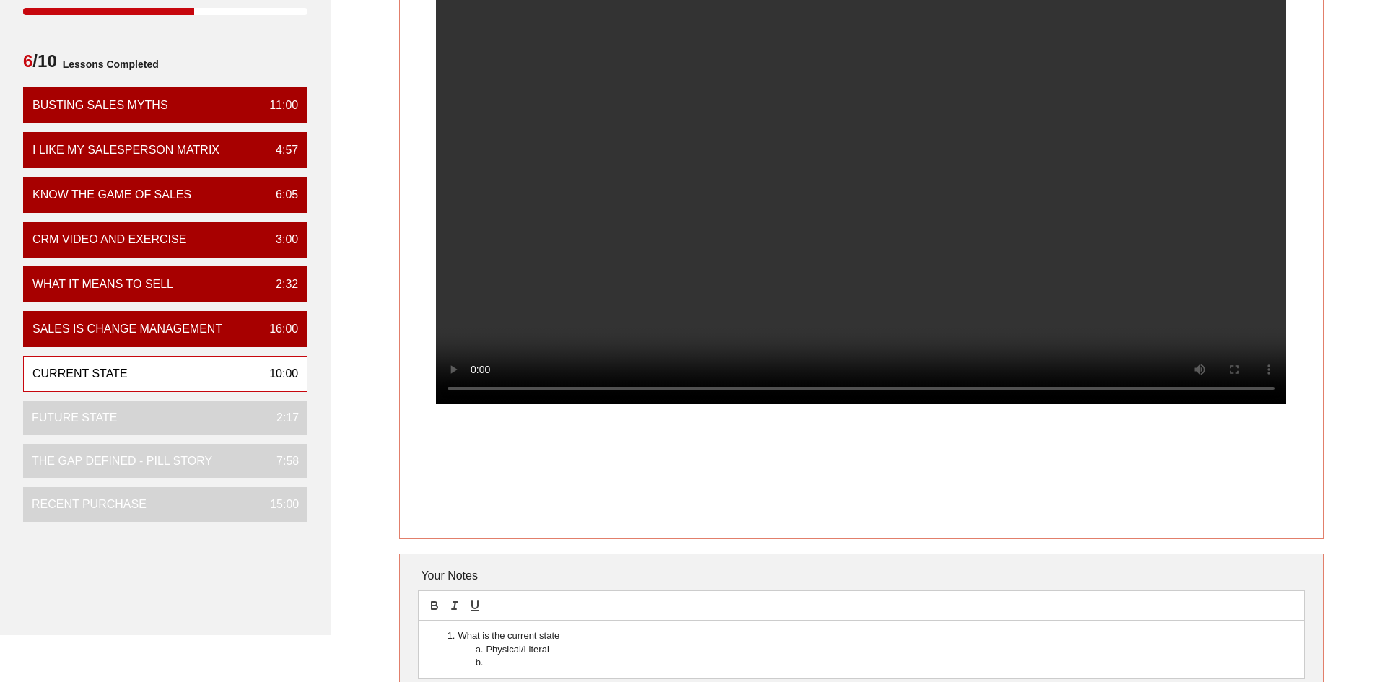
click at [498, 660] on li at bounding box center [868, 662] width 849 height 13
click at [594, 633] on li "What is the current state" at bounding box center [868, 635] width 849 height 13
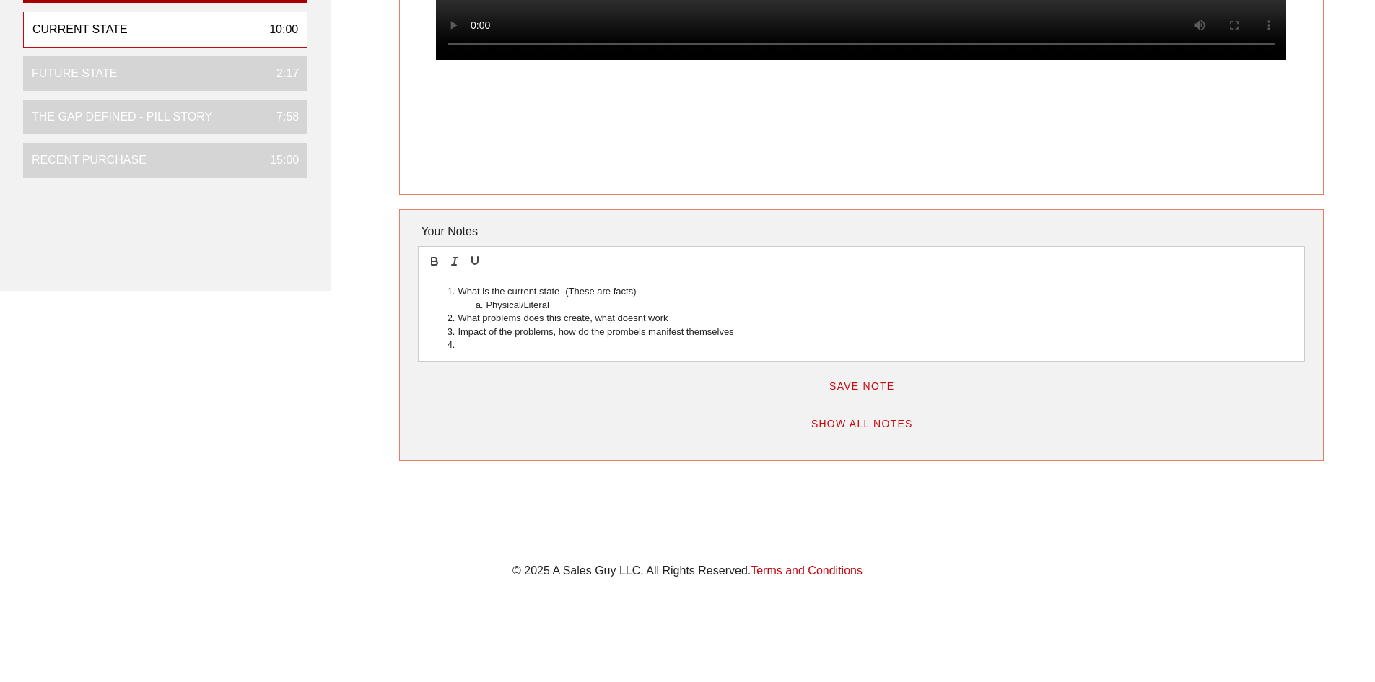
scroll to position [419, 0]
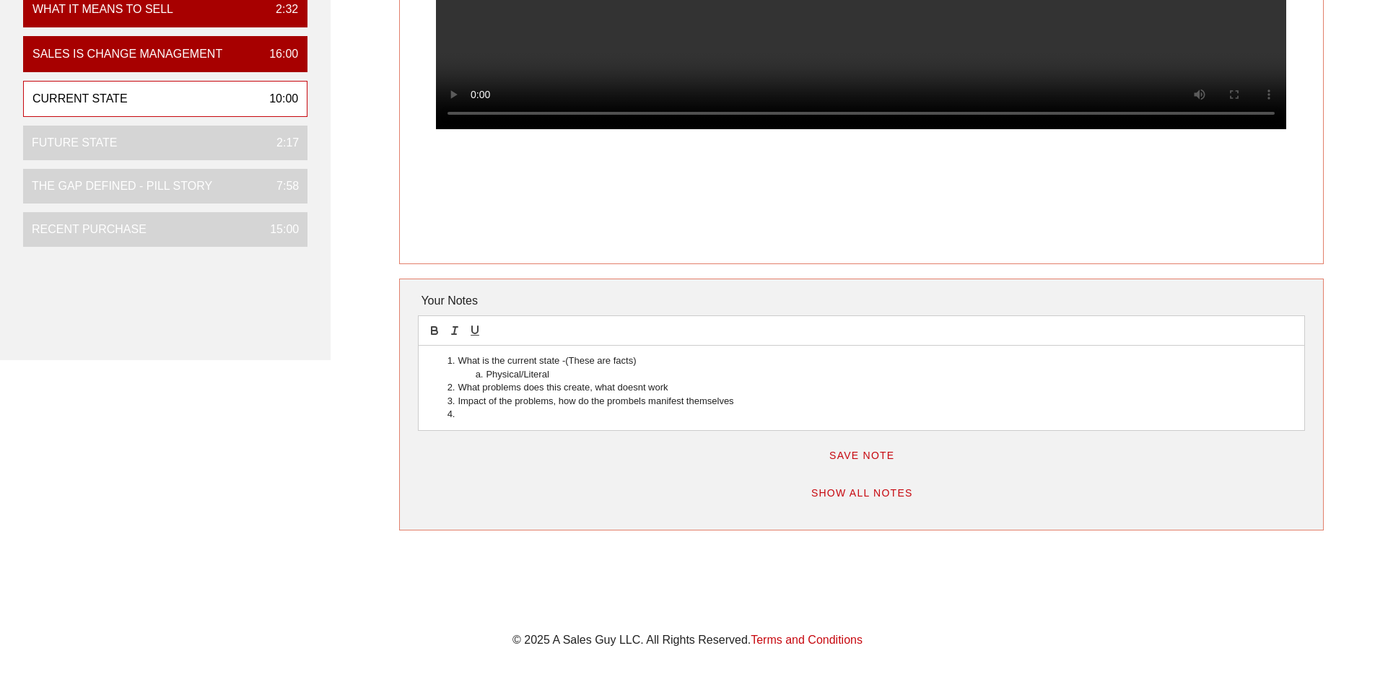
click at [744, 404] on li "Impact of the problems, how do the prombels manifest themselves" at bounding box center [868, 401] width 849 height 13
drag, startPoint x: 629, startPoint y: 402, endPoint x: 594, endPoint y: 453, distance: 61.3
click at [594, 453] on div "Save Note" at bounding box center [861, 452] width 886 height 43
click at [624, 402] on li "Impact of the problems, how do the prombels manifest themselves-this is what dr…" at bounding box center [868, 401] width 849 height 13
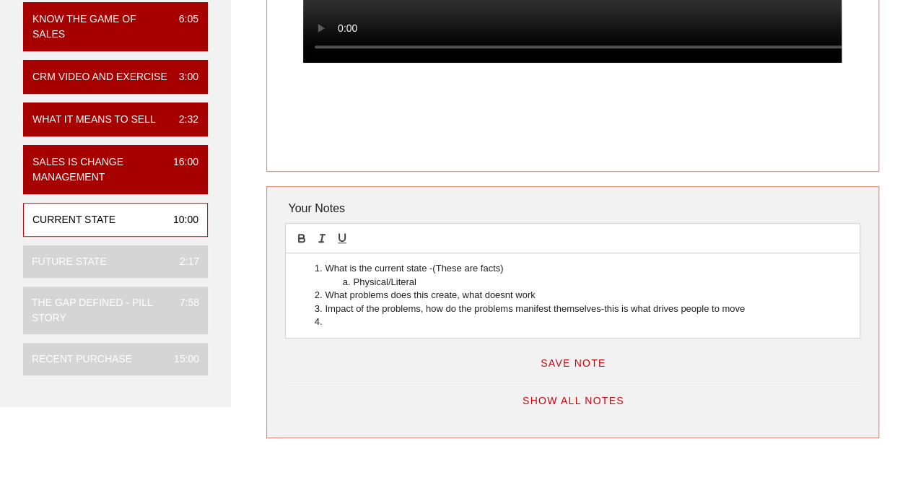
scroll to position [347, 0]
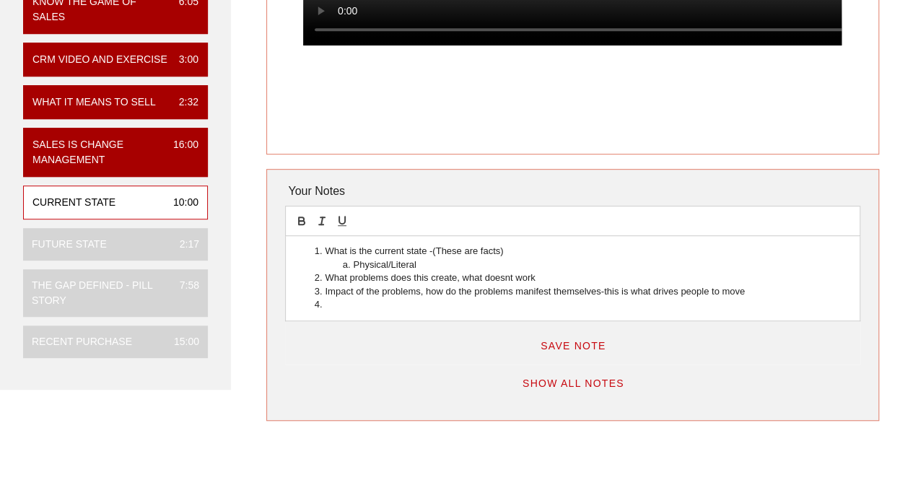
click at [346, 307] on li at bounding box center [580, 304] width 538 height 13
